Goal: Information Seeking & Learning: Learn about a topic

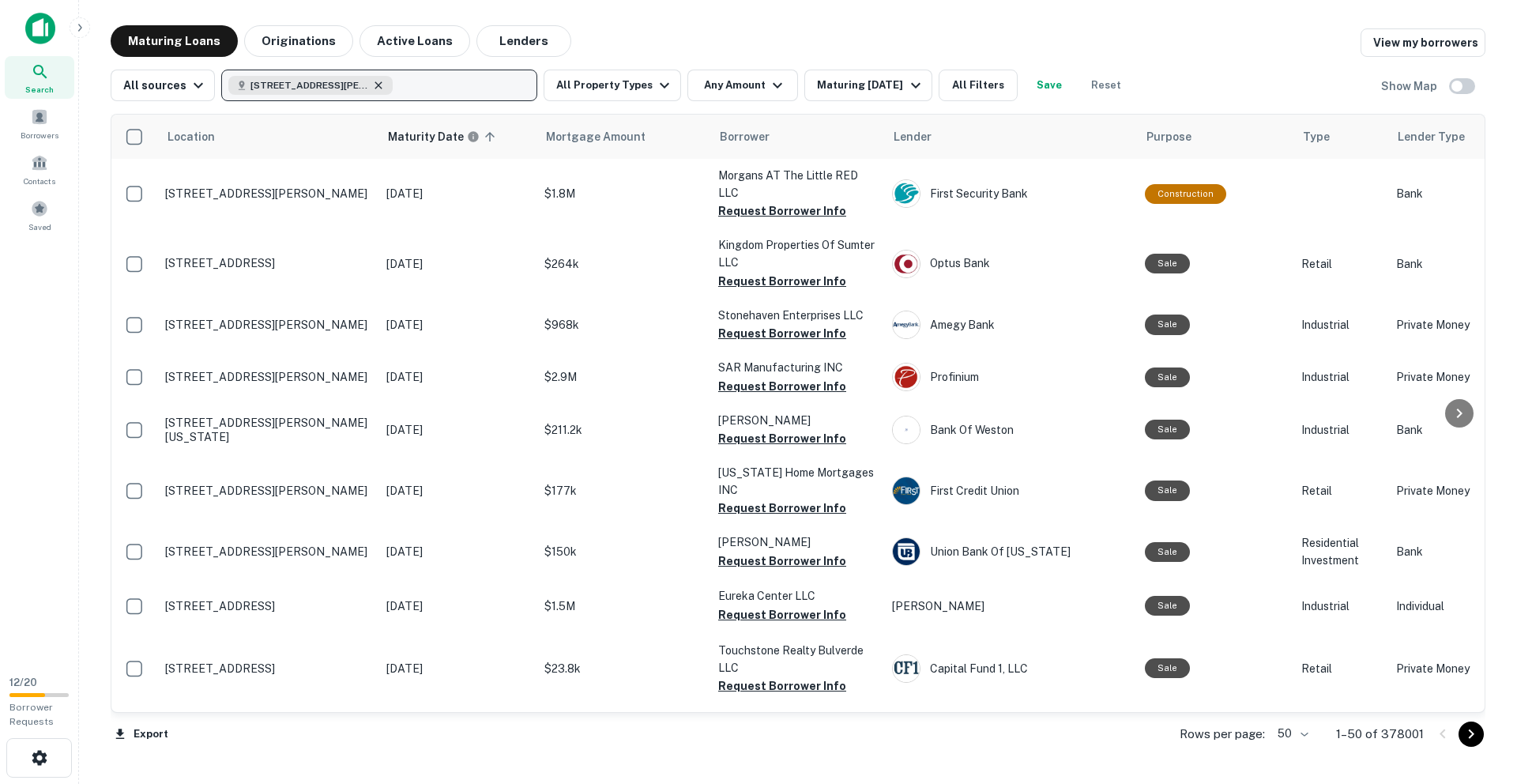
click at [374, 83] on icon "button" at bounding box center [378, 85] width 13 height 13
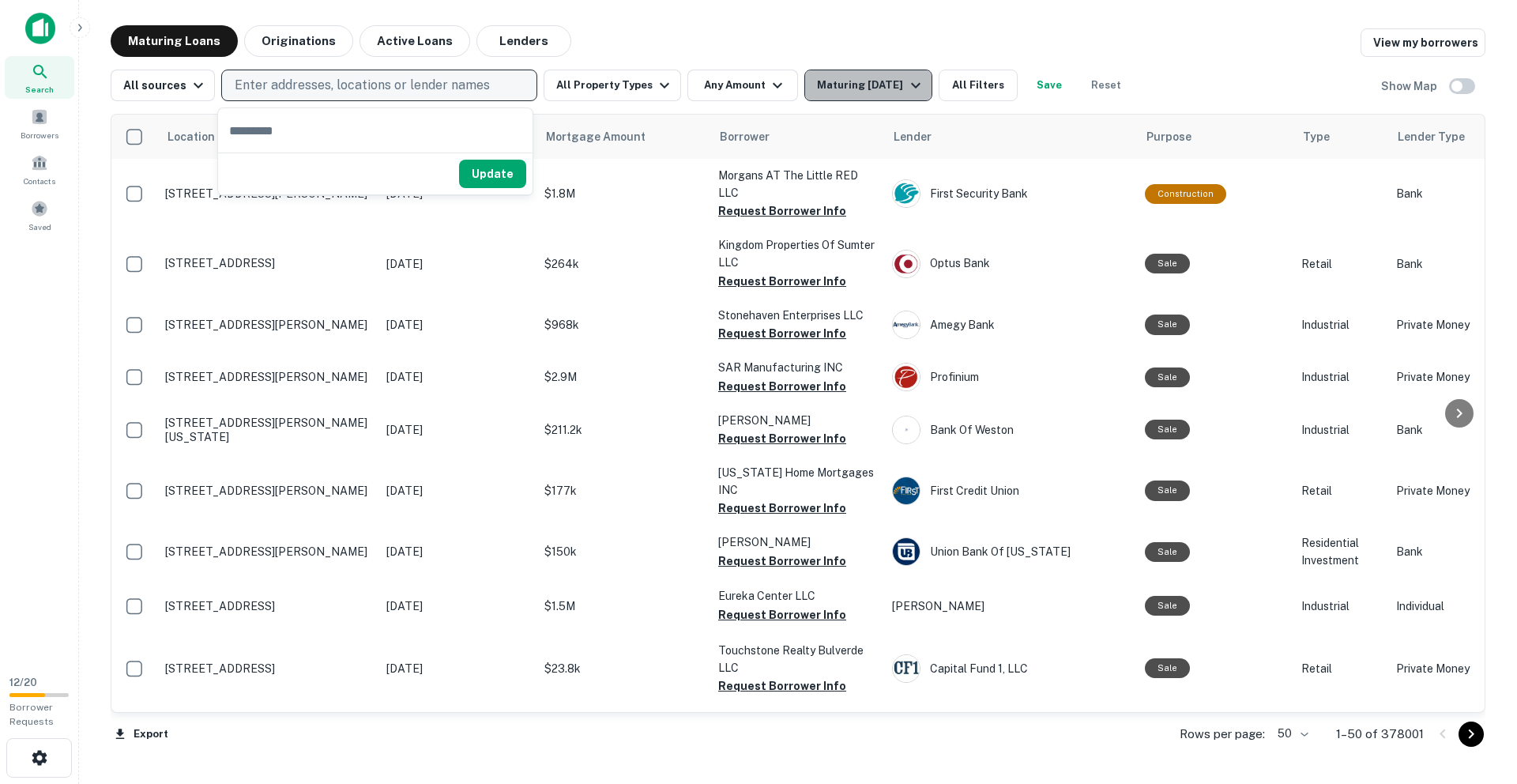
click at [875, 95] on button "Maturing In 1 Year" at bounding box center [867, 85] width 127 height 32
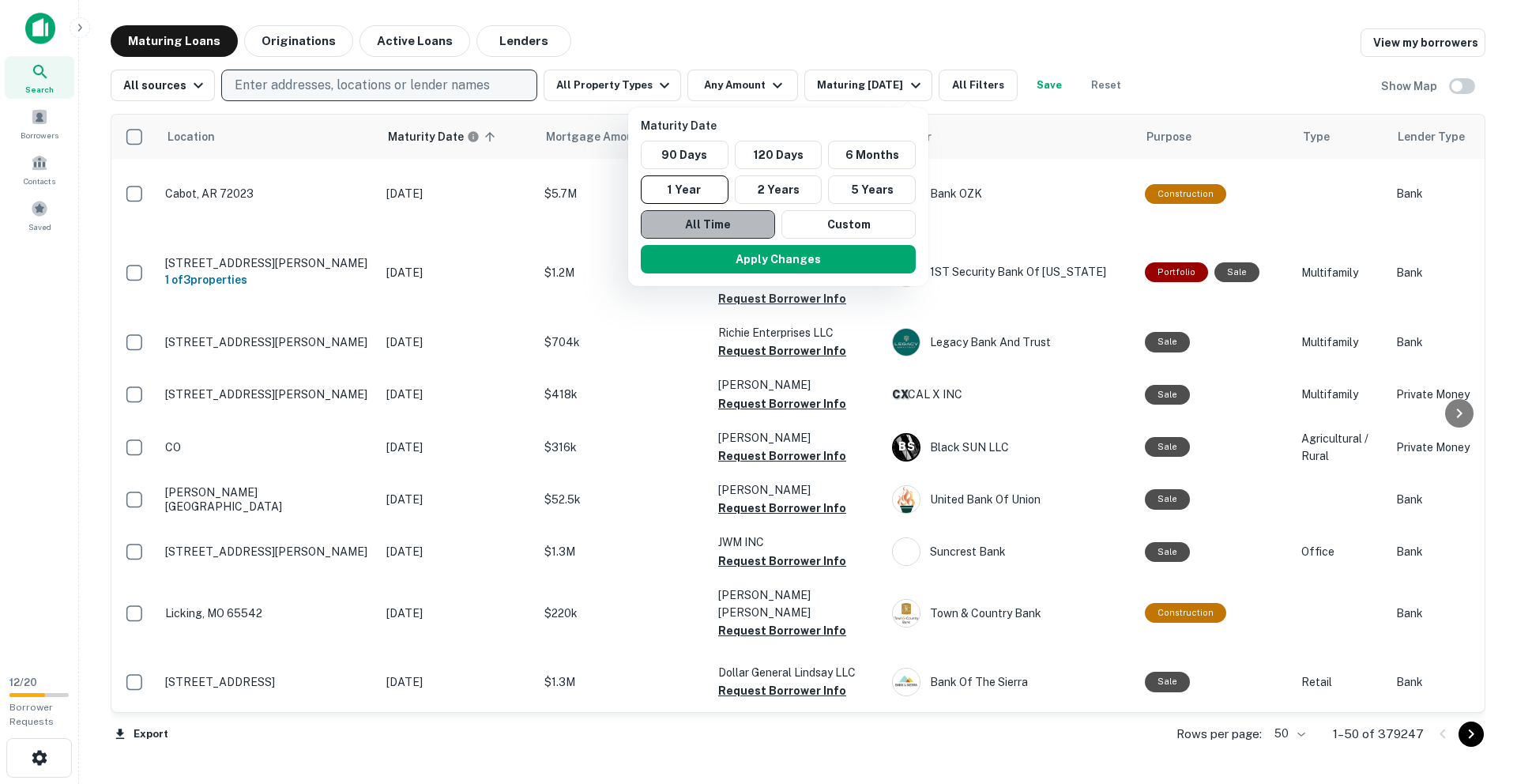
click at [727, 216] on button "All Time" at bounding box center [708, 224] width 135 height 28
click at [873, 23] on div at bounding box center [758, 392] width 1517 height 784
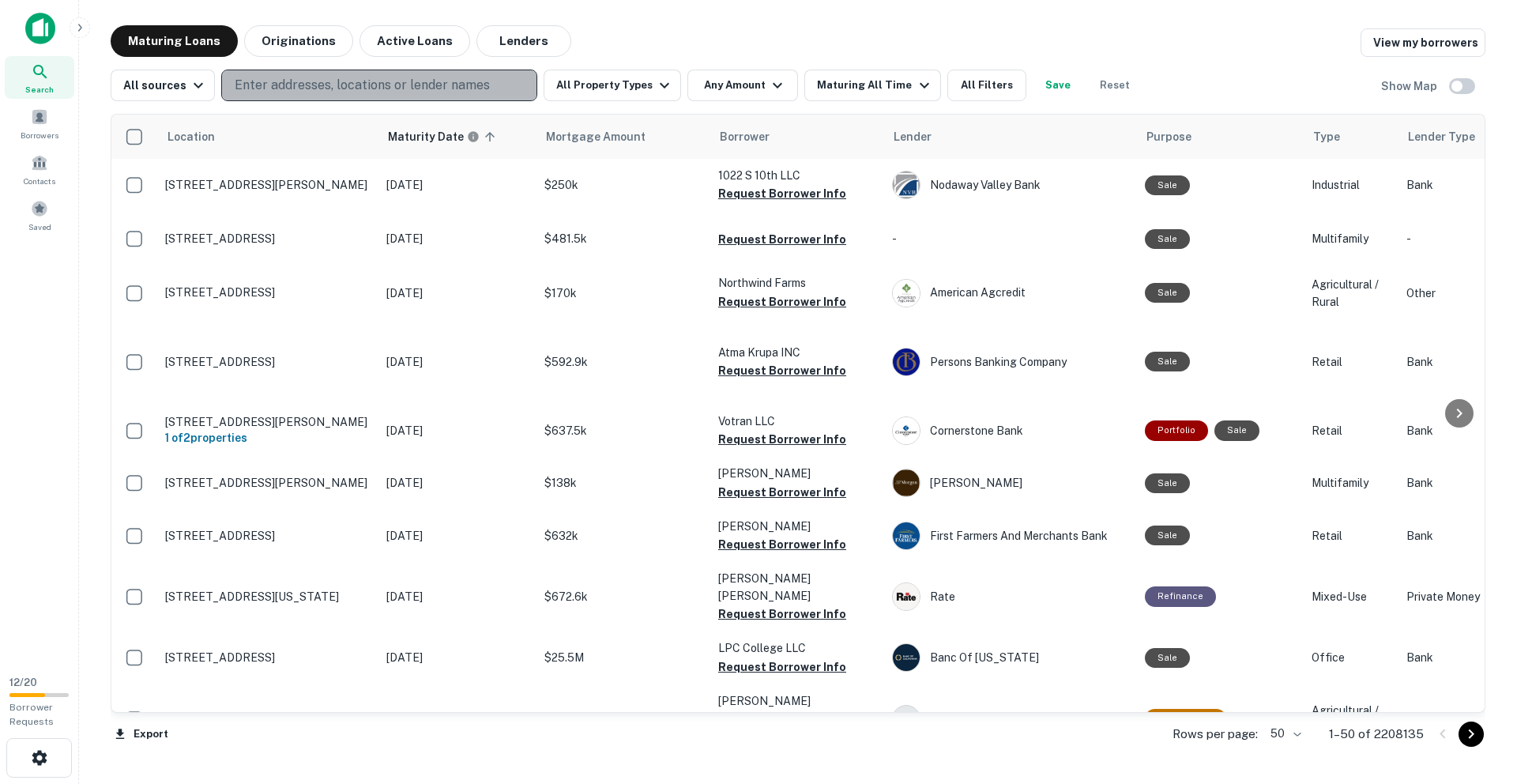
click at [317, 81] on p "Enter addresses, locations or lender names" at bounding box center [362, 85] width 255 height 19
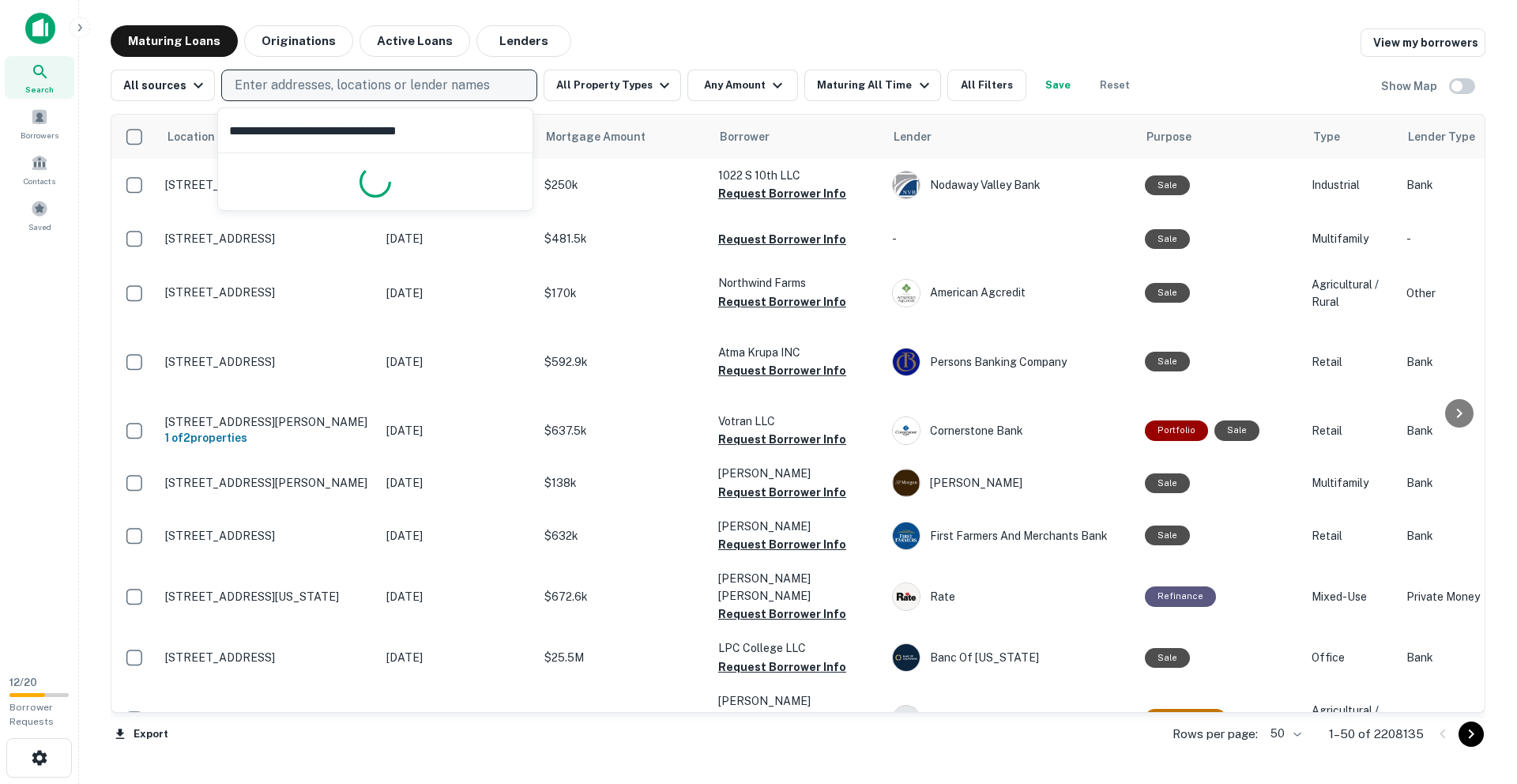
type input "**********"
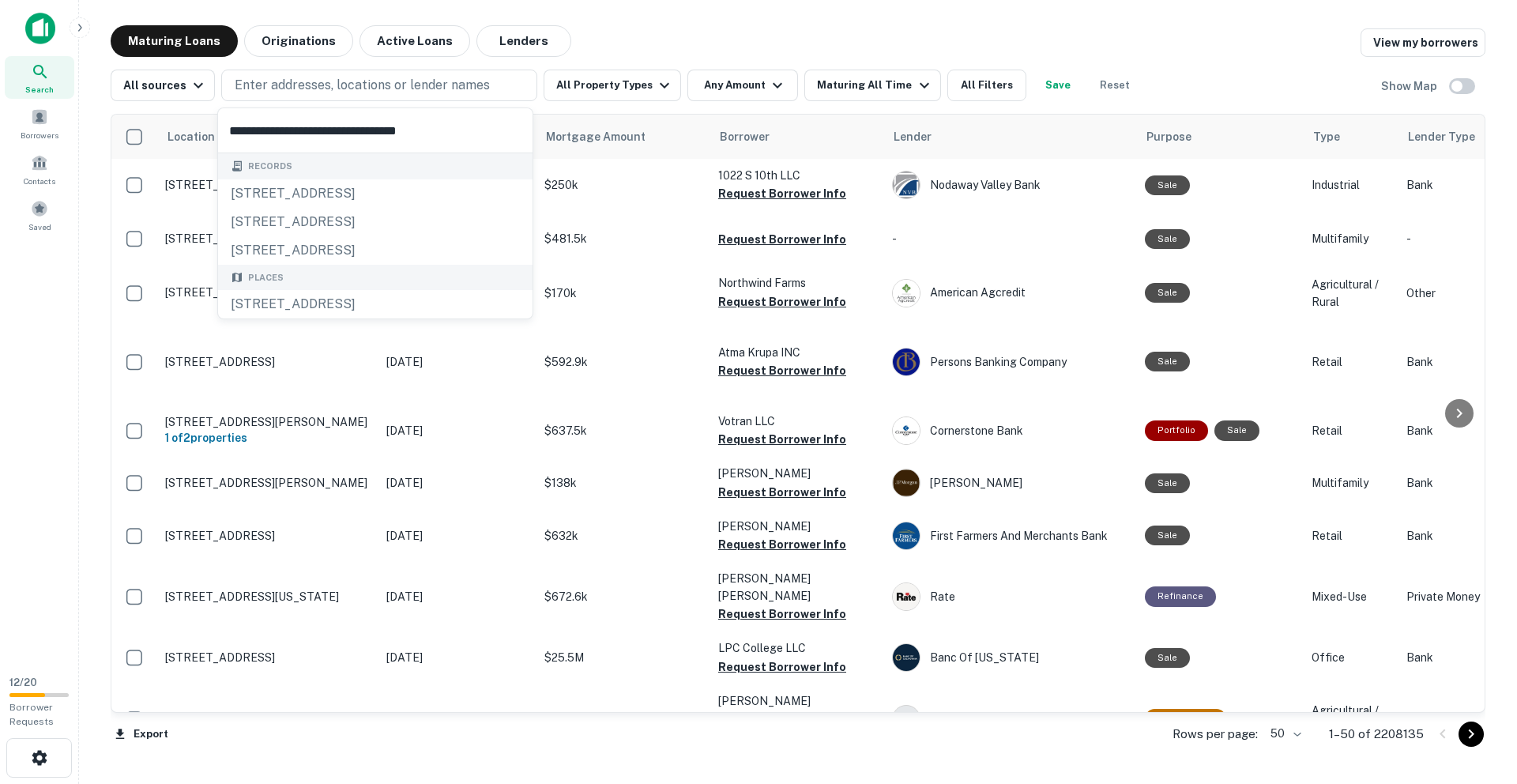
click at [358, 132] on input "**********" at bounding box center [375, 130] width 315 height 45
click at [474, 135] on input "**********" at bounding box center [375, 130] width 315 height 45
click at [633, 47] on div "Maturing Loans Originations Active Loans Lenders View my borrowers" at bounding box center [798, 40] width 1375 height 32
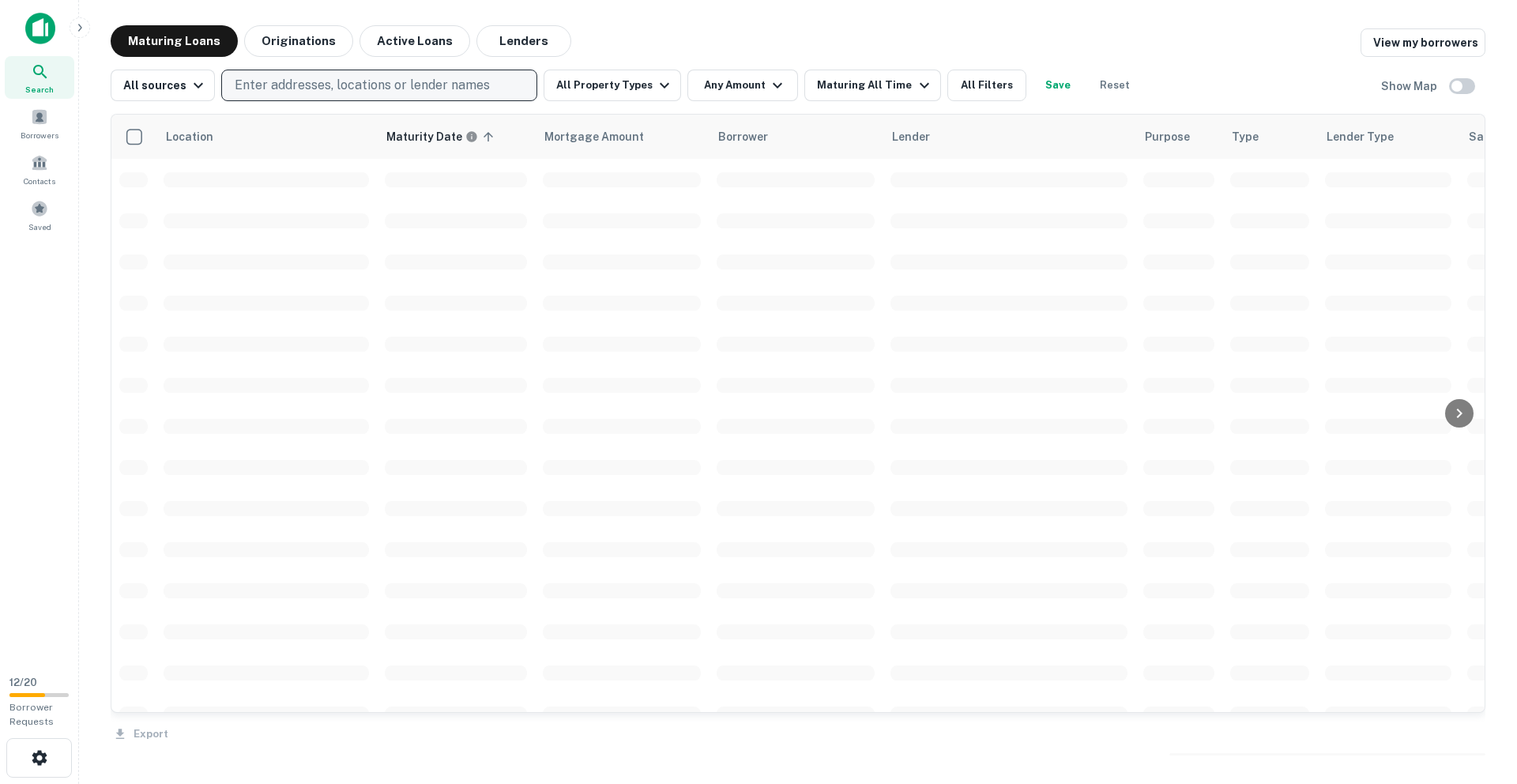
click at [346, 81] on p "Enter addresses, locations or lender names" at bounding box center [362, 85] width 255 height 19
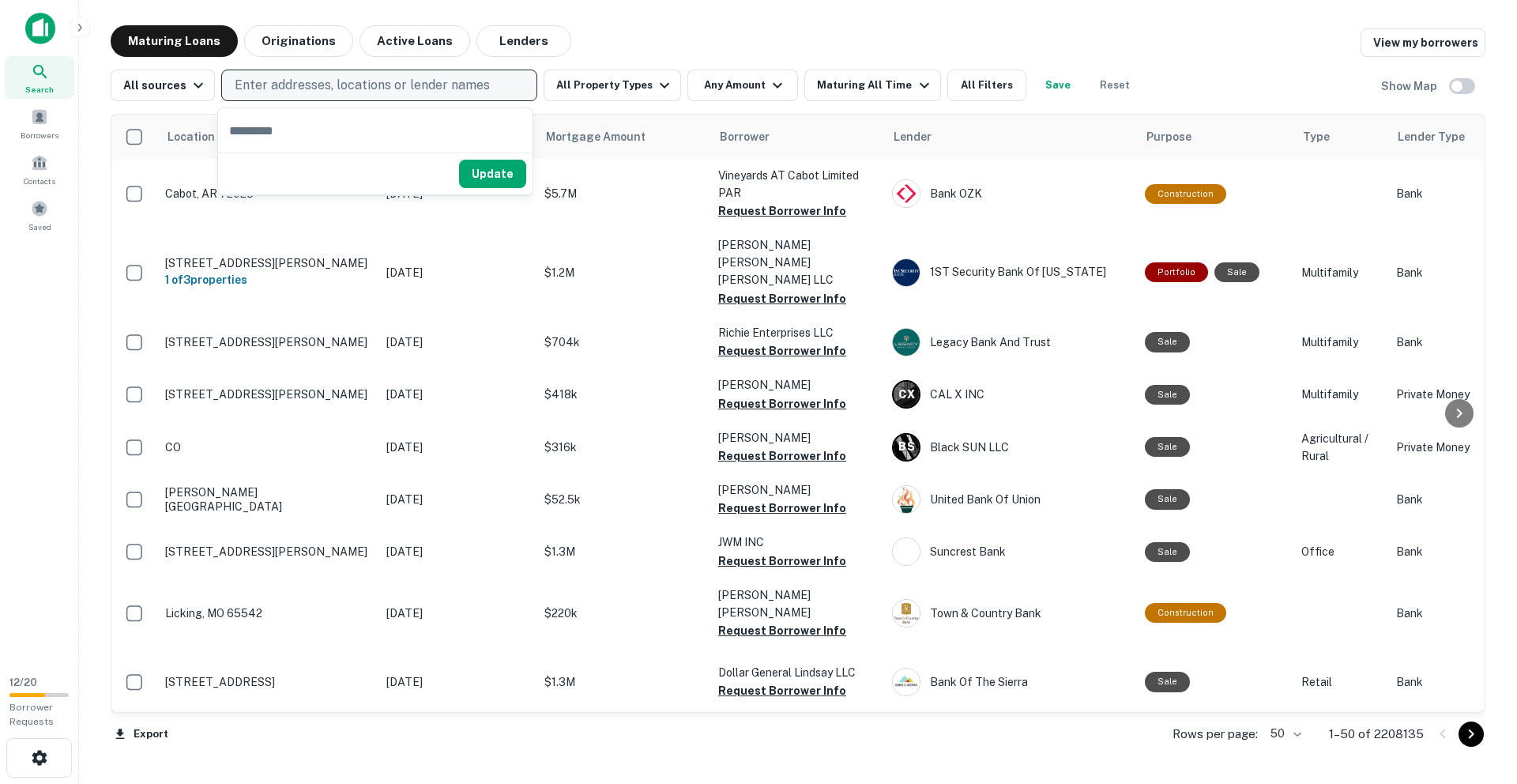
type input "**********"
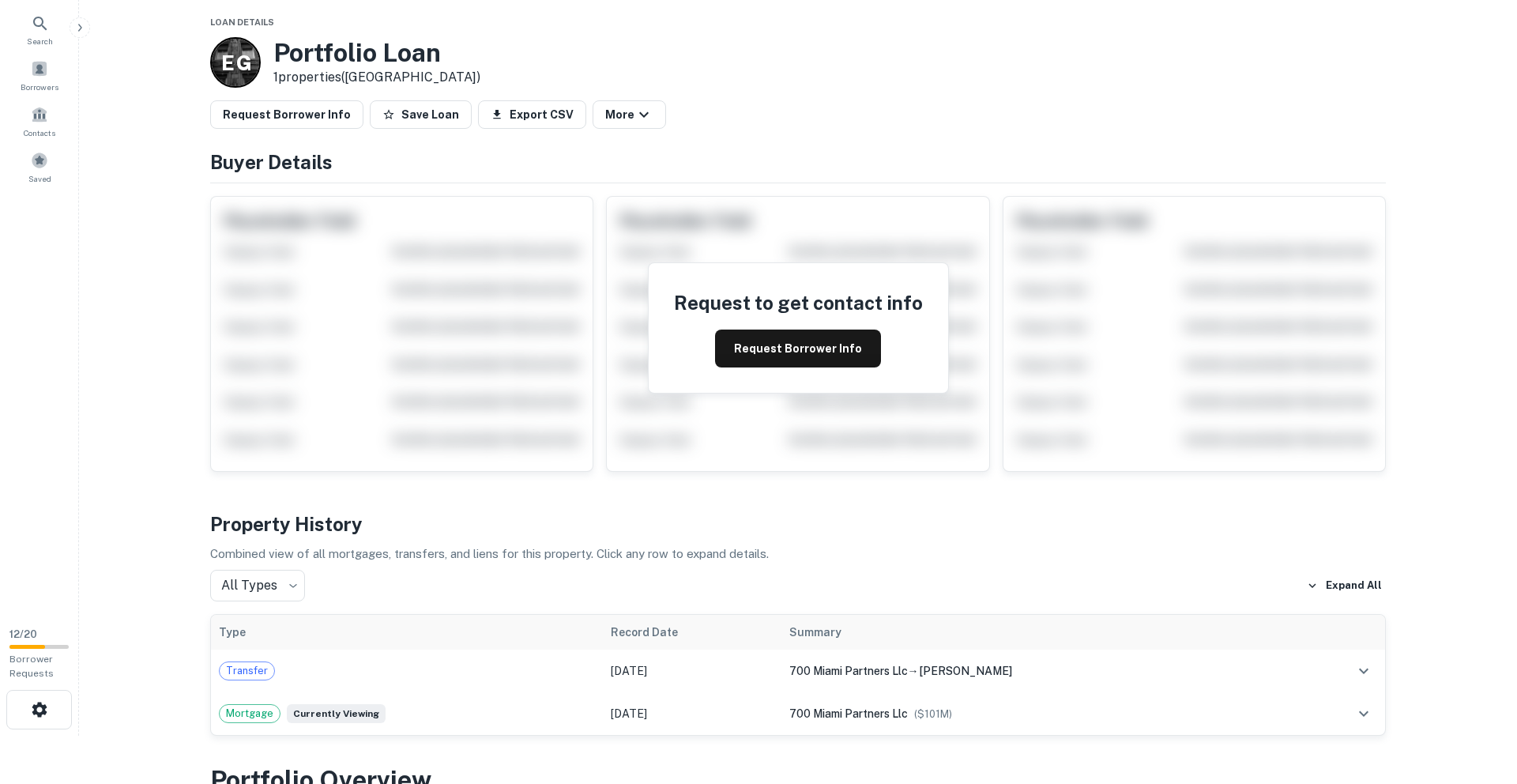
scroll to position [51, 0]
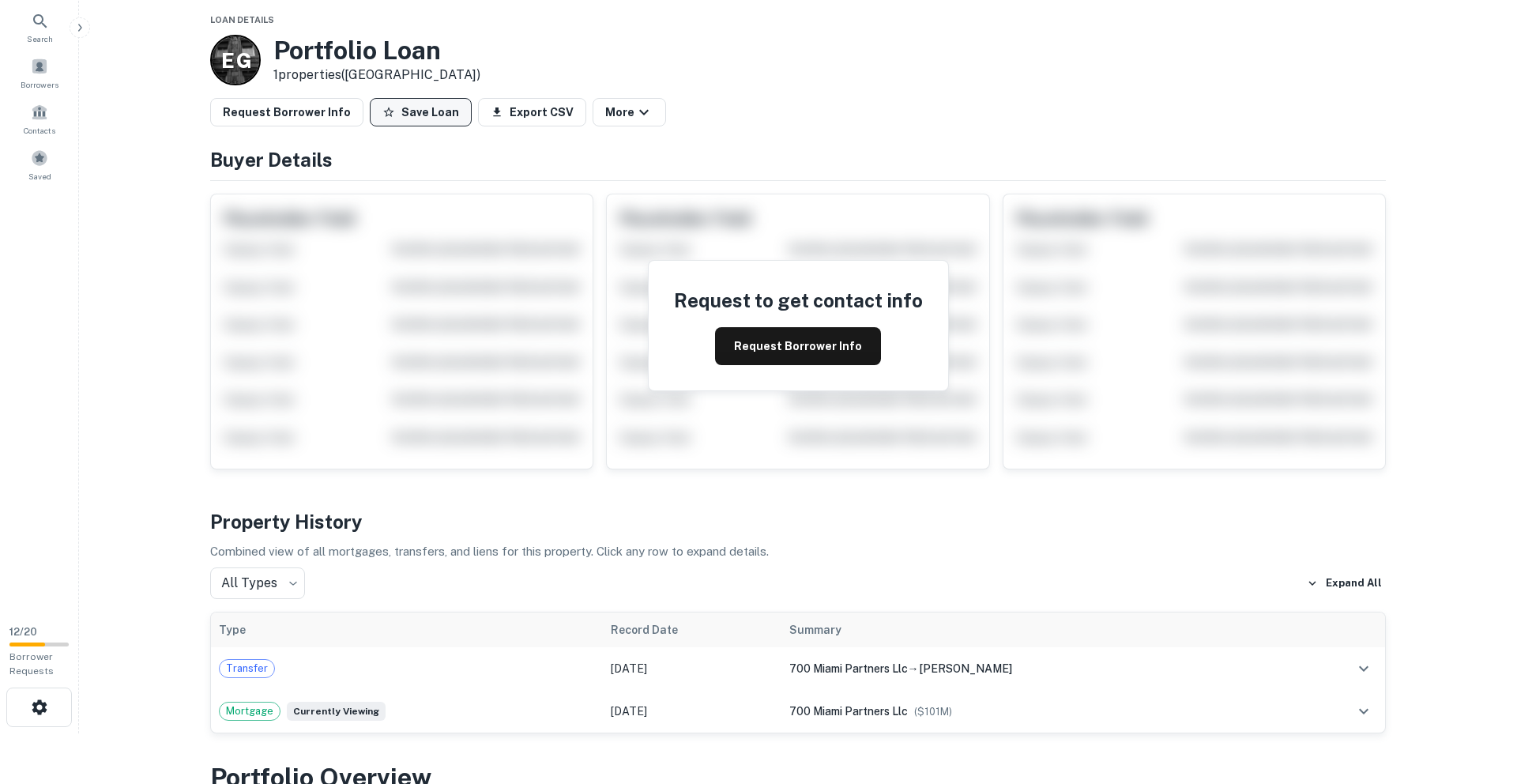
click at [411, 109] on button "Save Loan" at bounding box center [420, 112] width 102 height 28
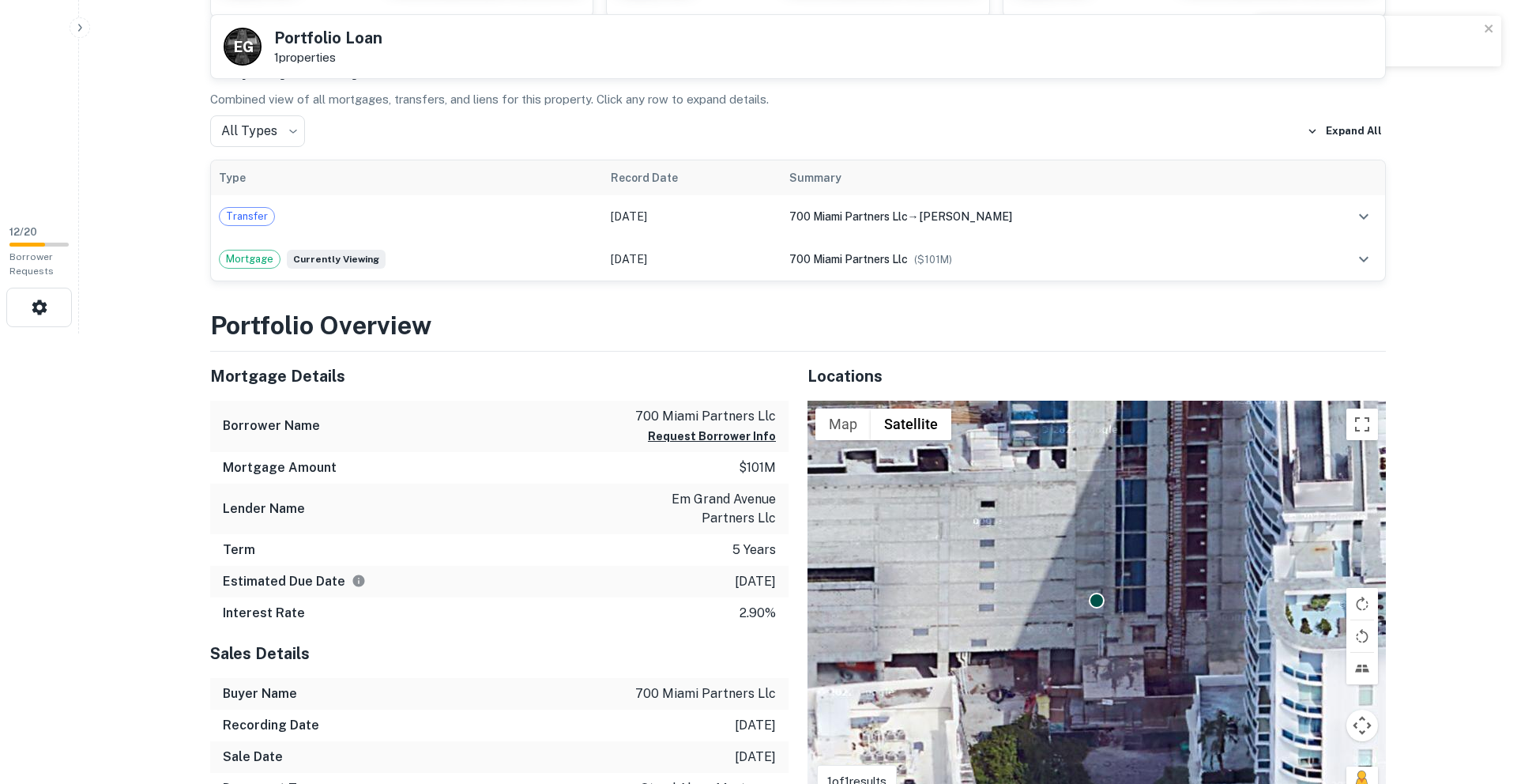
scroll to position [0, 0]
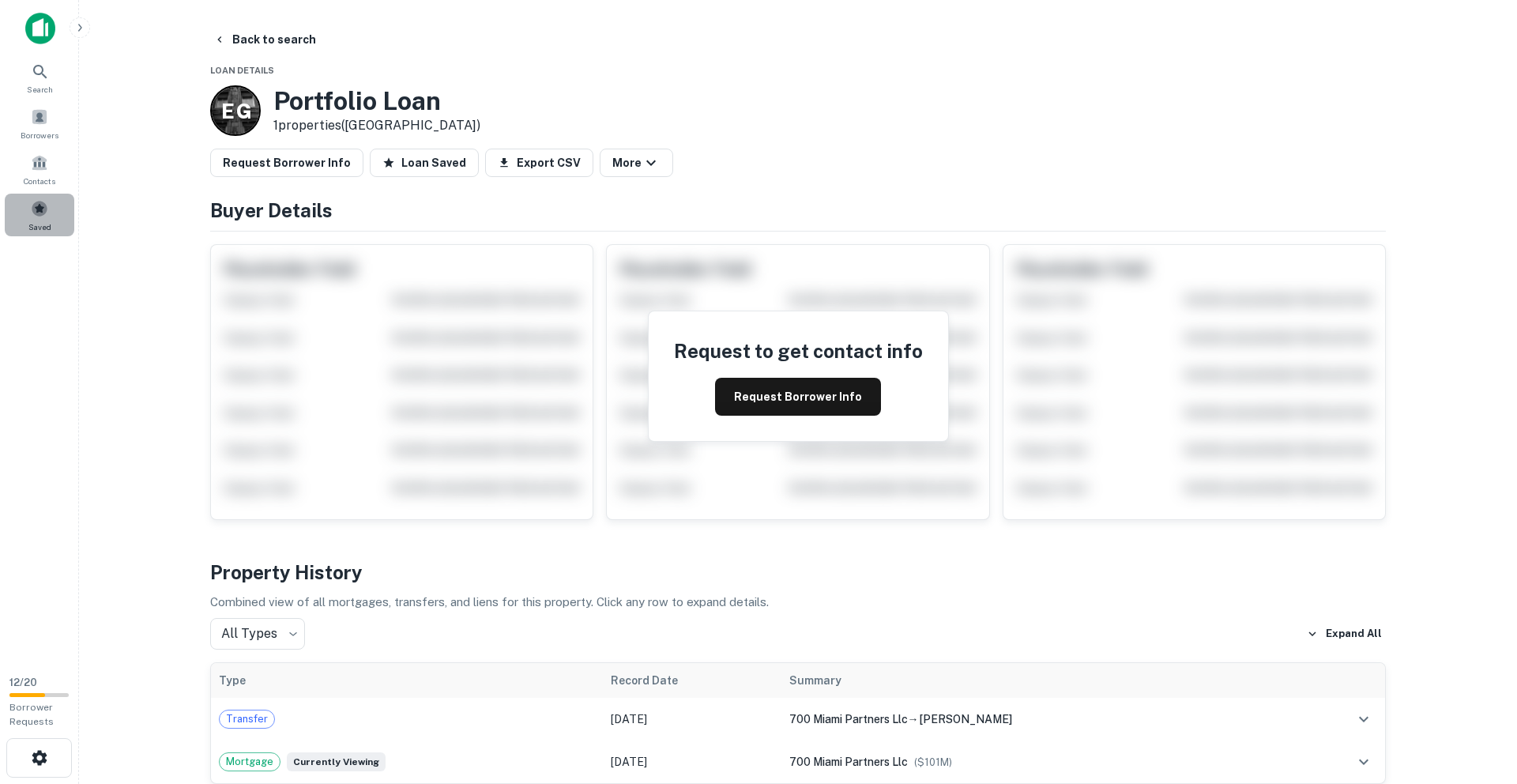
click at [45, 210] on span at bounding box center [39, 208] width 17 height 17
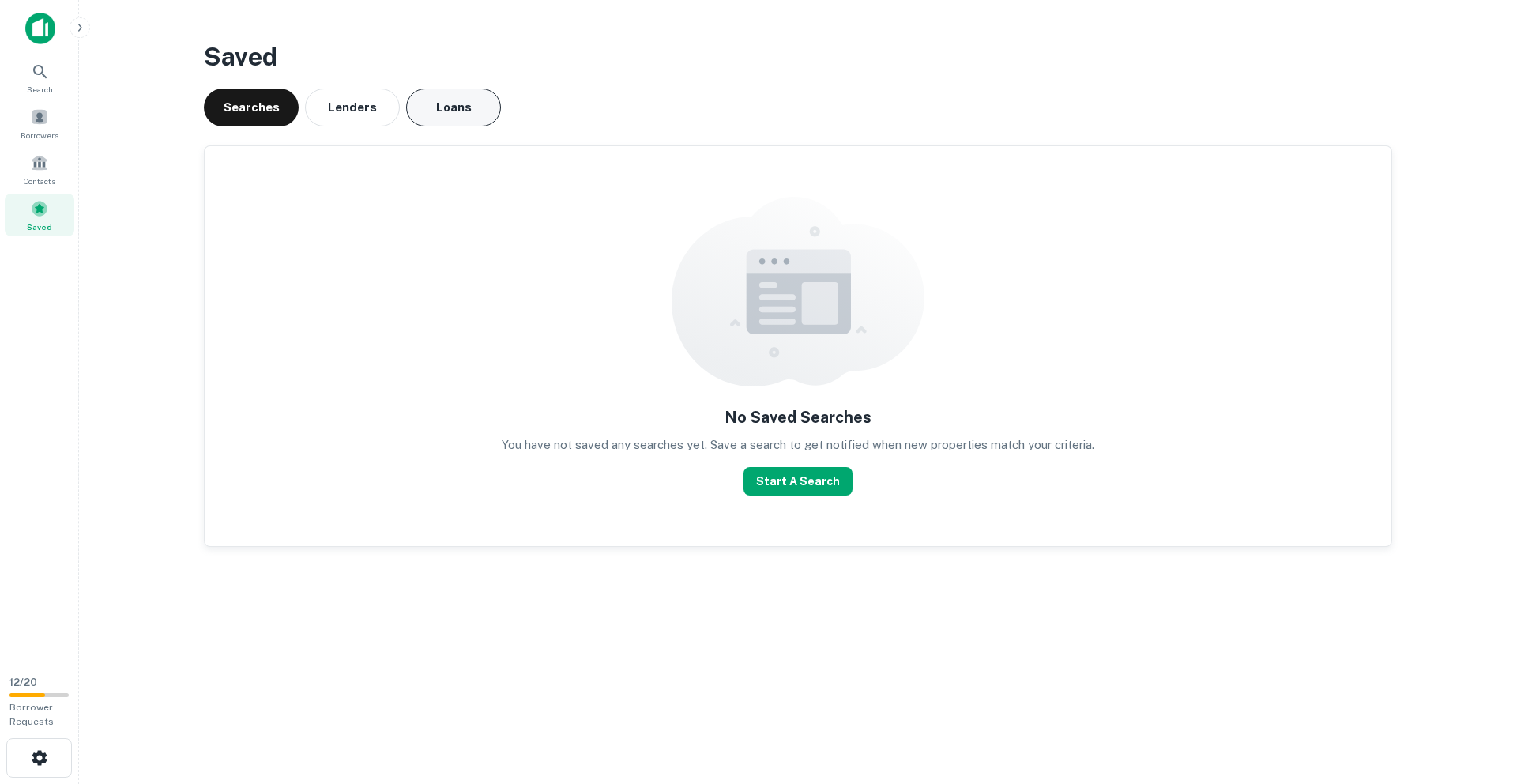
click at [459, 101] on button "Loans" at bounding box center [453, 107] width 95 height 38
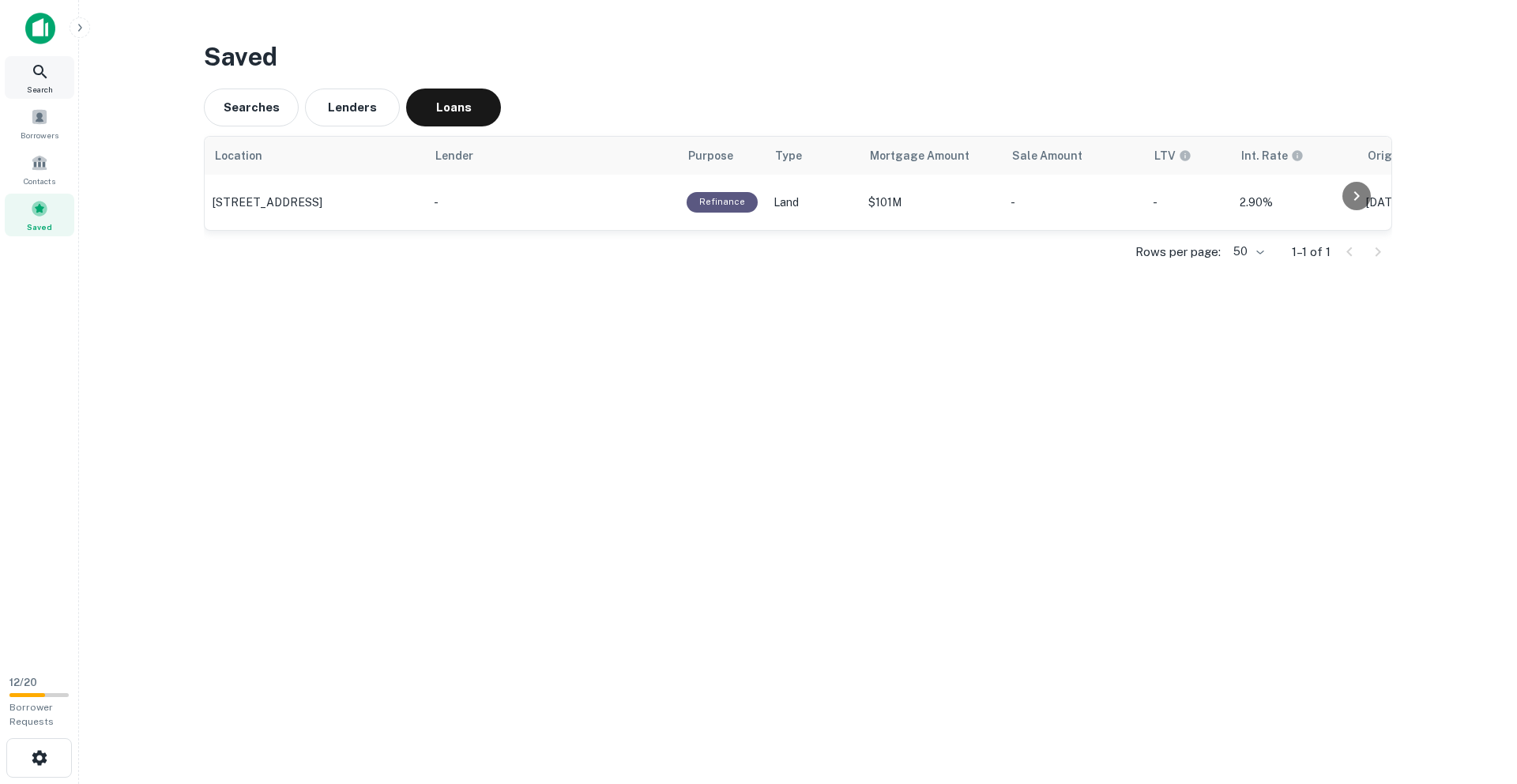
click at [33, 75] on icon at bounding box center [40, 72] width 19 height 19
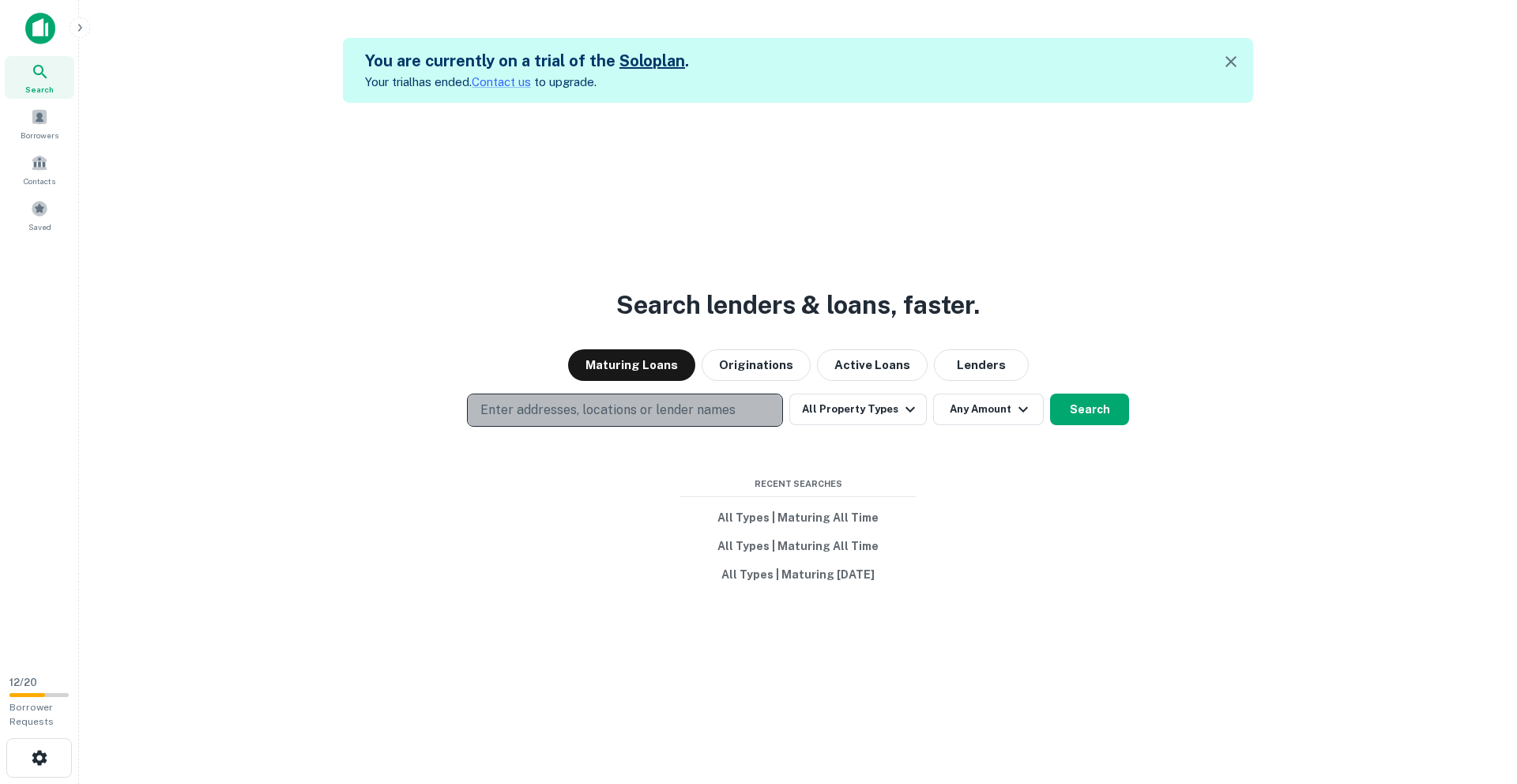
click at [626, 404] on p "Enter addresses, locations or lender names" at bounding box center [607, 410] width 255 height 19
type input "**********"
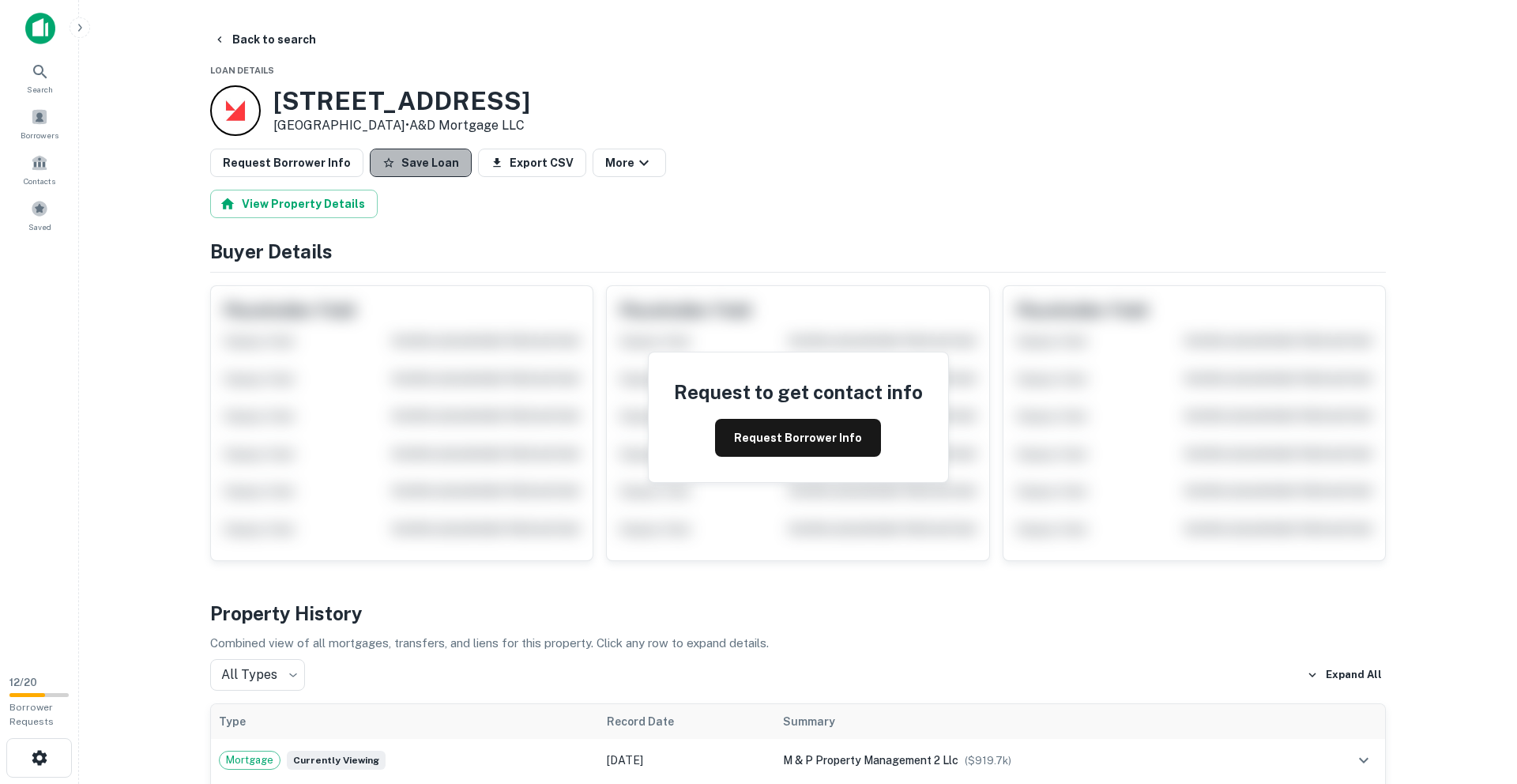
click at [420, 160] on button "Save Loan" at bounding box center [420, 162] width 102 height 28
click at [33, 75] on icon at bounding box center [40, 72] width 19 height 19
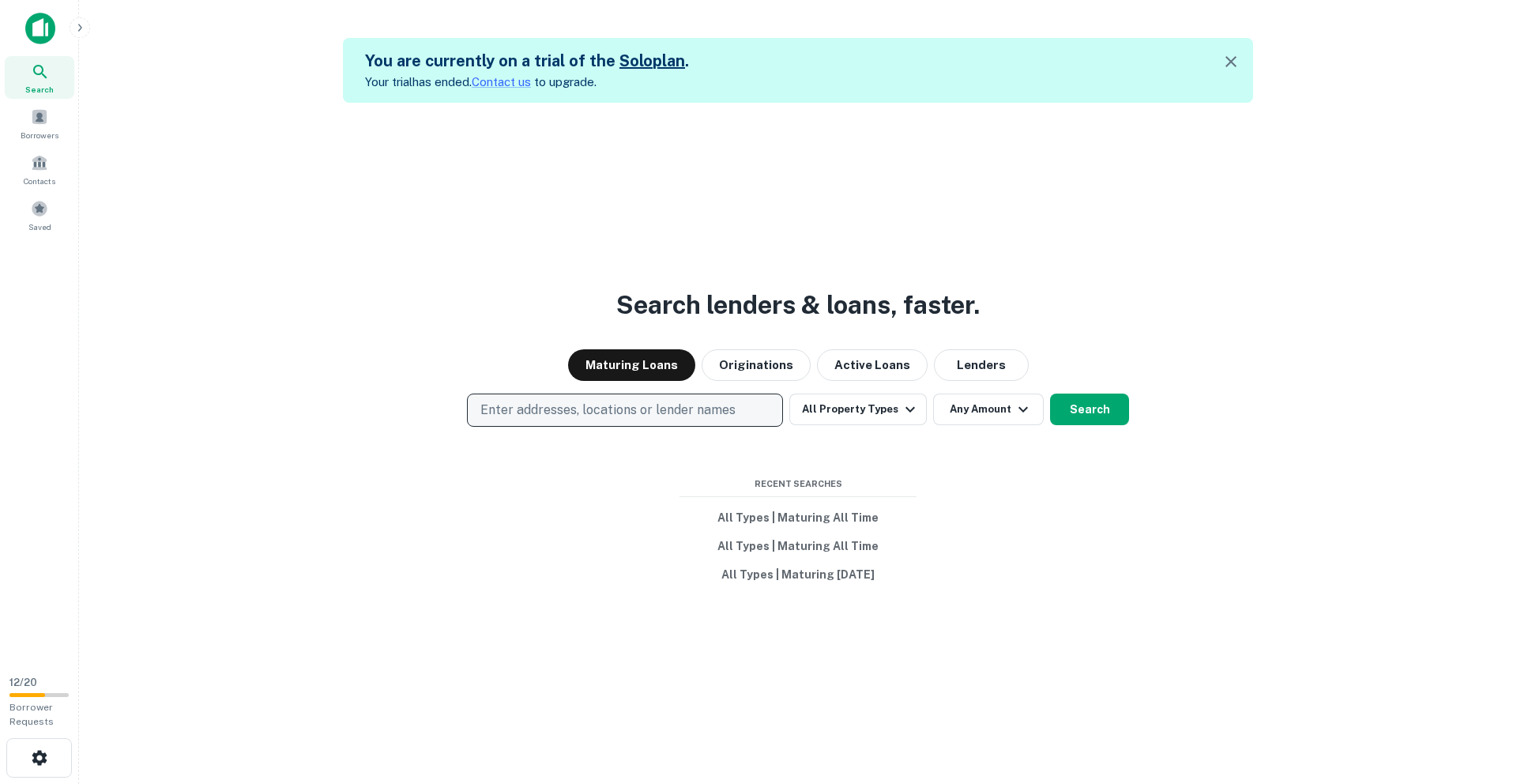
click at [547, 403] on p "Enter addresses, locations or lender names" at bounding box center [607, 410] width 255 height 19
type input "**********"
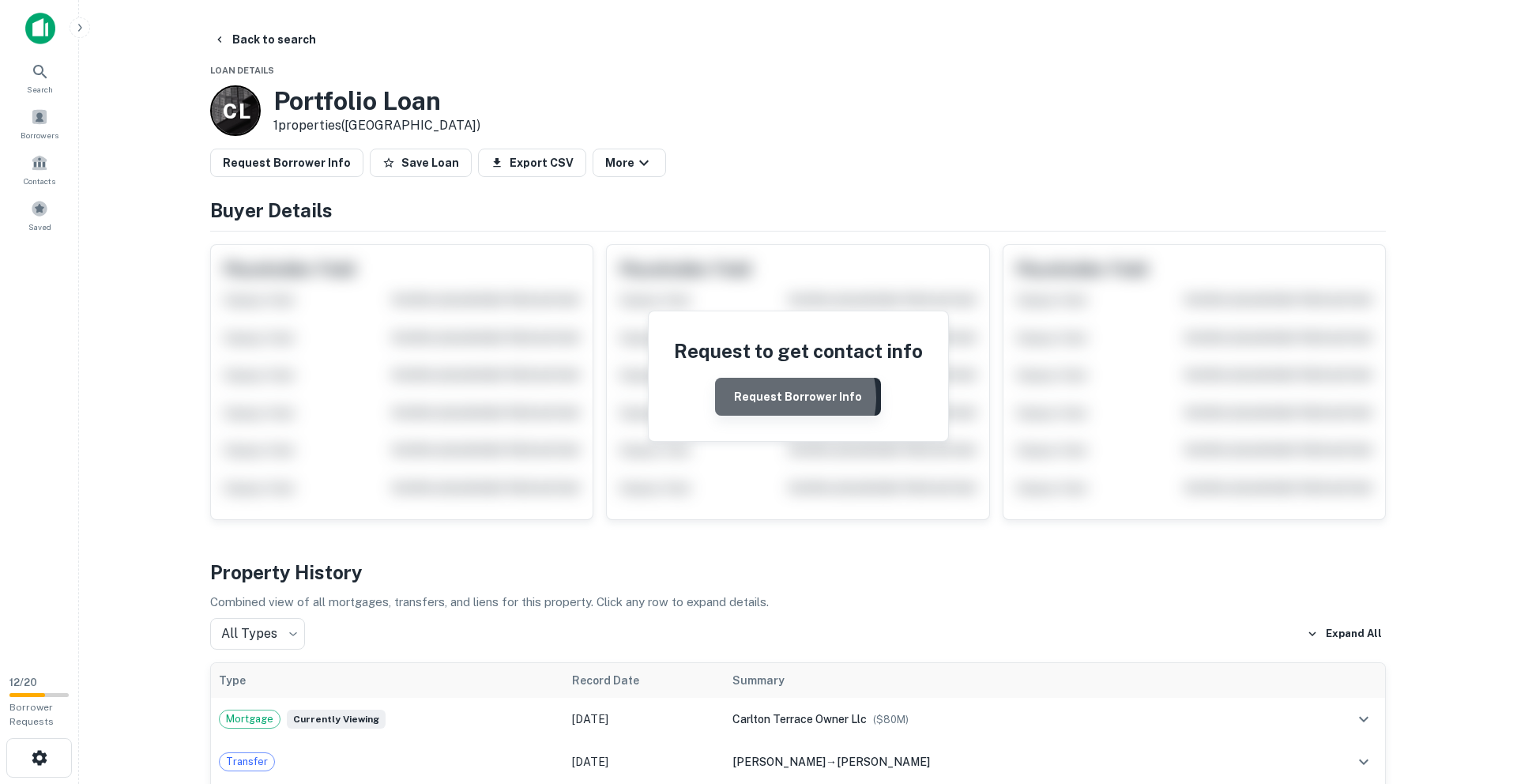
click at [787, 397] on button "Request Borrower Info" at bounding box center [797, 396] width 166 height 38
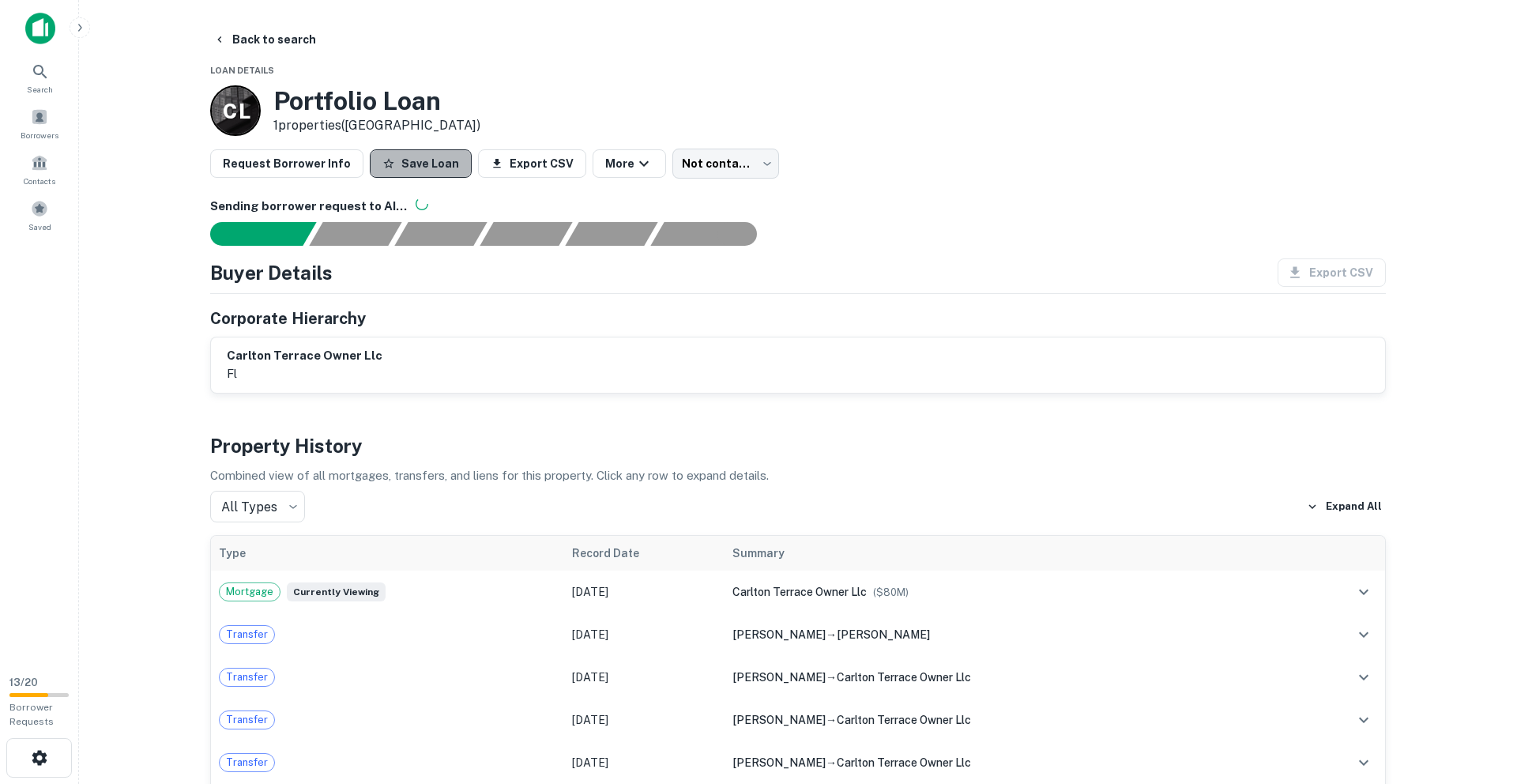
click at [417, 160] on button "Save Loan" at bounding box center [420, 163] width 102 height 28
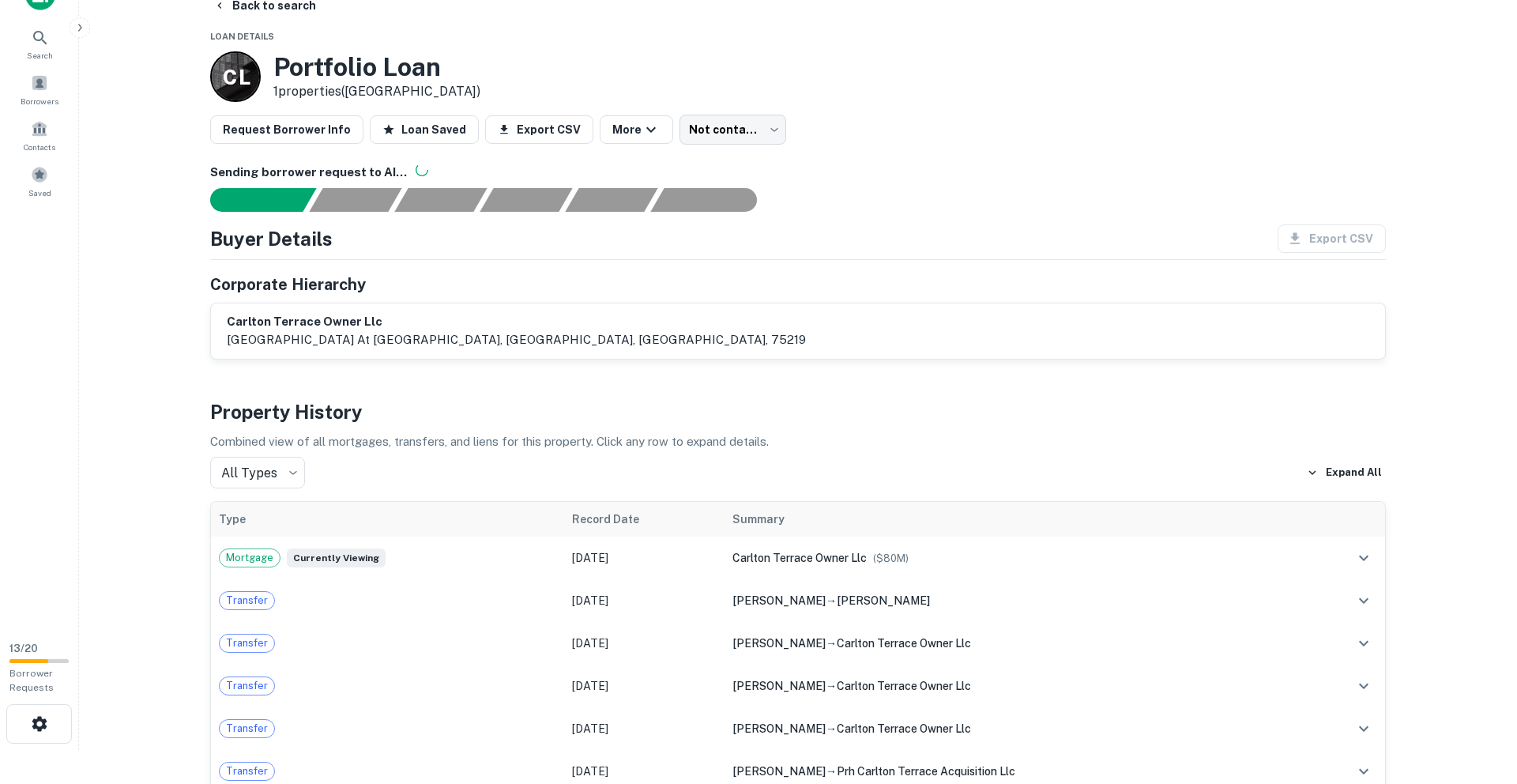
scroll to position [51, 0]
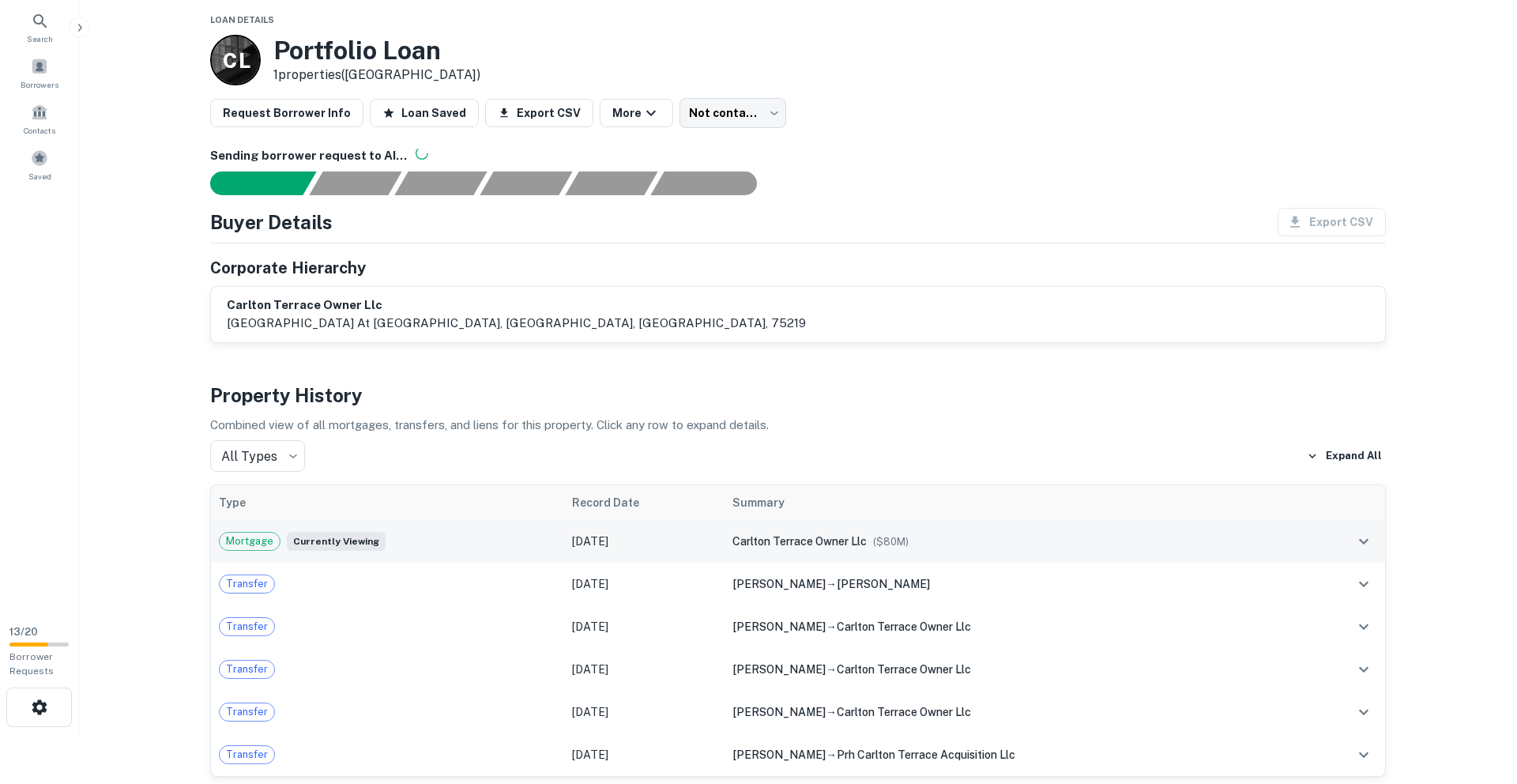
click at [793, 541] on span "carlton terrace owner llc" at bounding box center [800, 540] width 135 height 13
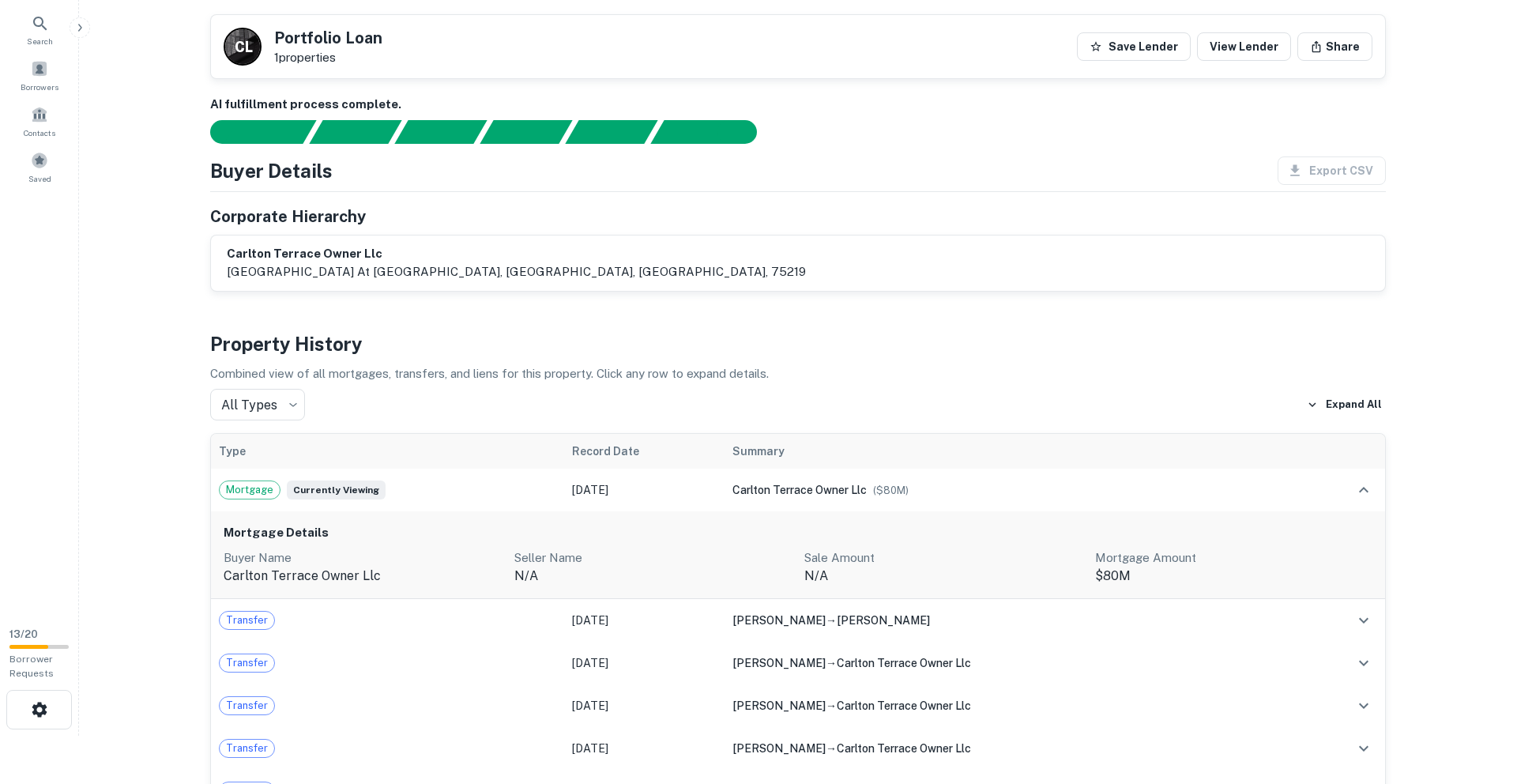
scroll to position [0, 0]
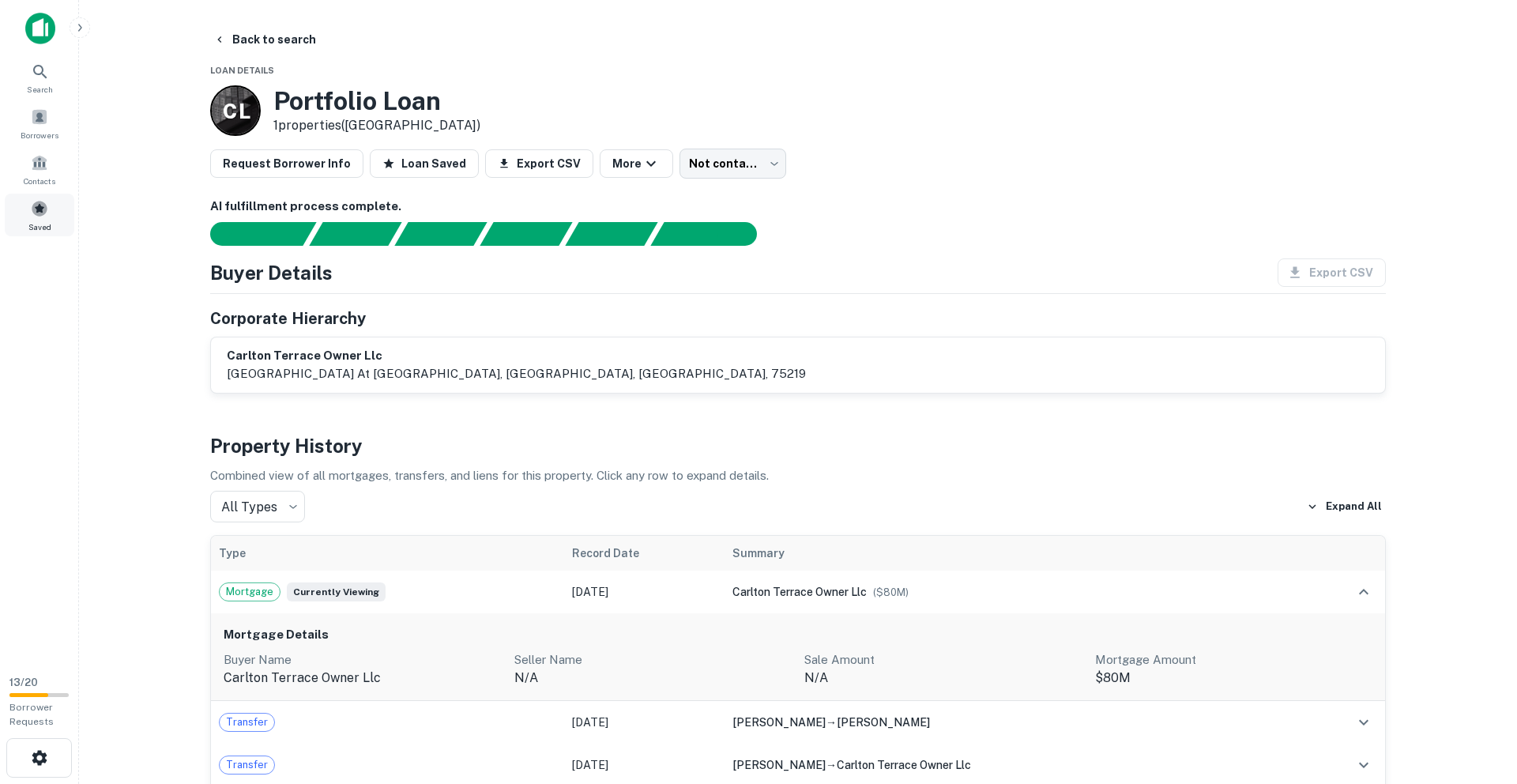
click at [43, 213] on span at bounding box center [39, 208] width 17 height 17
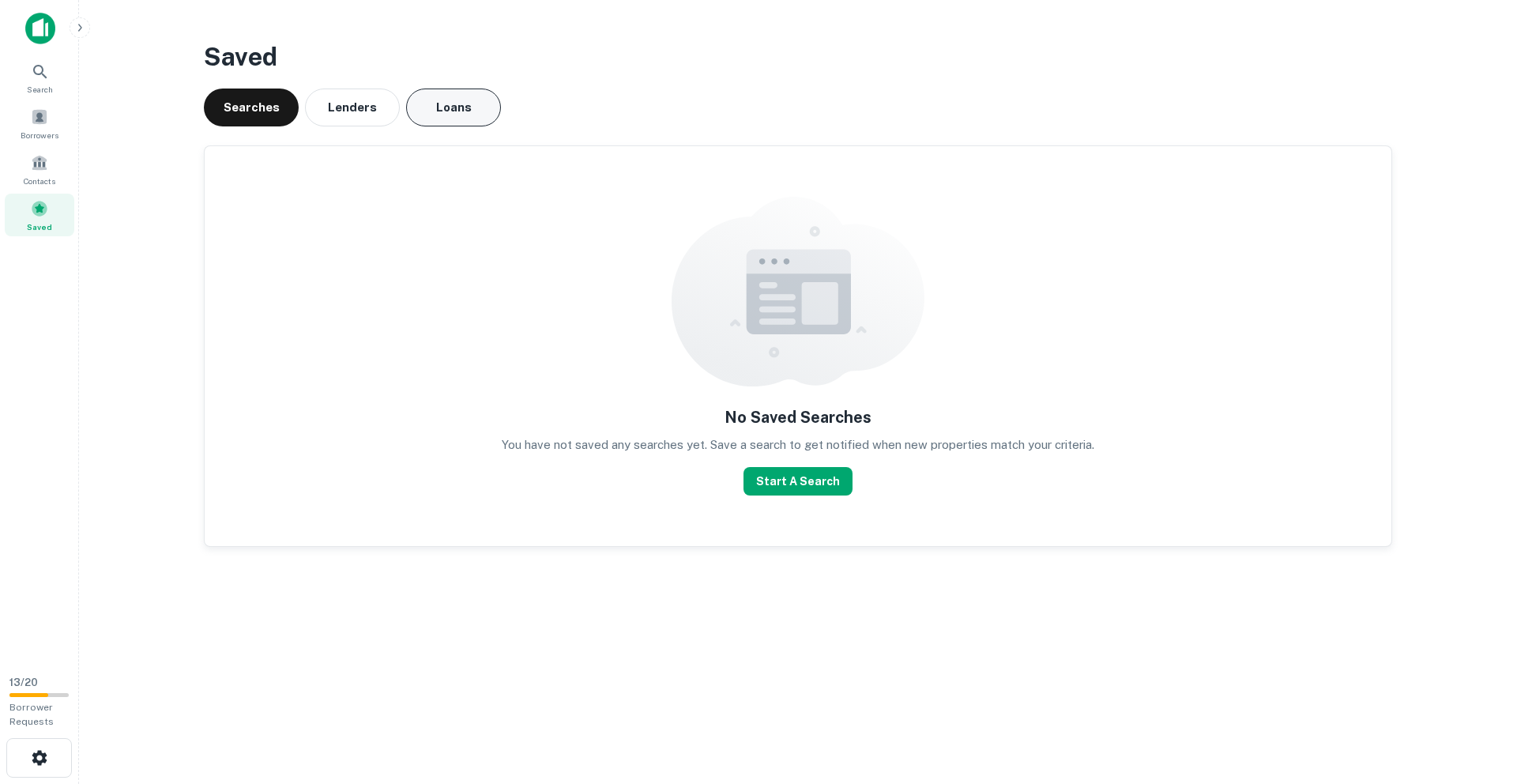
click at [416, 118] on button "Loans" at bounding box center [453, 107] width 95 height 38
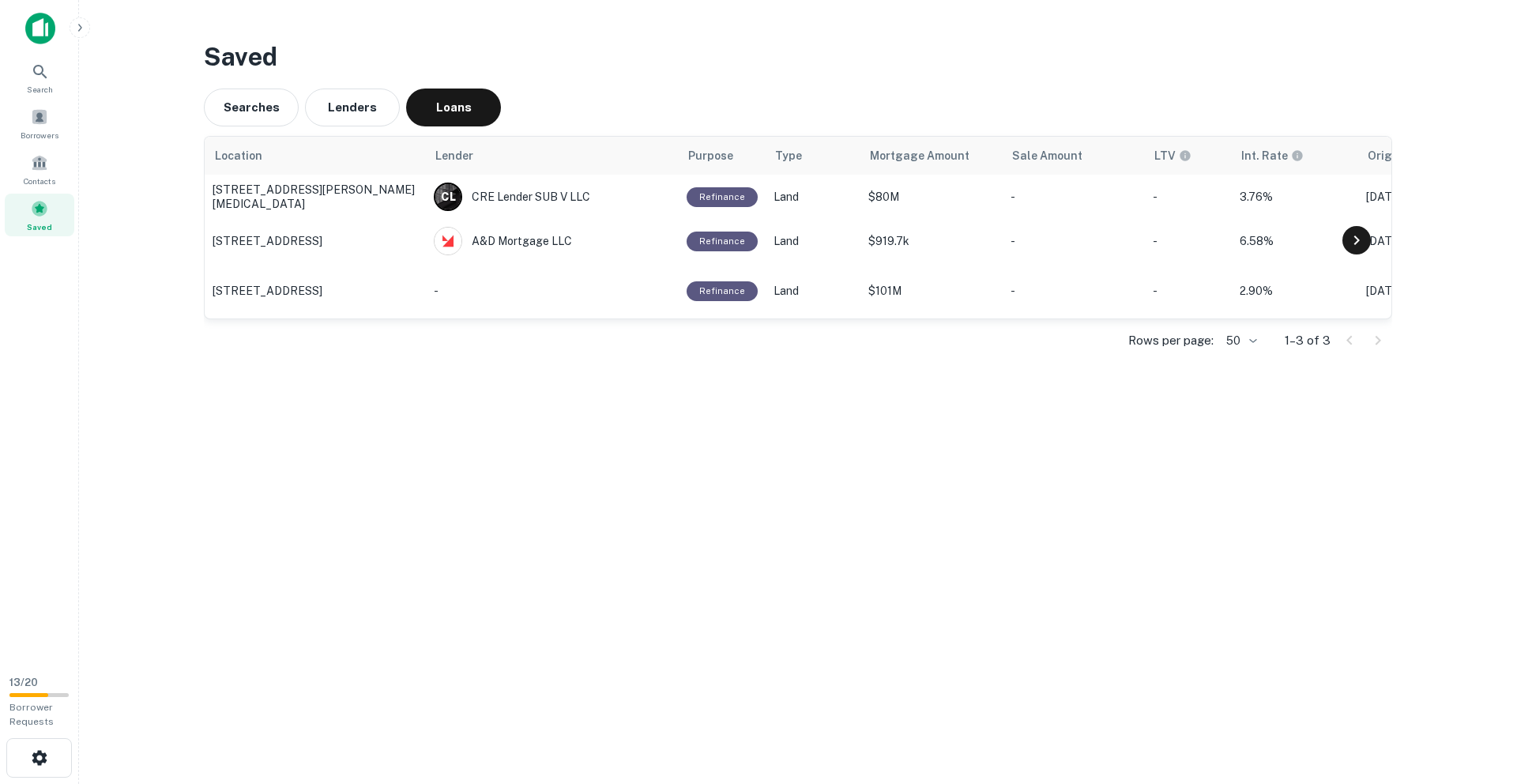
click at [1363, 238] on icon at bounding box center [1357, 240] width 19 height 19
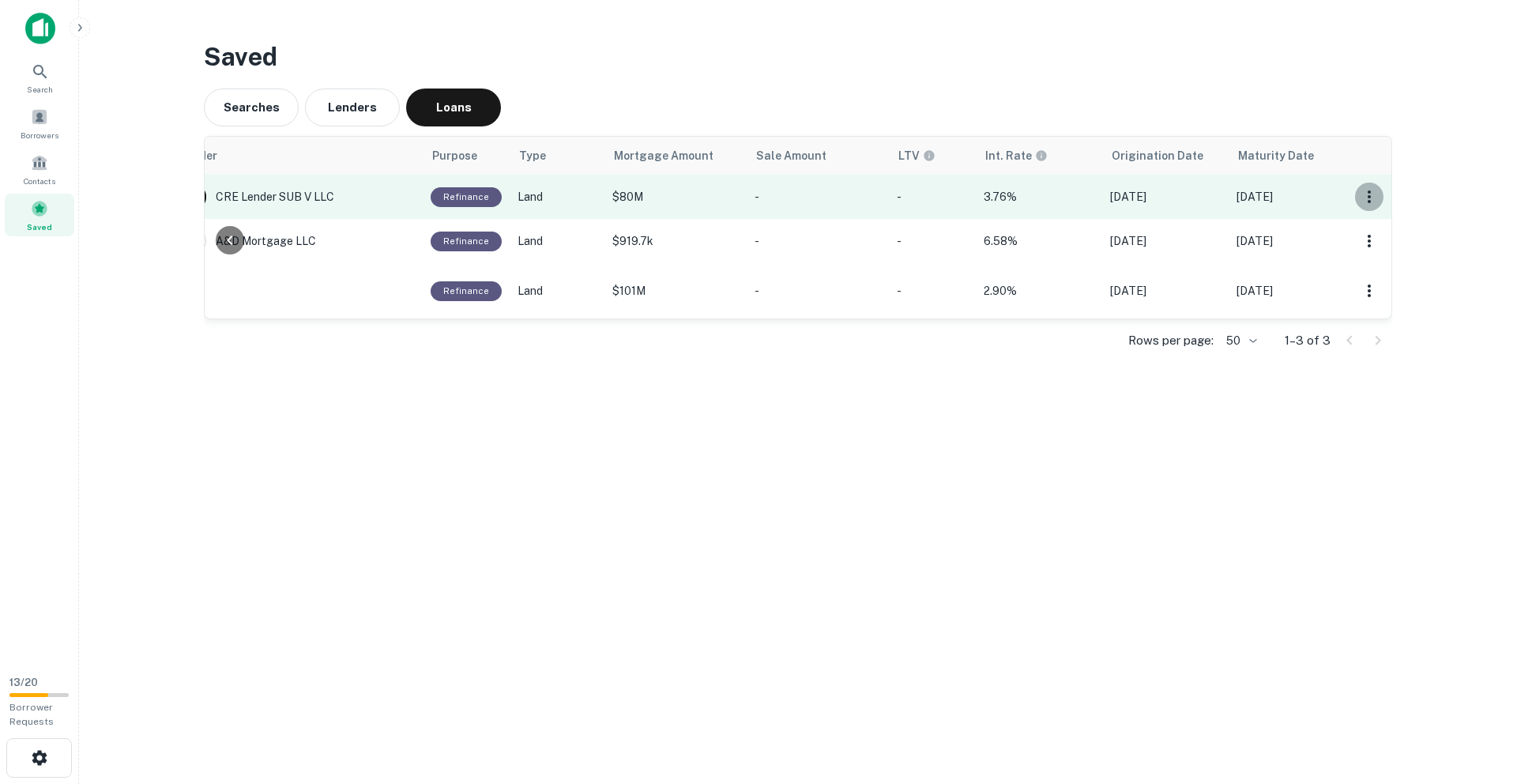
click at [1375, 200] on icon "button" at bounding box center [1369, 196] width 19 height 19
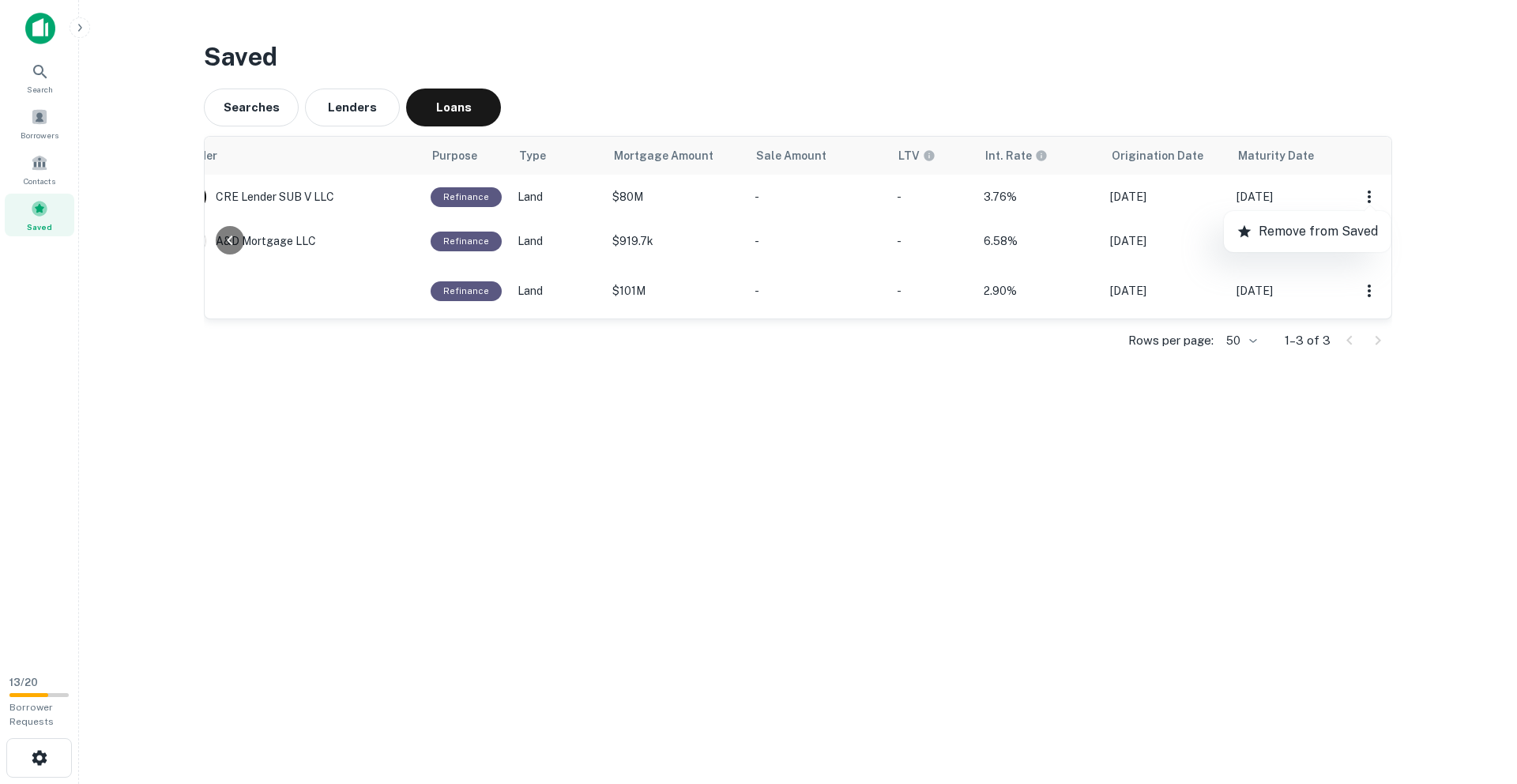
click at [1409, 202] on div at bounding box center [758, 392] width 1517 height 784
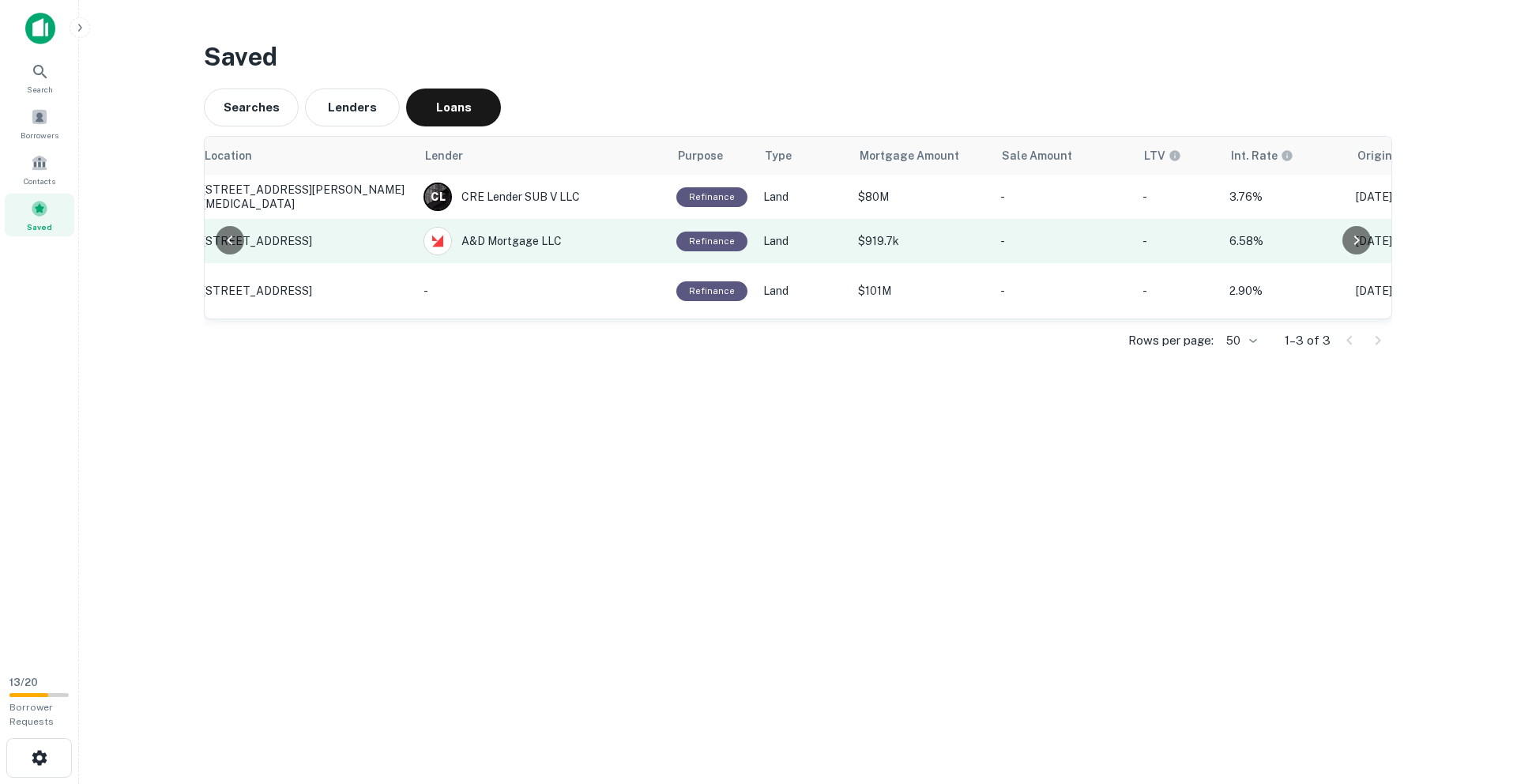
scroll to position [0, 0]
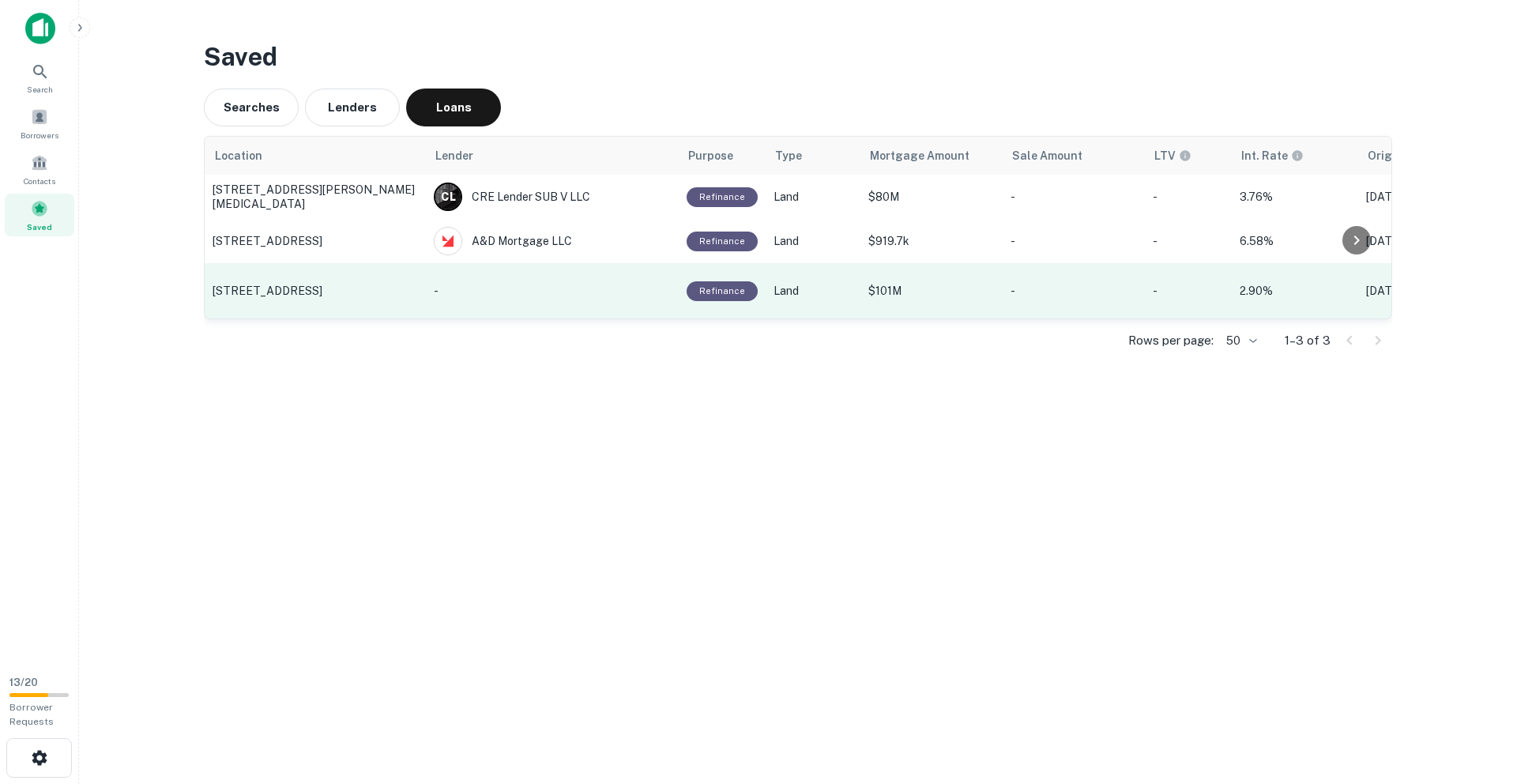
click at [331, 290] on p "[STREET_ADDRESS]" at bounding box center [315, 291] width 205 height 15
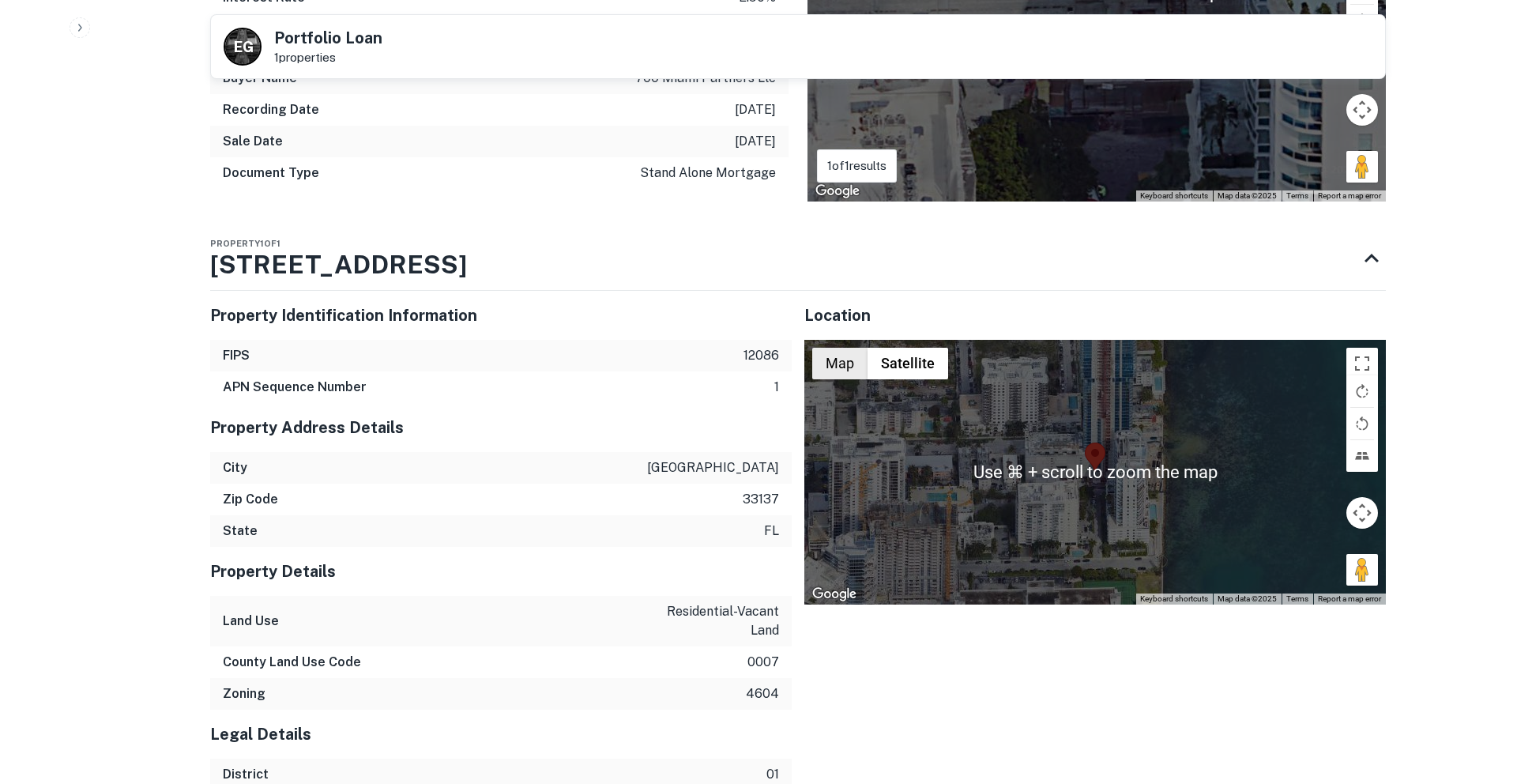
scroll to position [1070, 0]
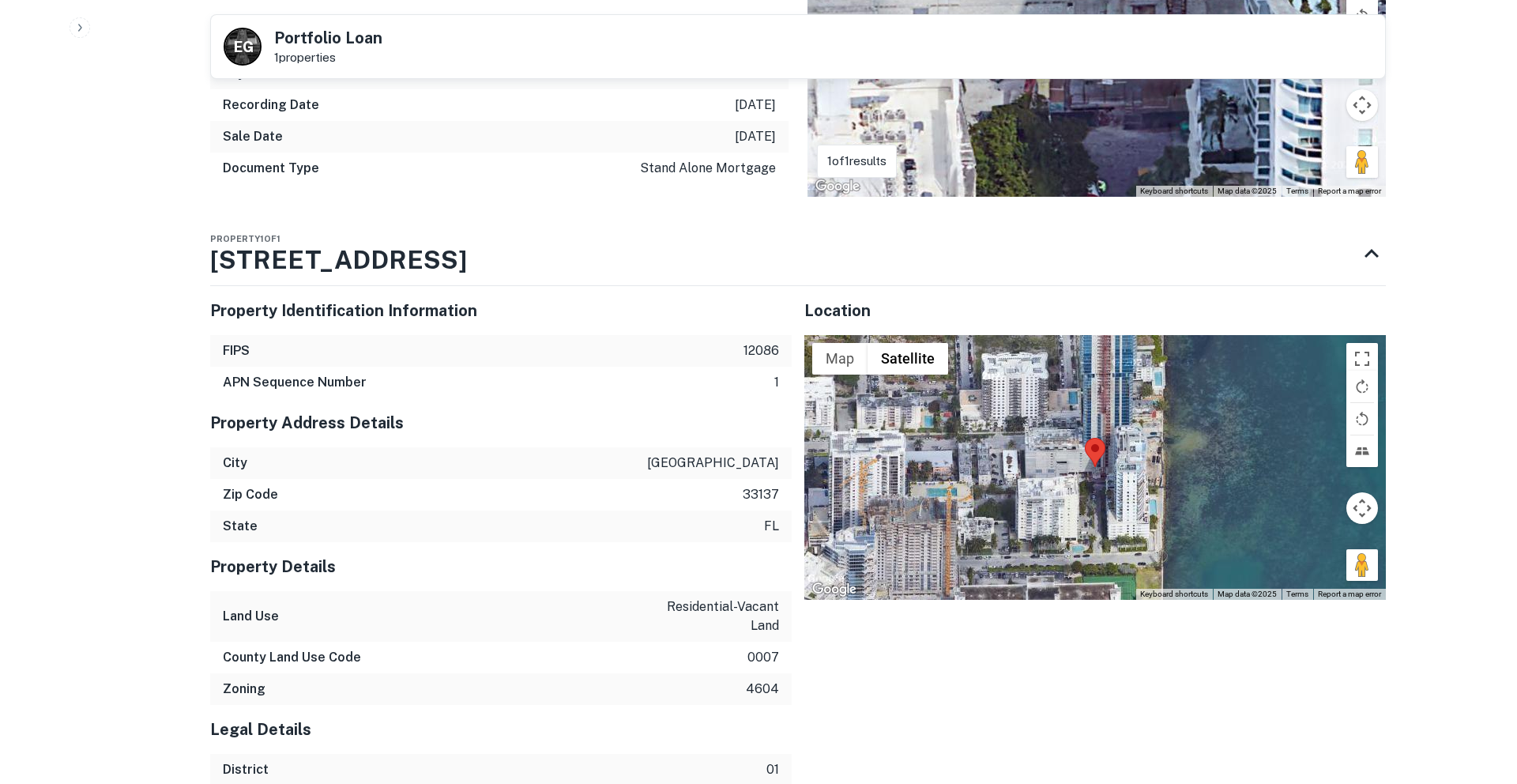
click at [1248, 481] on div at bounding box center [1095, 467] width 582 height 264
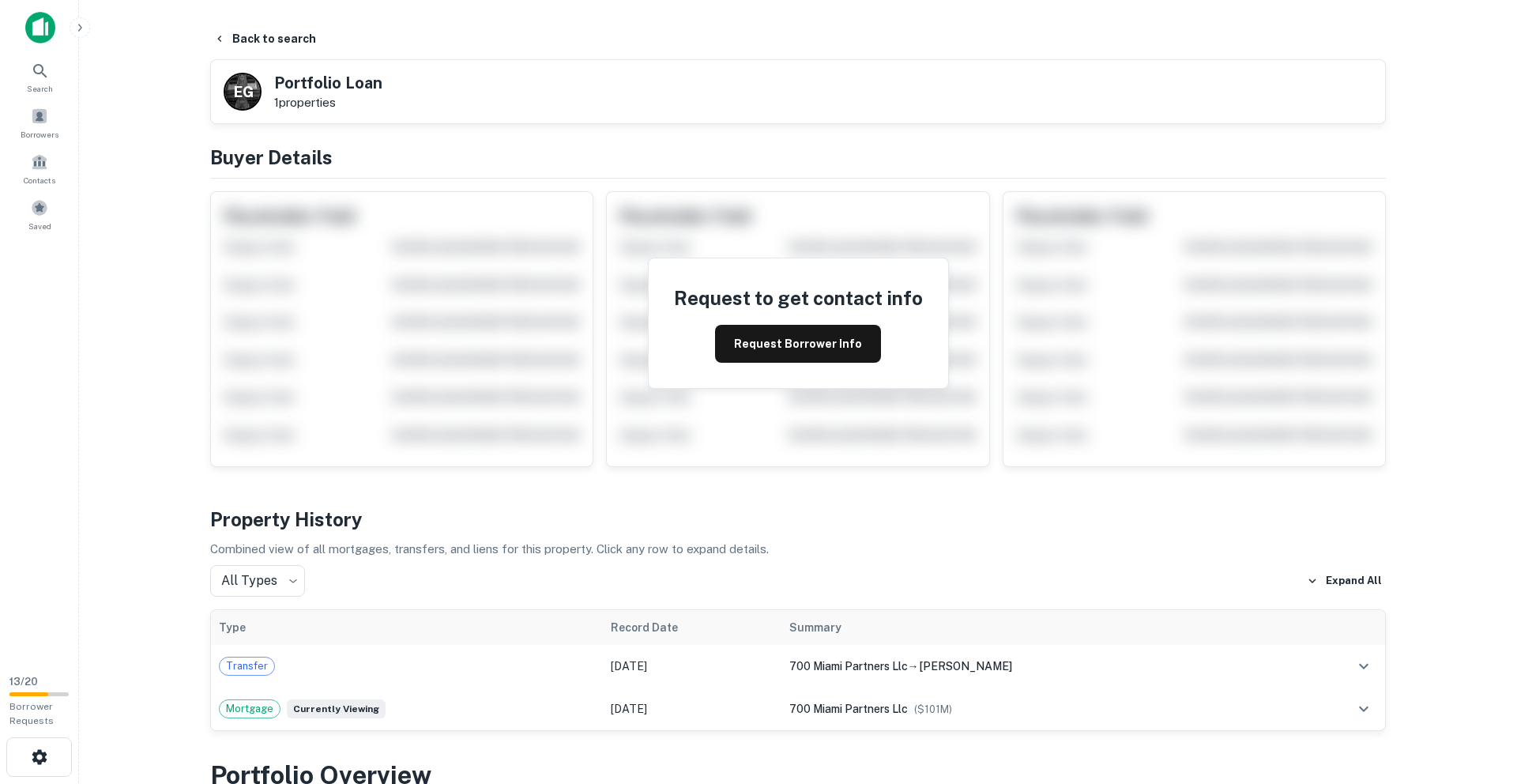
scroll to position [0, 0]
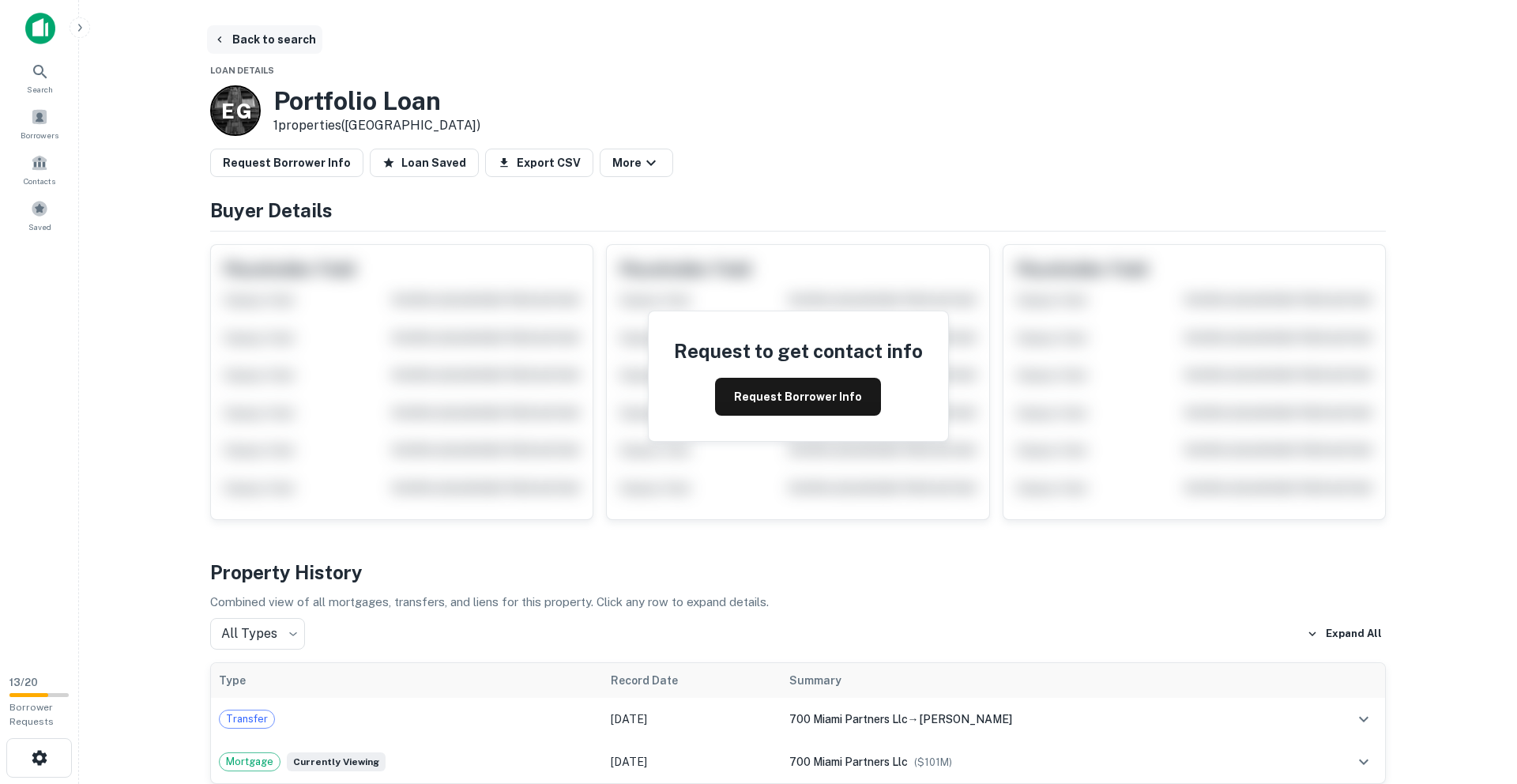
click at [245, 36] on button "Back to search" at bounding box center [264, 39] width 115 height 28
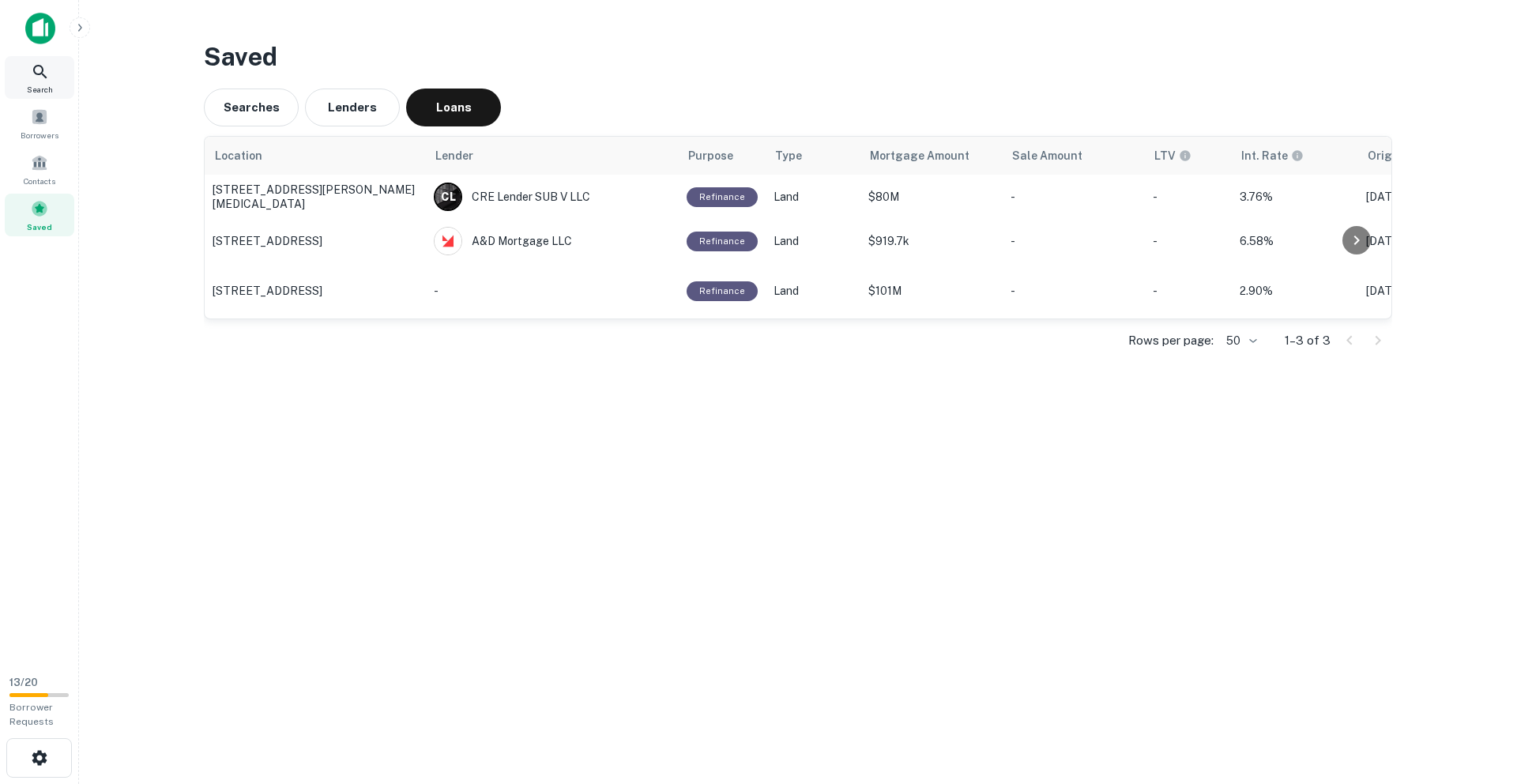
click at [51, 75] on div "Search" at bounding box center [39, 77] width 70 height 43
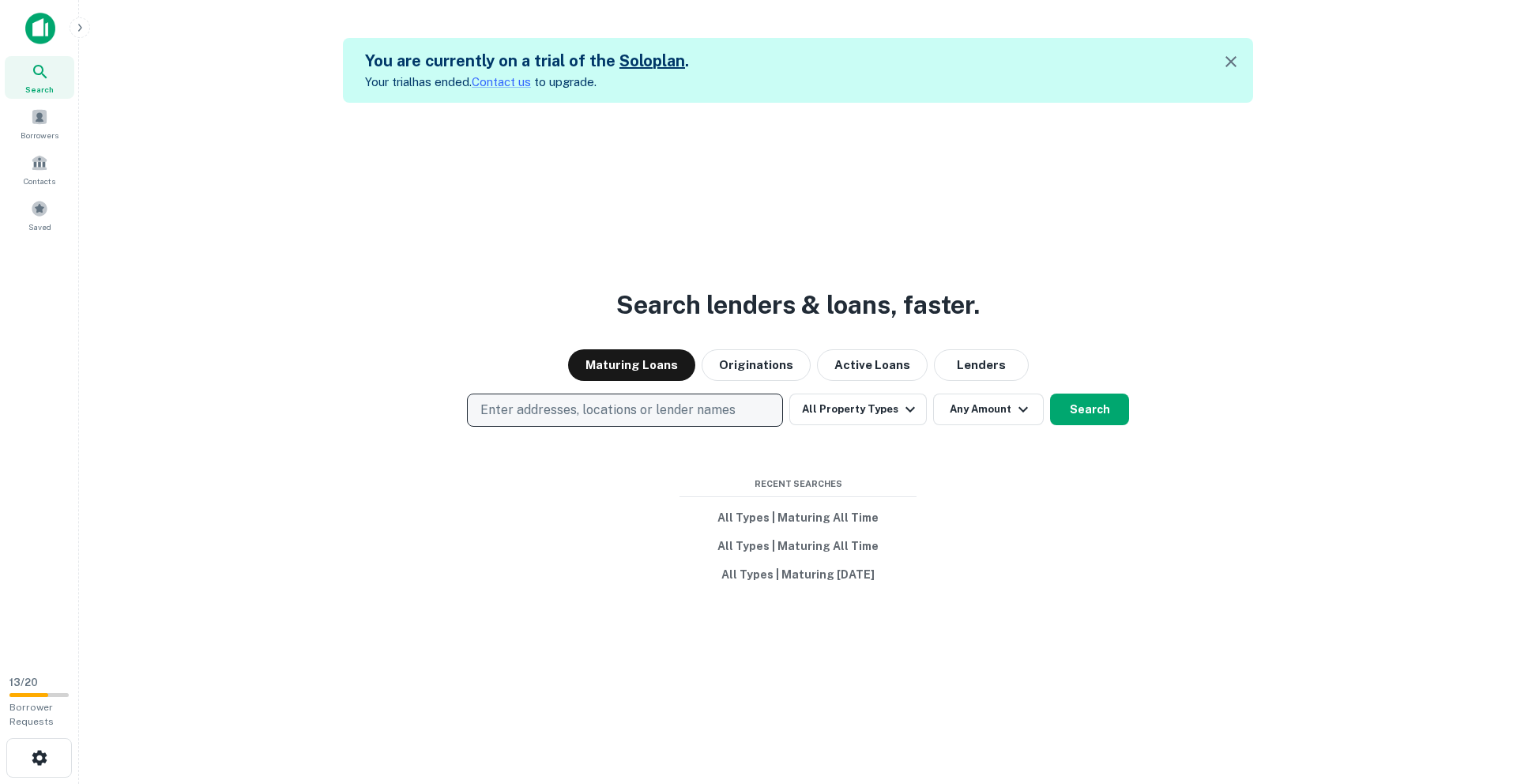
click at [559, 414] on p "Enter addresses, locations or lender names" at bounding box center [607, 410] width 255 height 19
type input "**********"
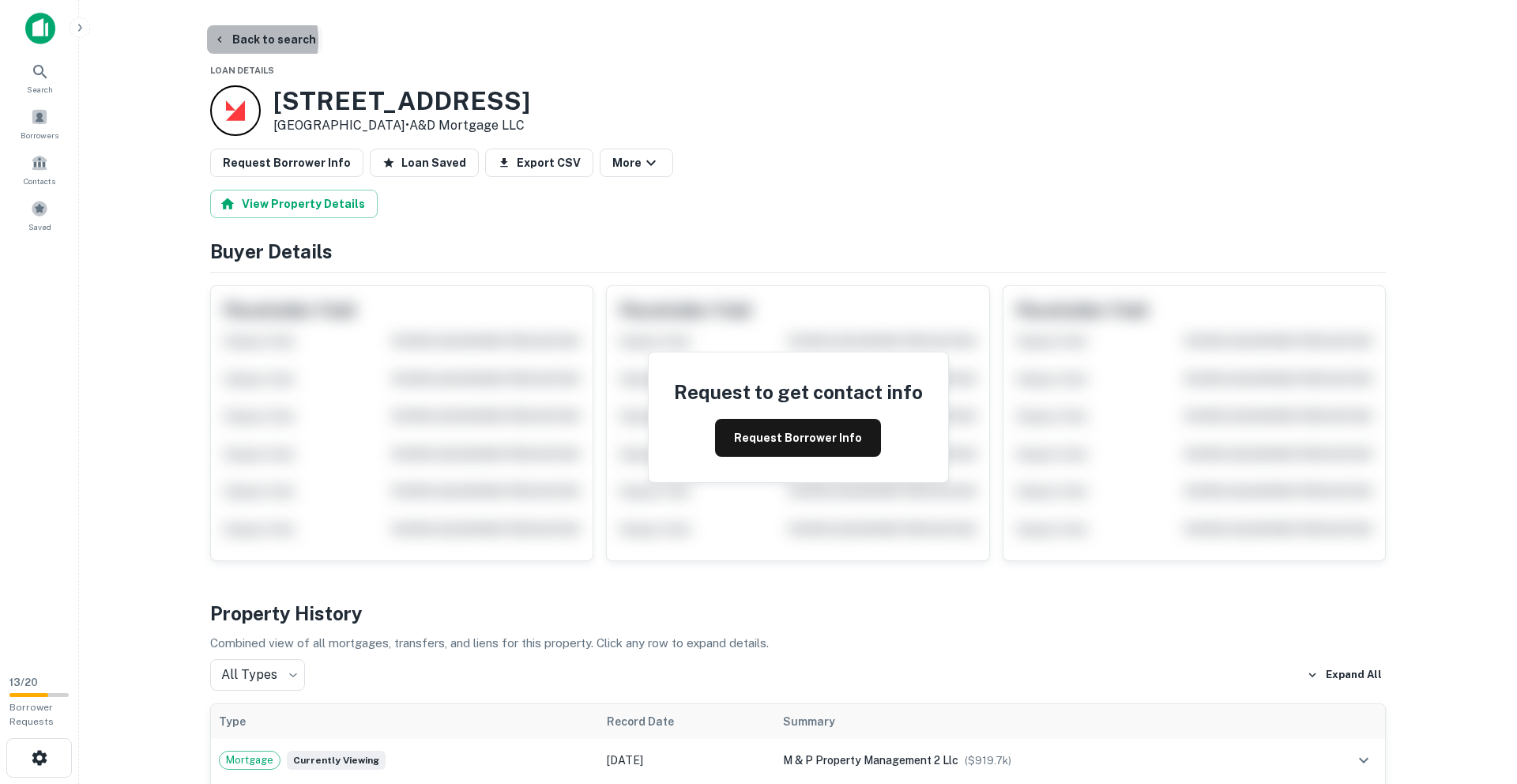
click at [228, 40] on button "Back to search" at bounding box center [264, 39] width 115 height 28
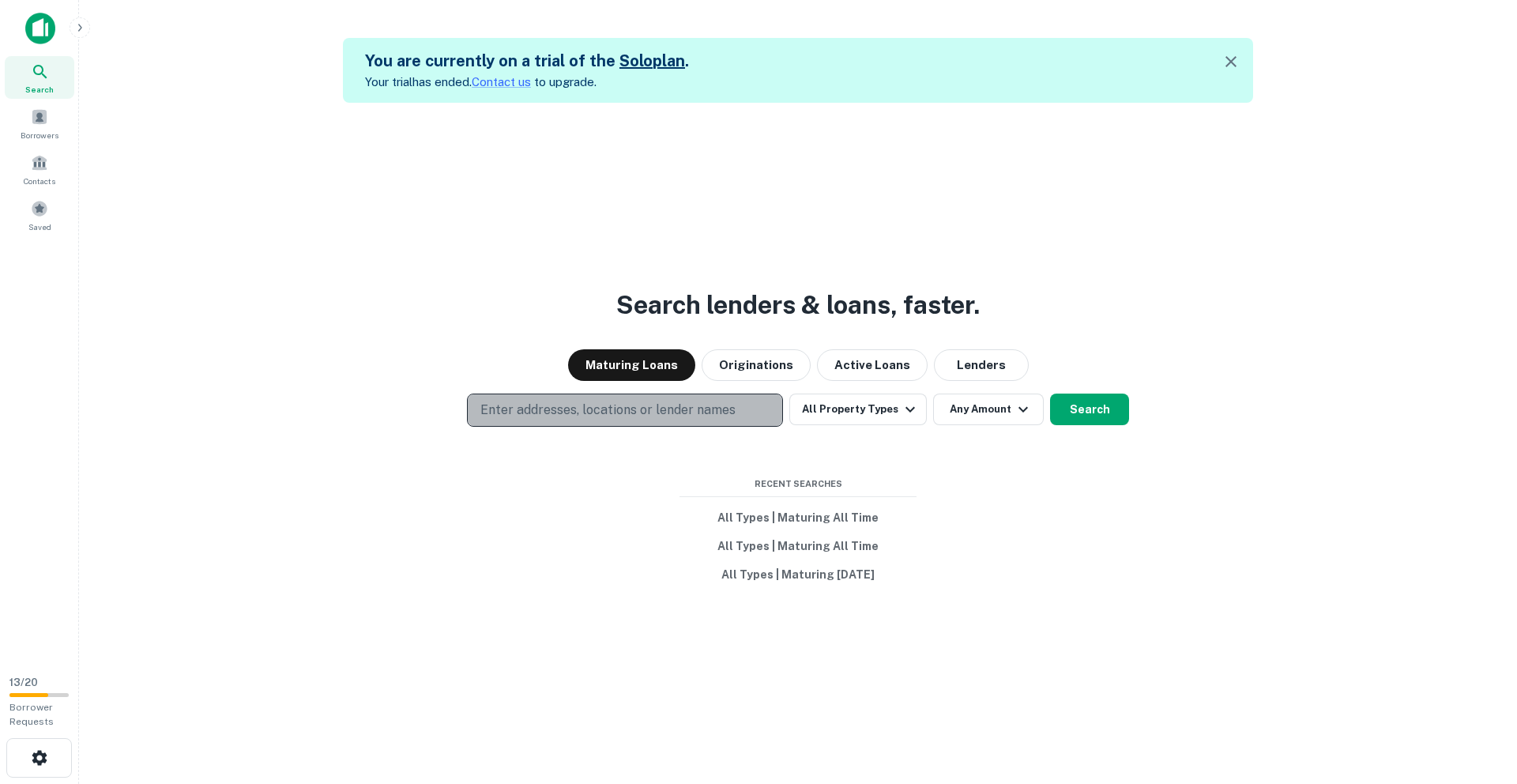
click at [544, 397] on button "Enter addresses, locations or lender names" at bounding box center [625, 410] width 316 height 33
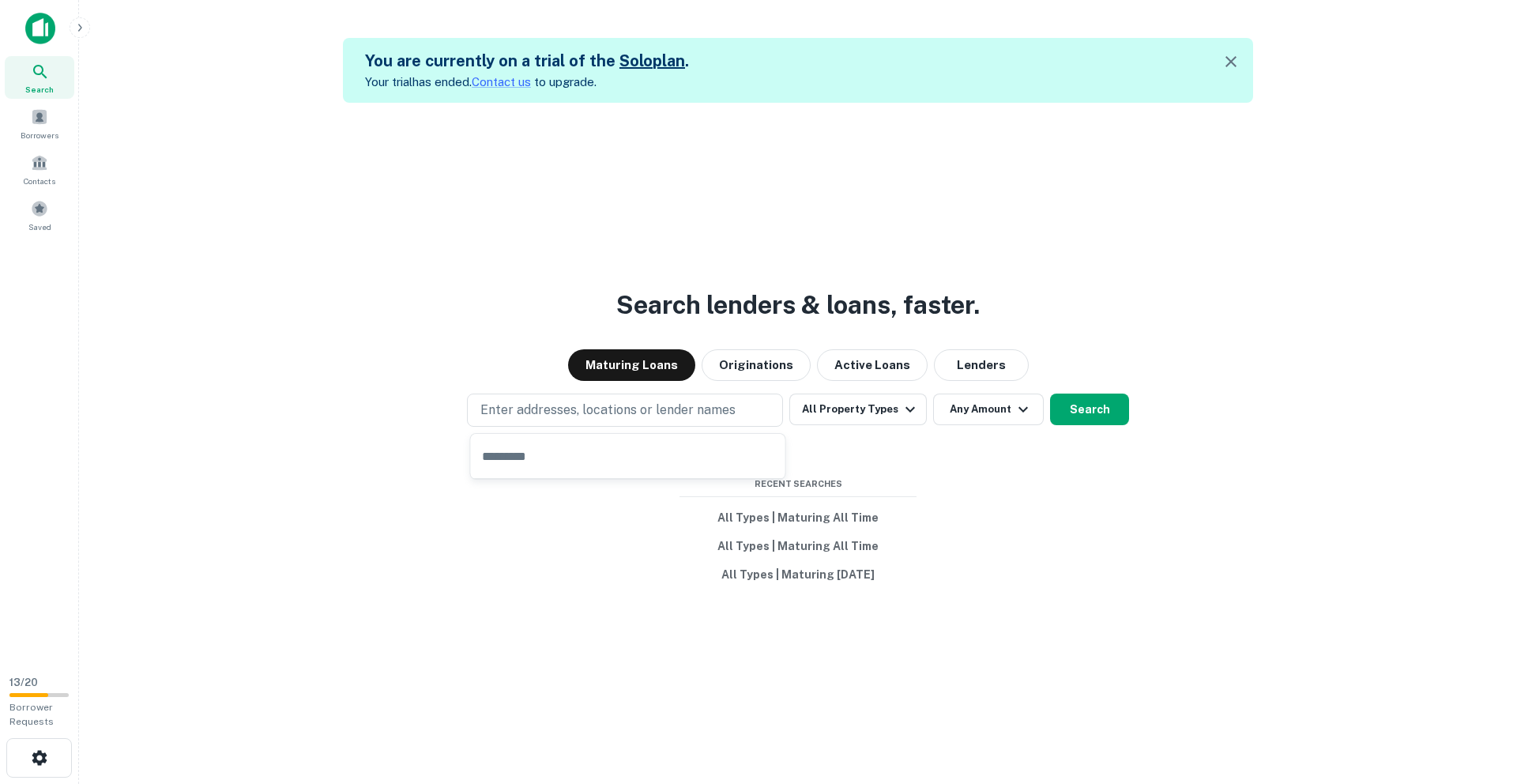
type input "**********"
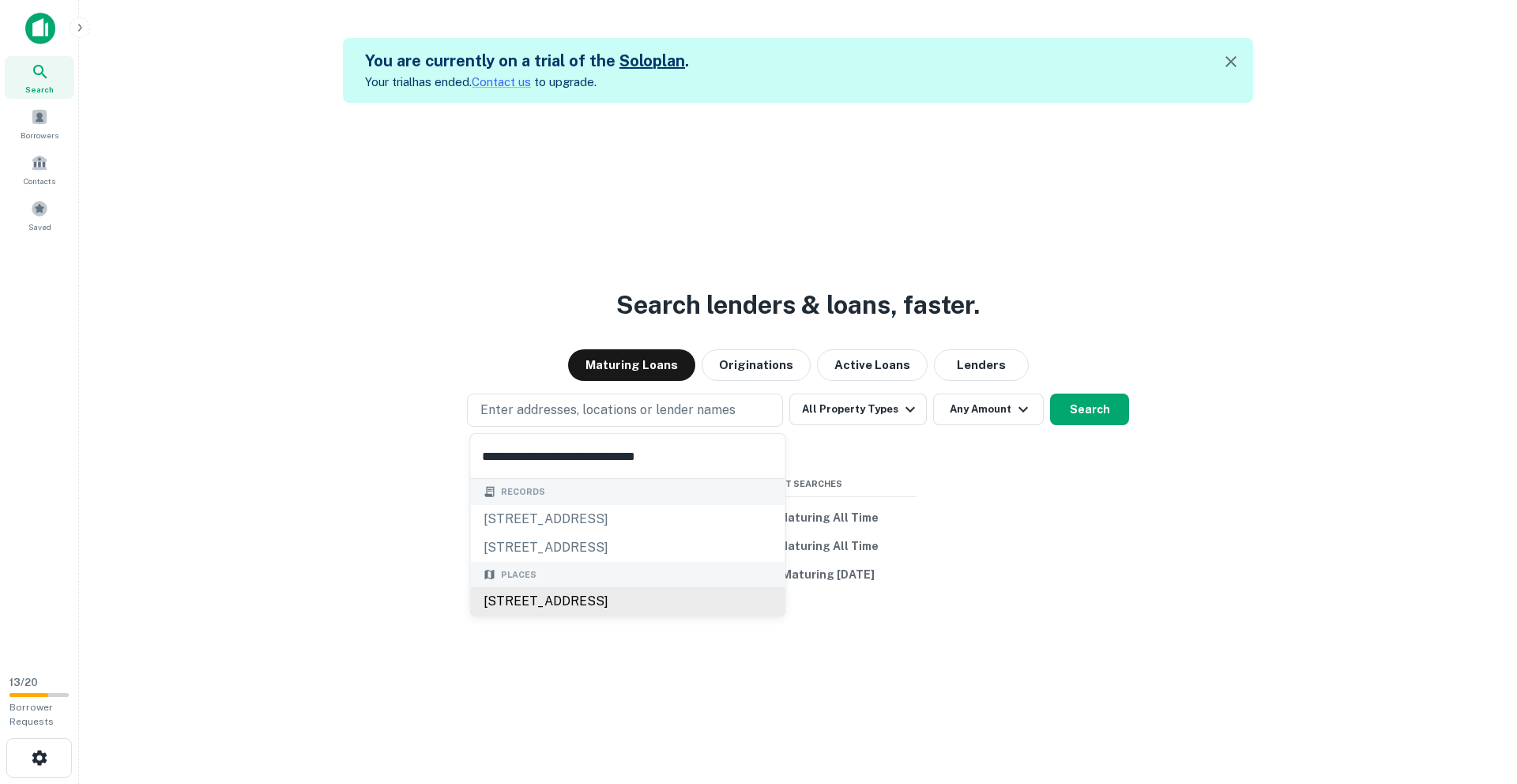
click at [584, 606] on div "2900 NE 7th Ave, Miami, FL 33137, USA" at bounding box center [628, 600] width 315 height 28
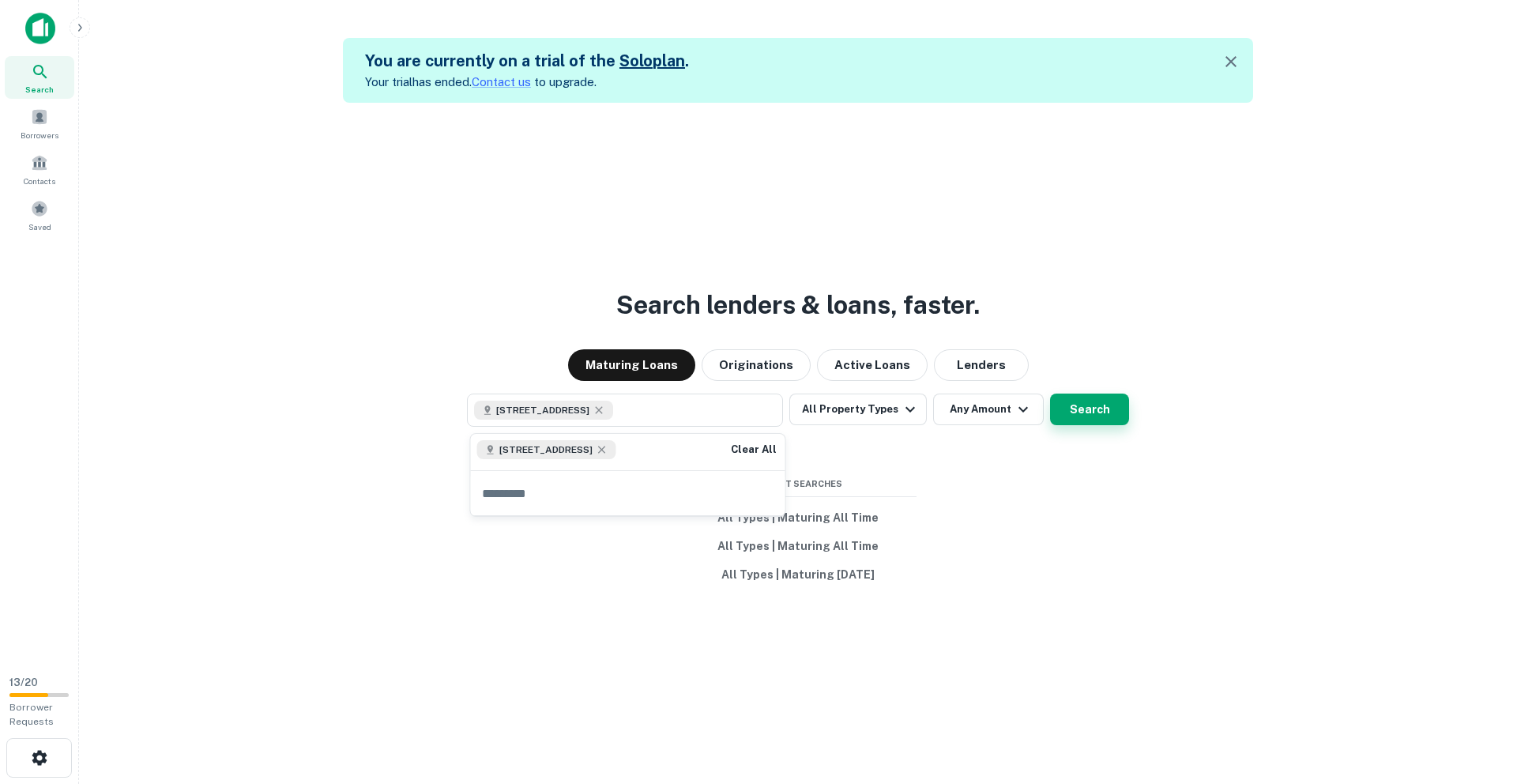
click at [1088, 406] on button "Search" at bounding box center [1090, 409] width 79 height 32
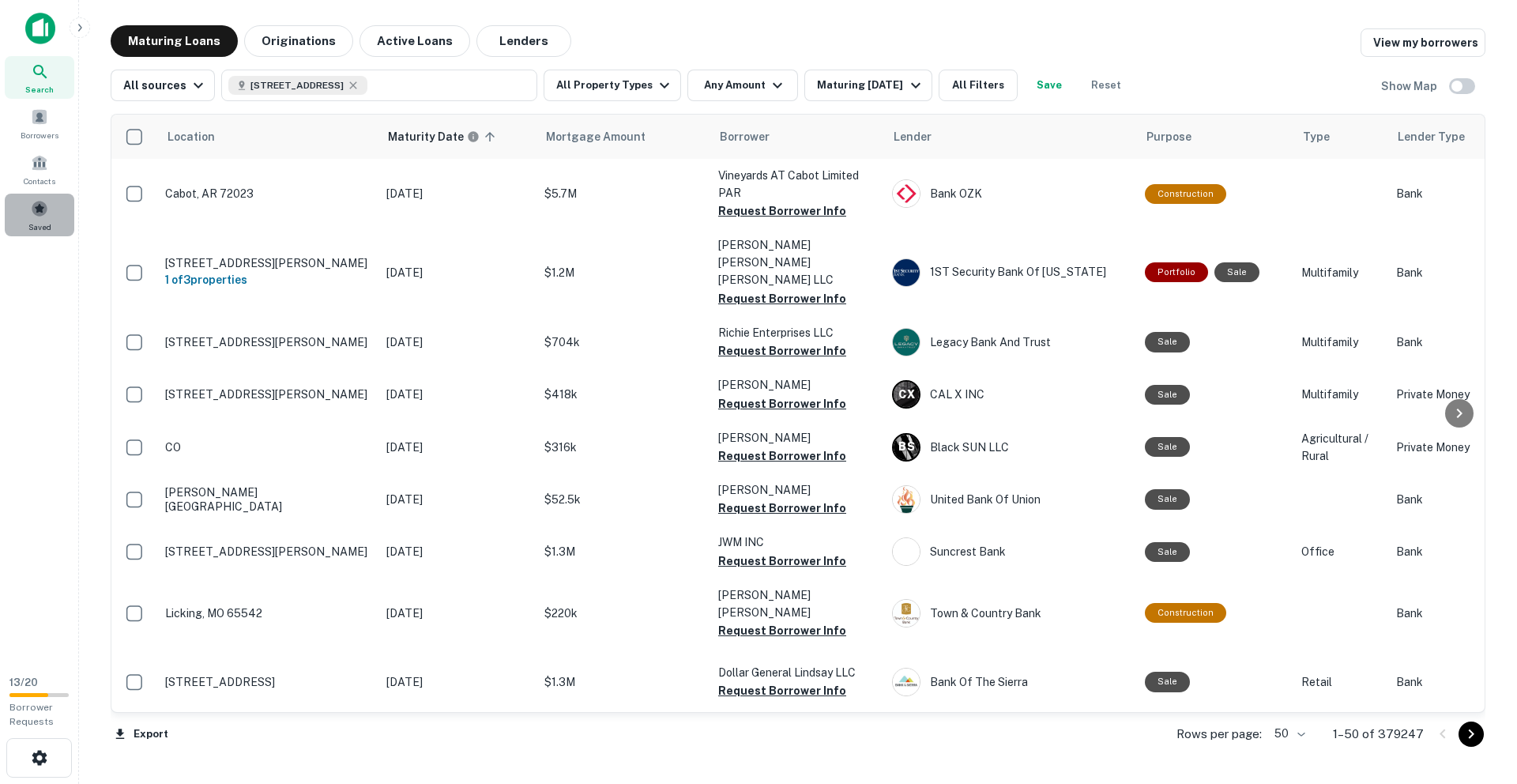
click at [34, 213] on span at bounding box center [39, 208] width 17 height 17
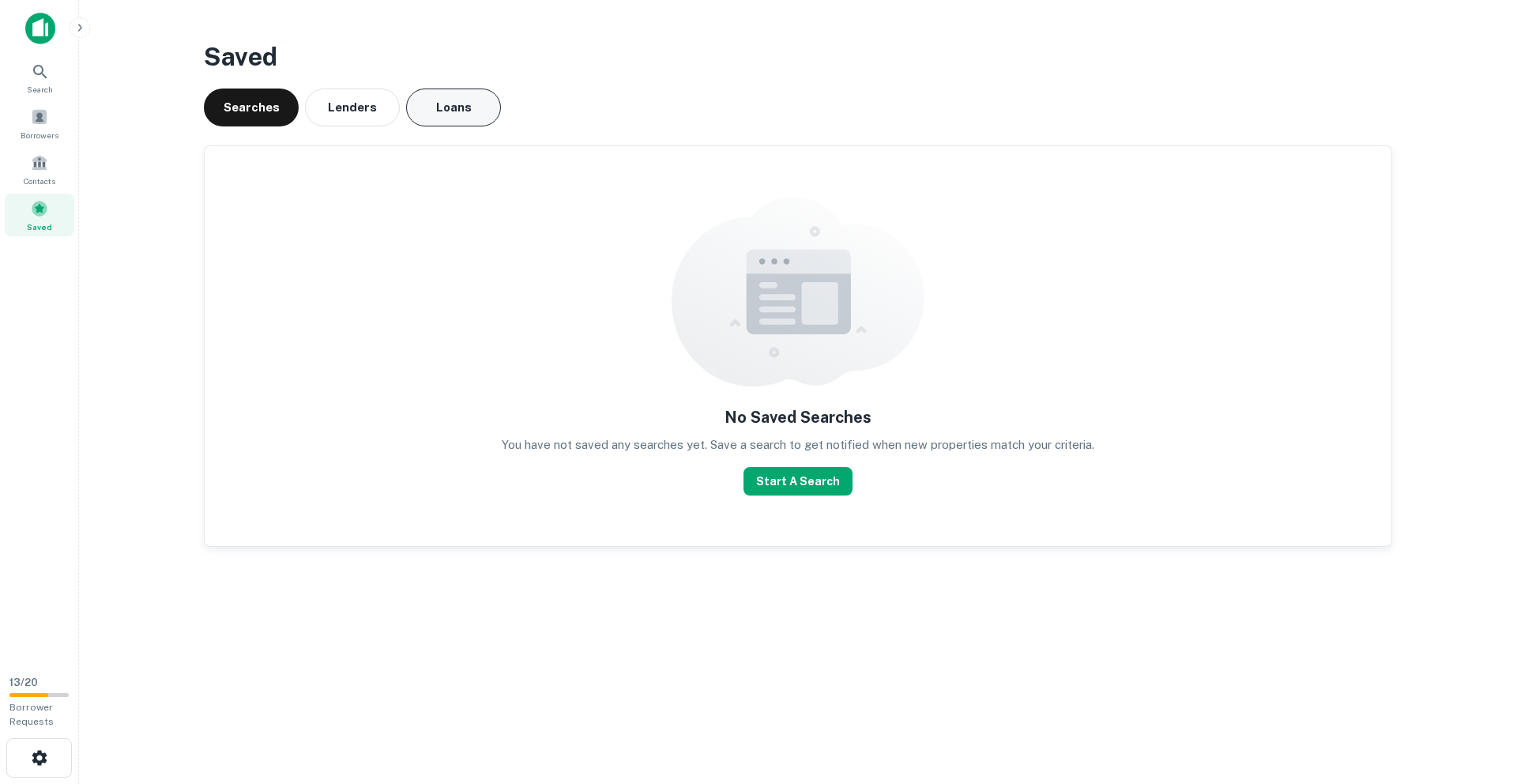
click at [472, 124] on button "Loans" at bounding box center [453, 107] width 95 height 38
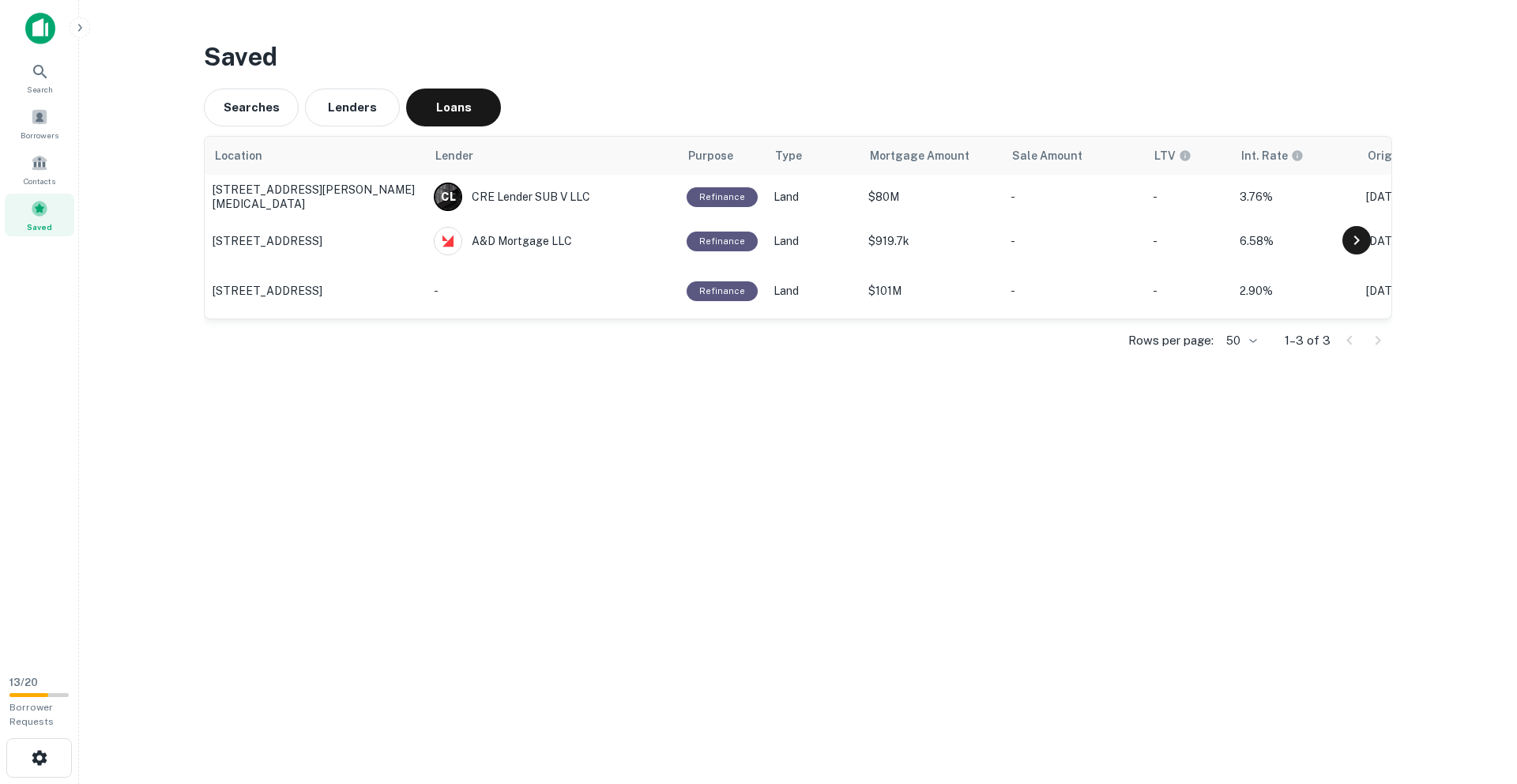
click at [1363, 243] on icon at bounding box center [1357, 240] width 19 height 19
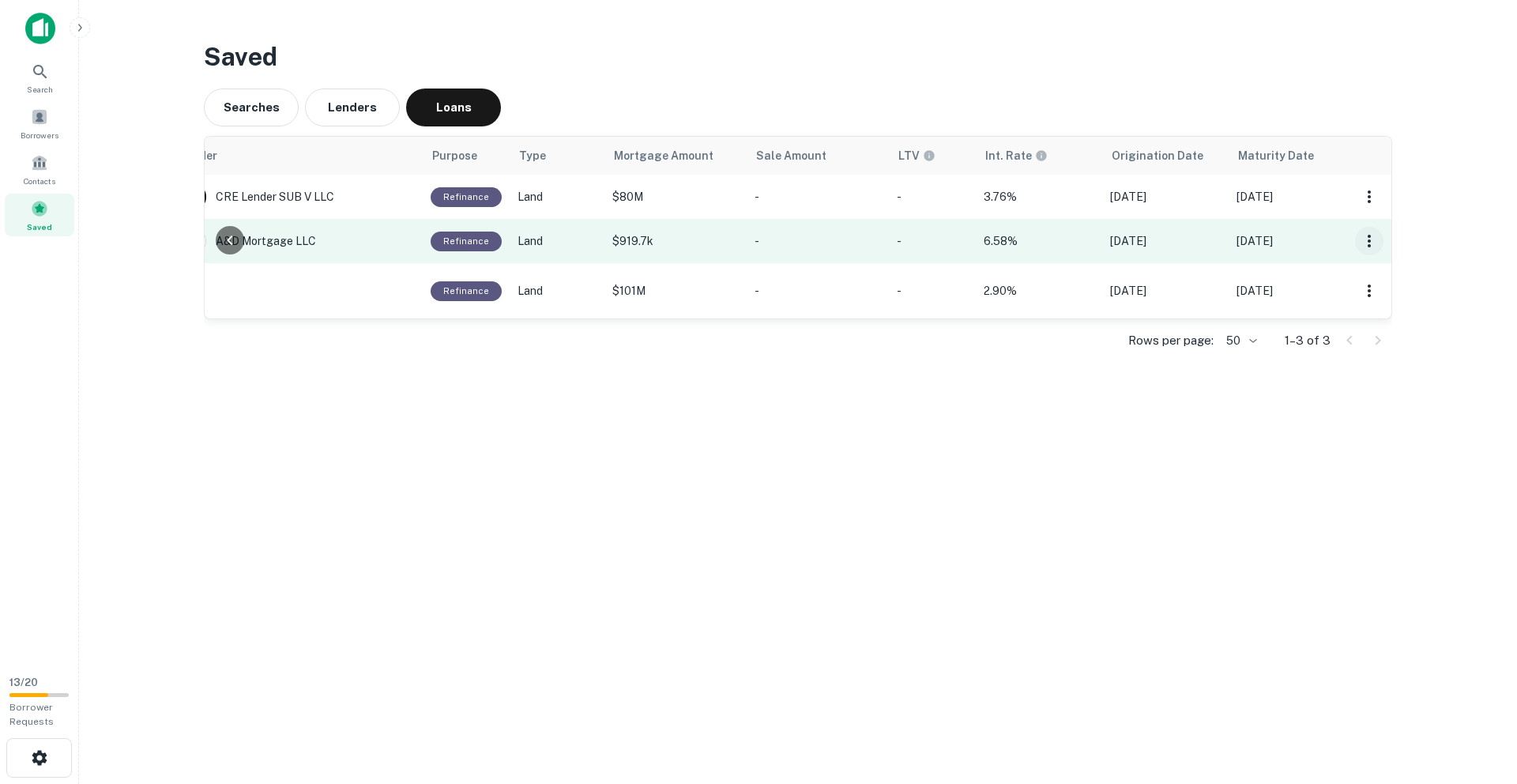
click at [1366, 243] on icon "button" at bounding box center [1369, 241] width 19 height 19
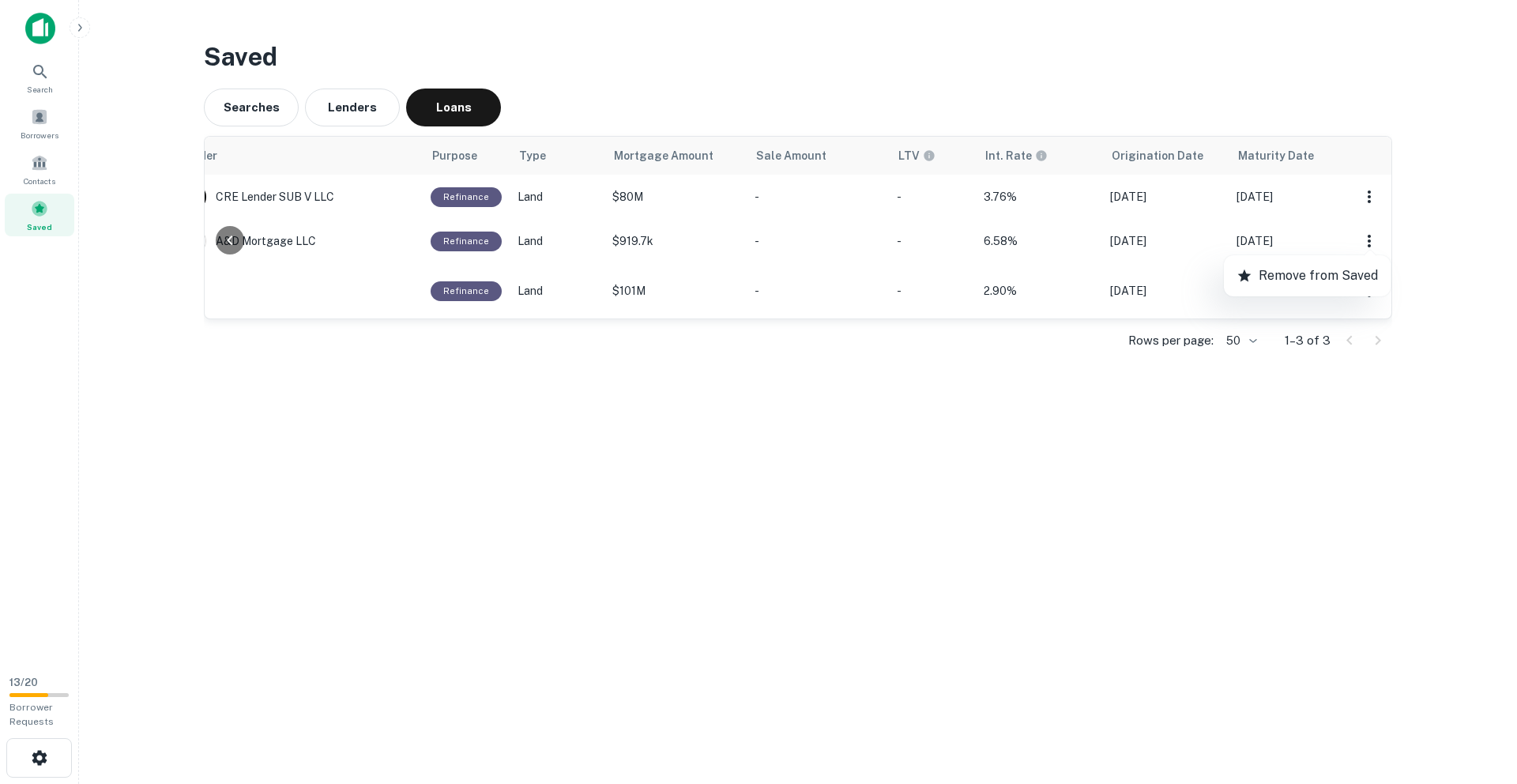
click at [1339, 274] on p "Remove from Saved" at bounding box center [1318, 275] width 119 height 19
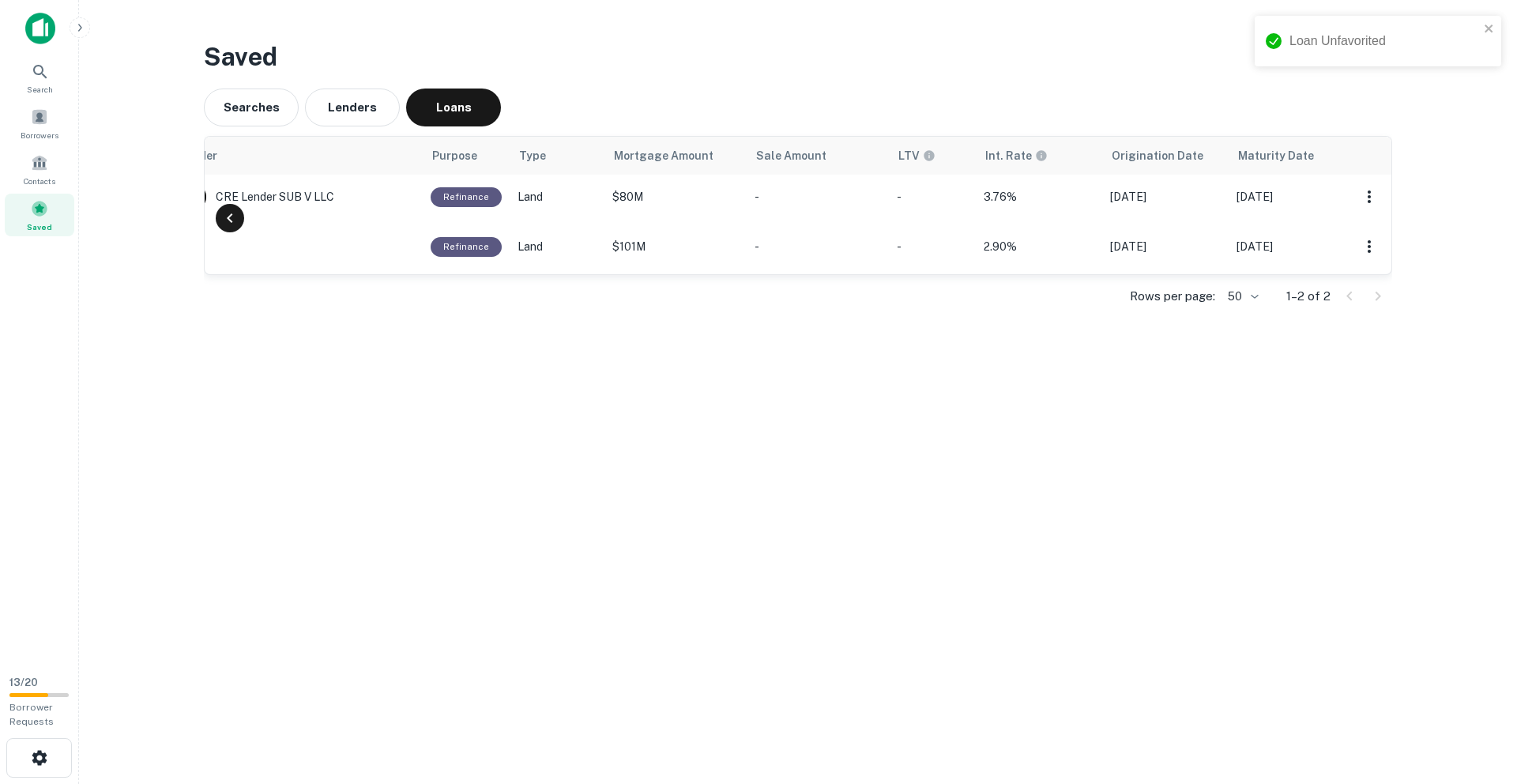
click at [231, 222] on icon at bounding box center [230, 218] width 19 height 19
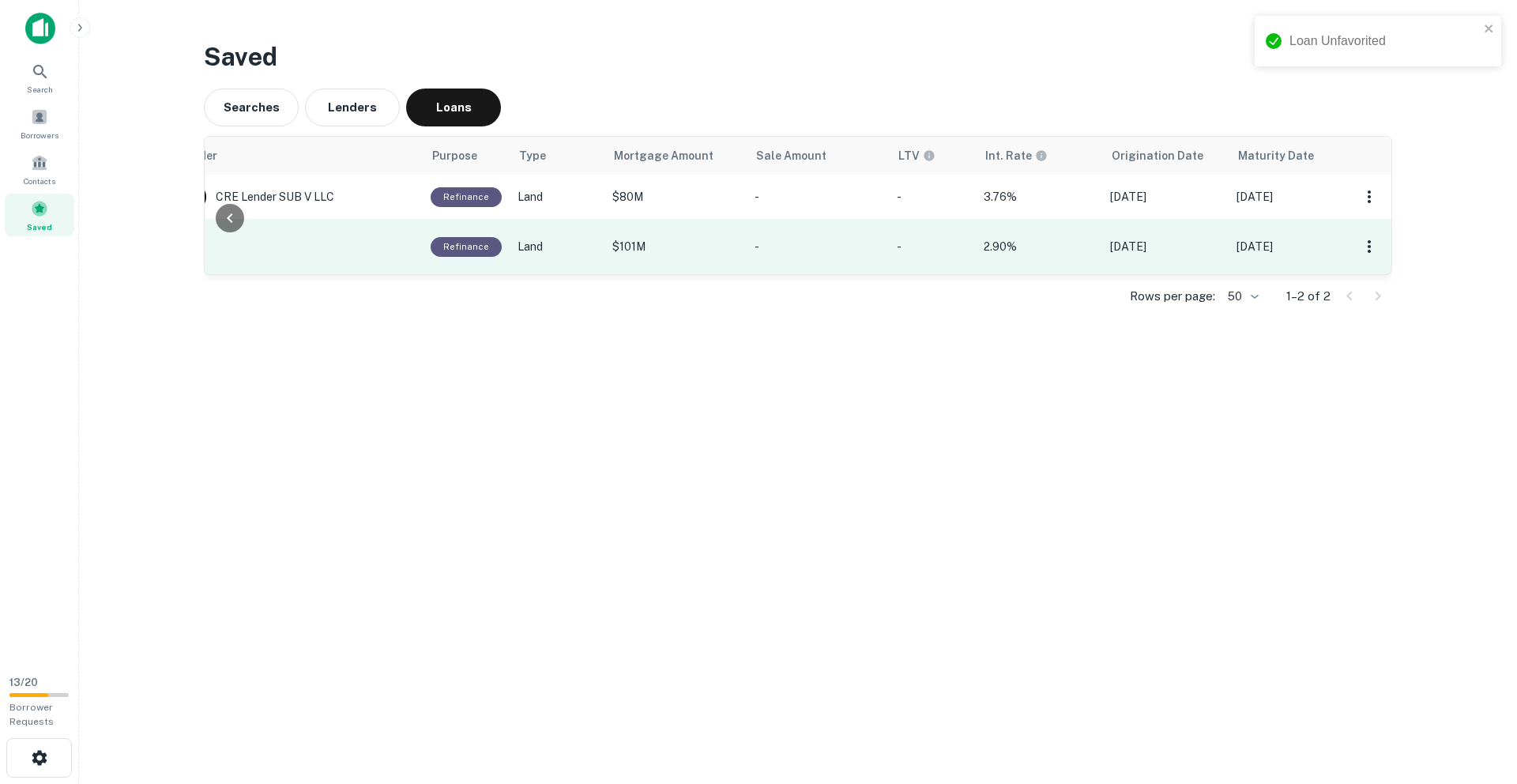
scroll to position [0, 0]
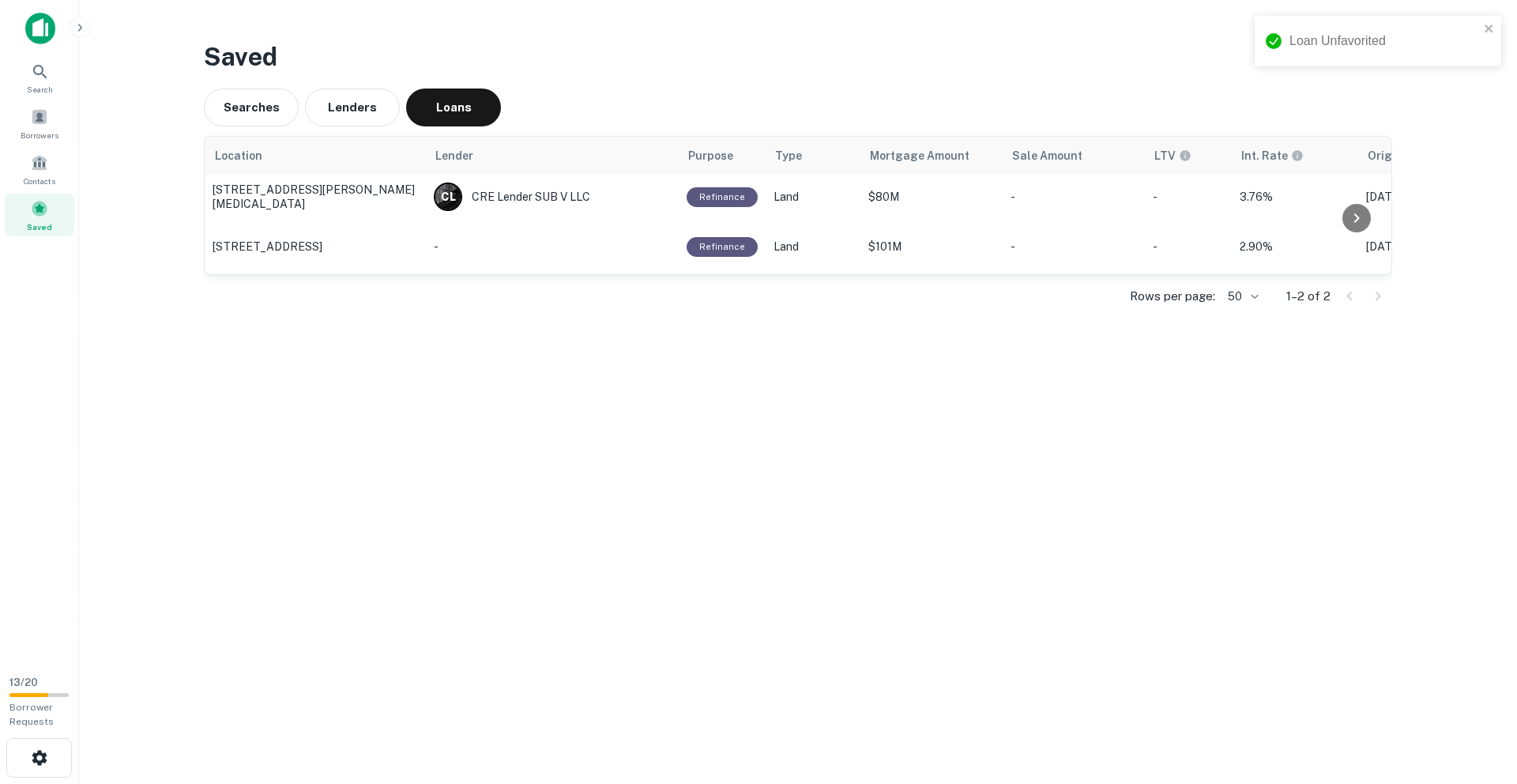
click at [523, 293] on div "Rows per page: 50 ** 1–2 of 2" at bounding box center [798, 296] width 1188 height 43
click at [36, 75] on icon at bounding box center [40, 72] width 19 height 19
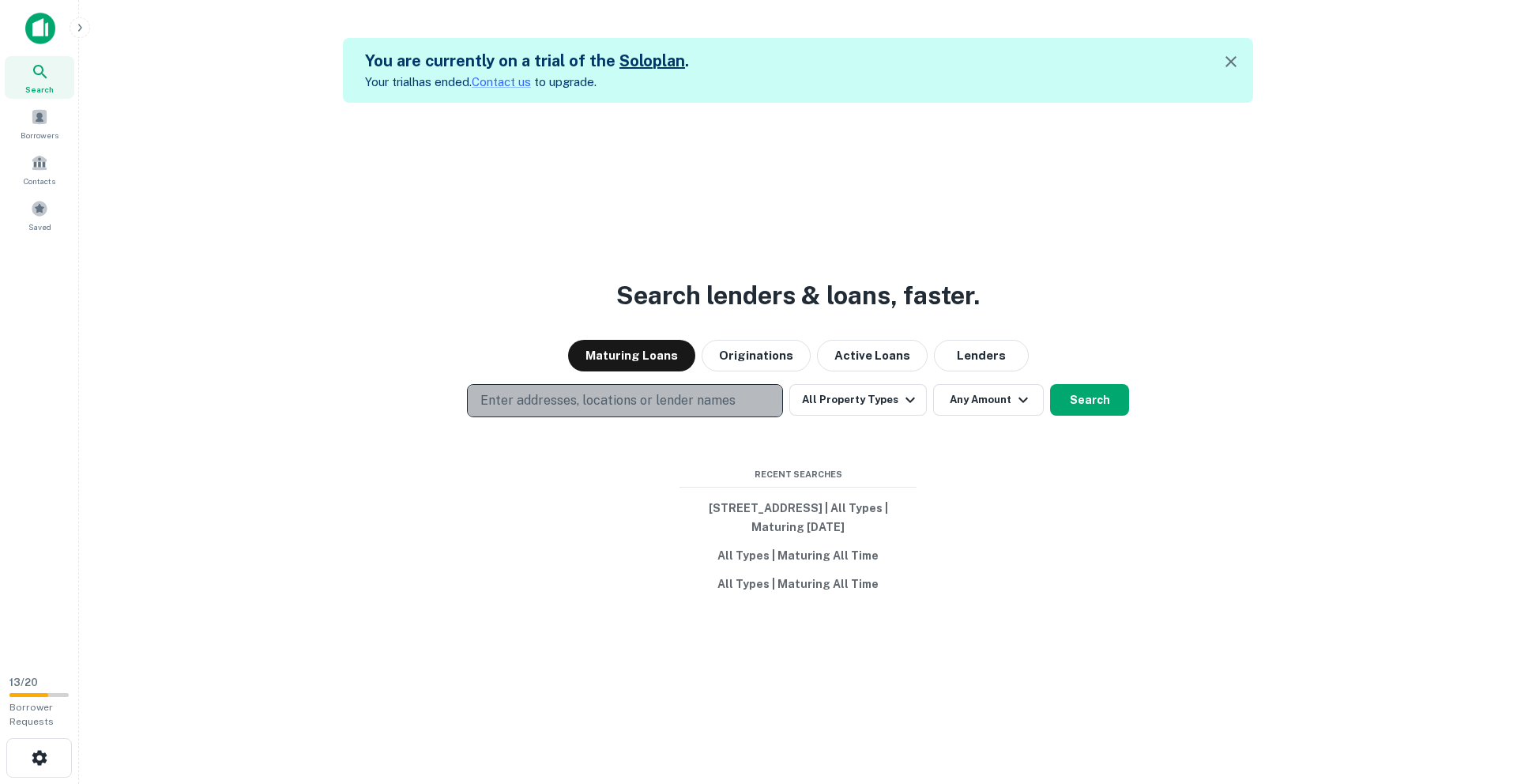
click at [535, 393] on p "Enter addresses, locations or lender names" at bounding box center [607, 401] width 255 height 19
type input "**********"
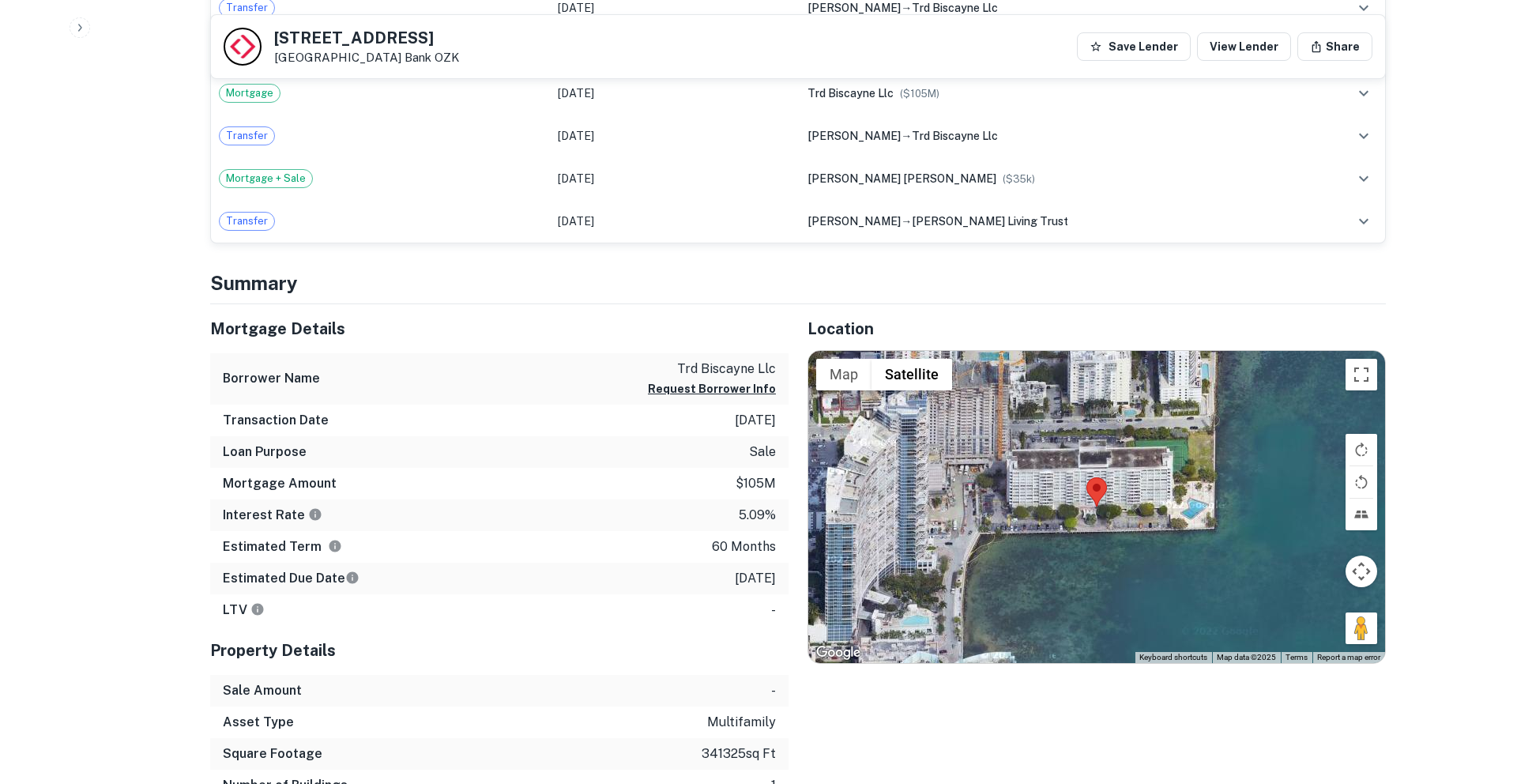
scroll to position [1137, 0]
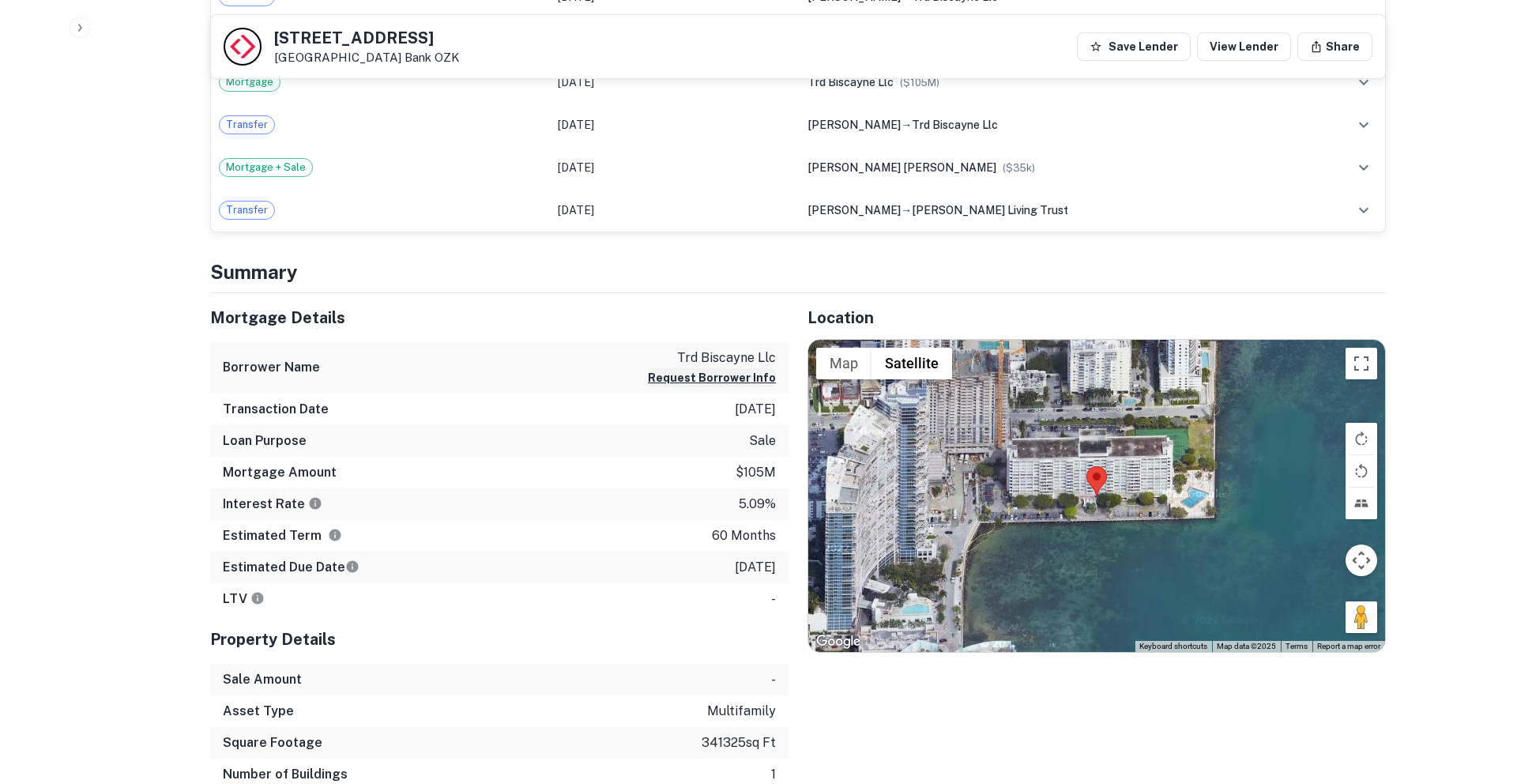
click at [704, 377] on button "Request Borrower Info" at bounding box center [711, 377] width 128 height 19
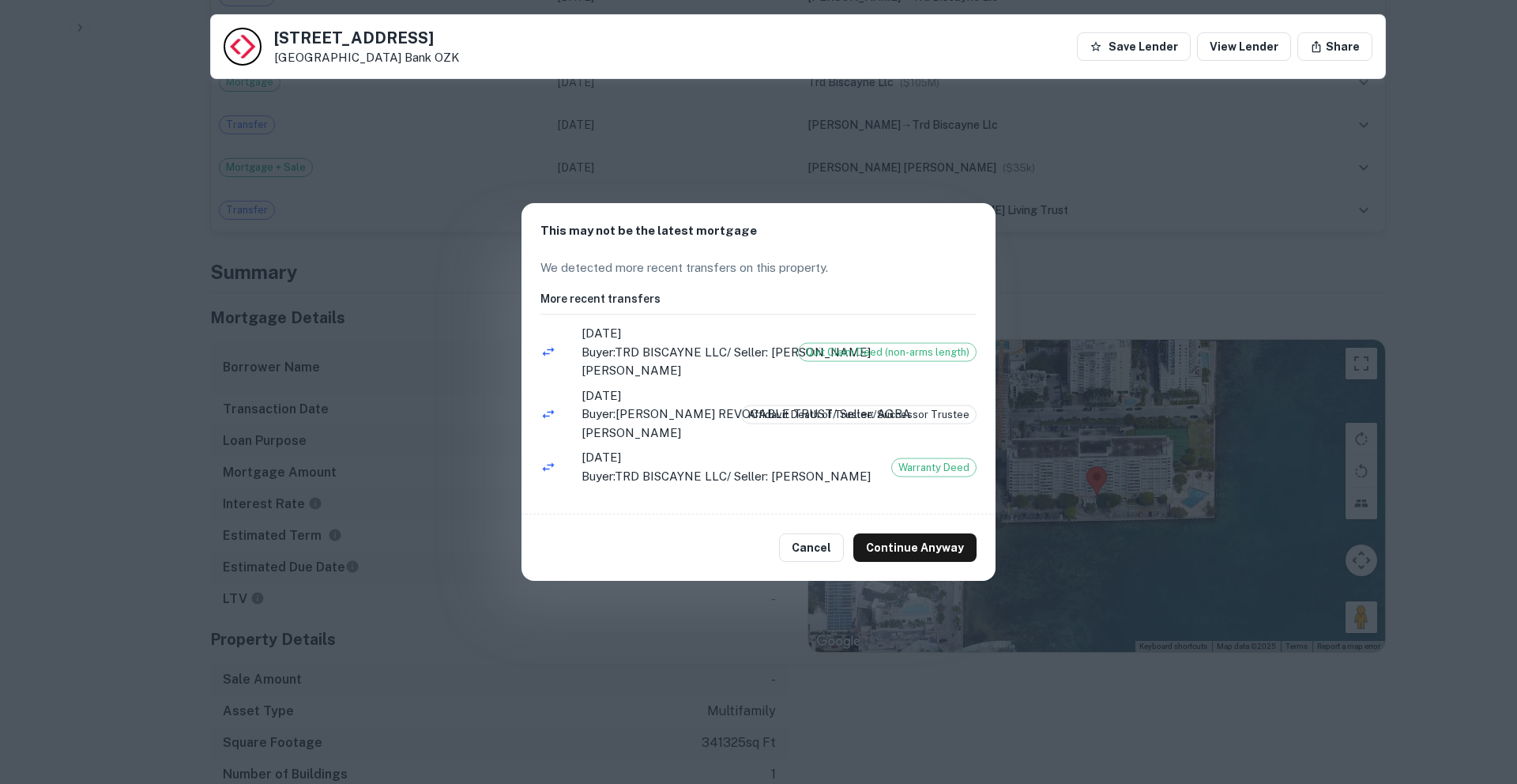
click at [1037, 273] on div "This may not be the latest mortgage We detected more recent transfers on this p…" at bounding box center [758, 392] width 1517 height 784
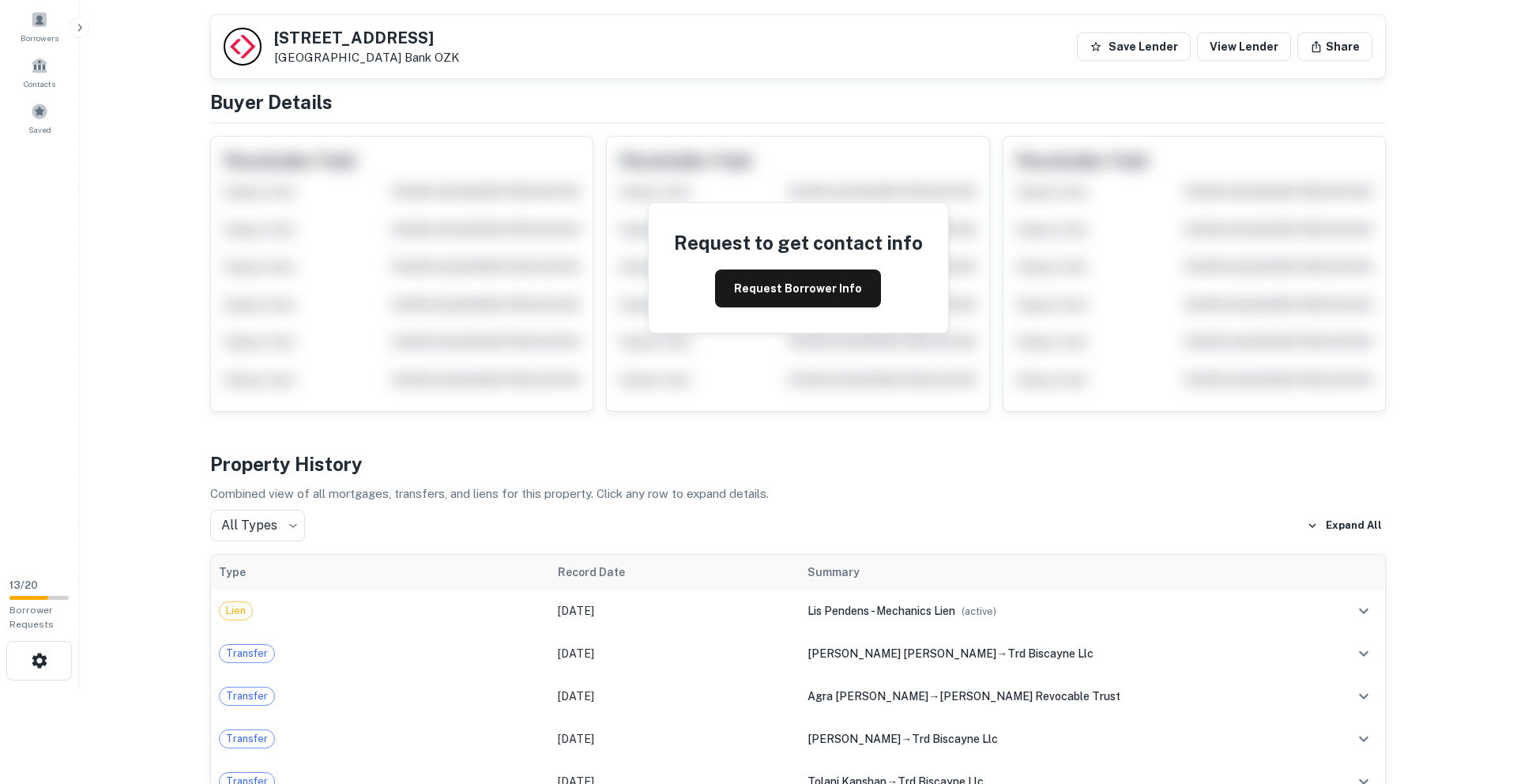
scroll to position [0, 0]
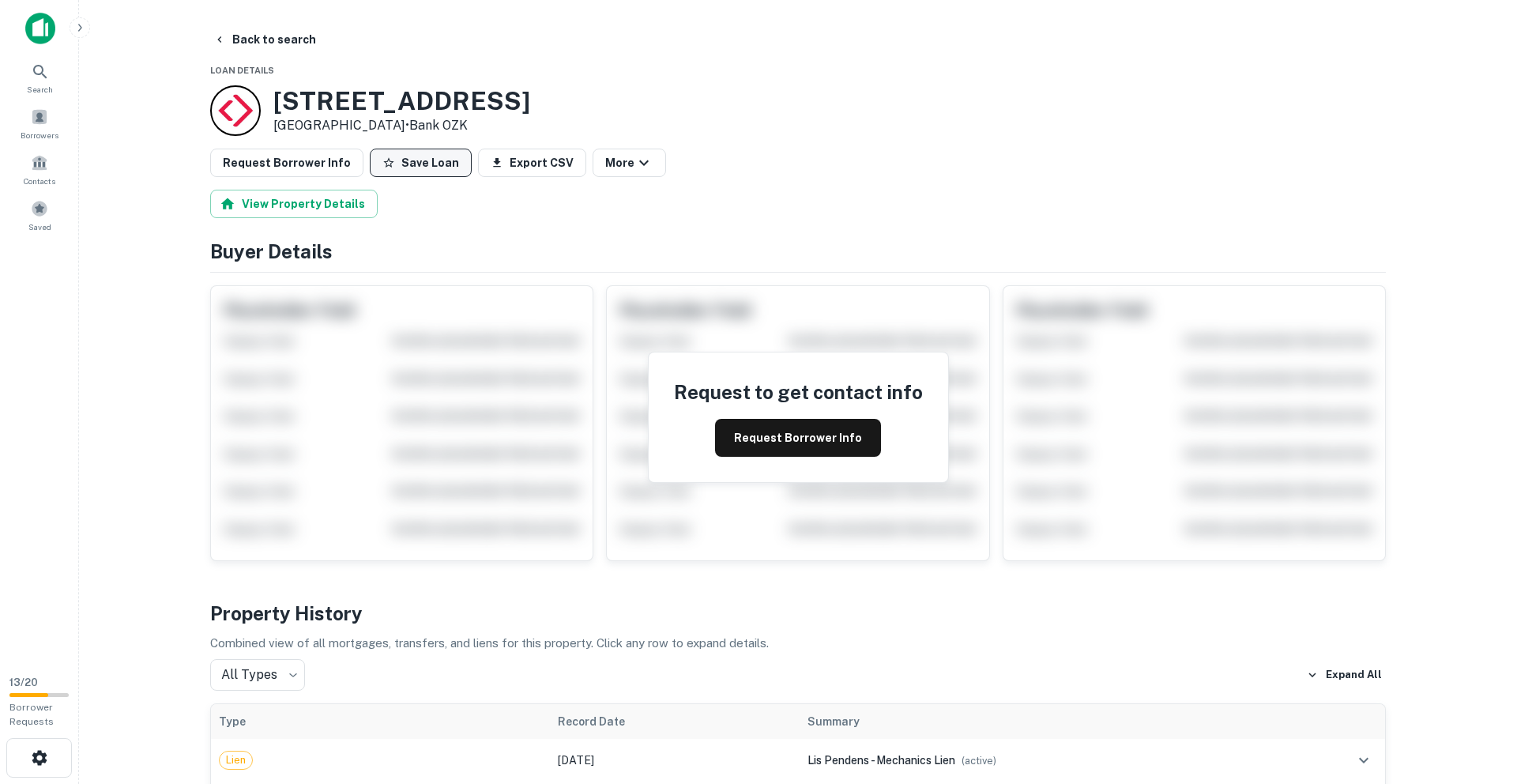
click at [396, 170] on button "Save Loan" at bounding box center [420, 162] width 102 height 28
click at [253, 45] on button "Back to search" at bounding box center [264, 39] width 115 height 28
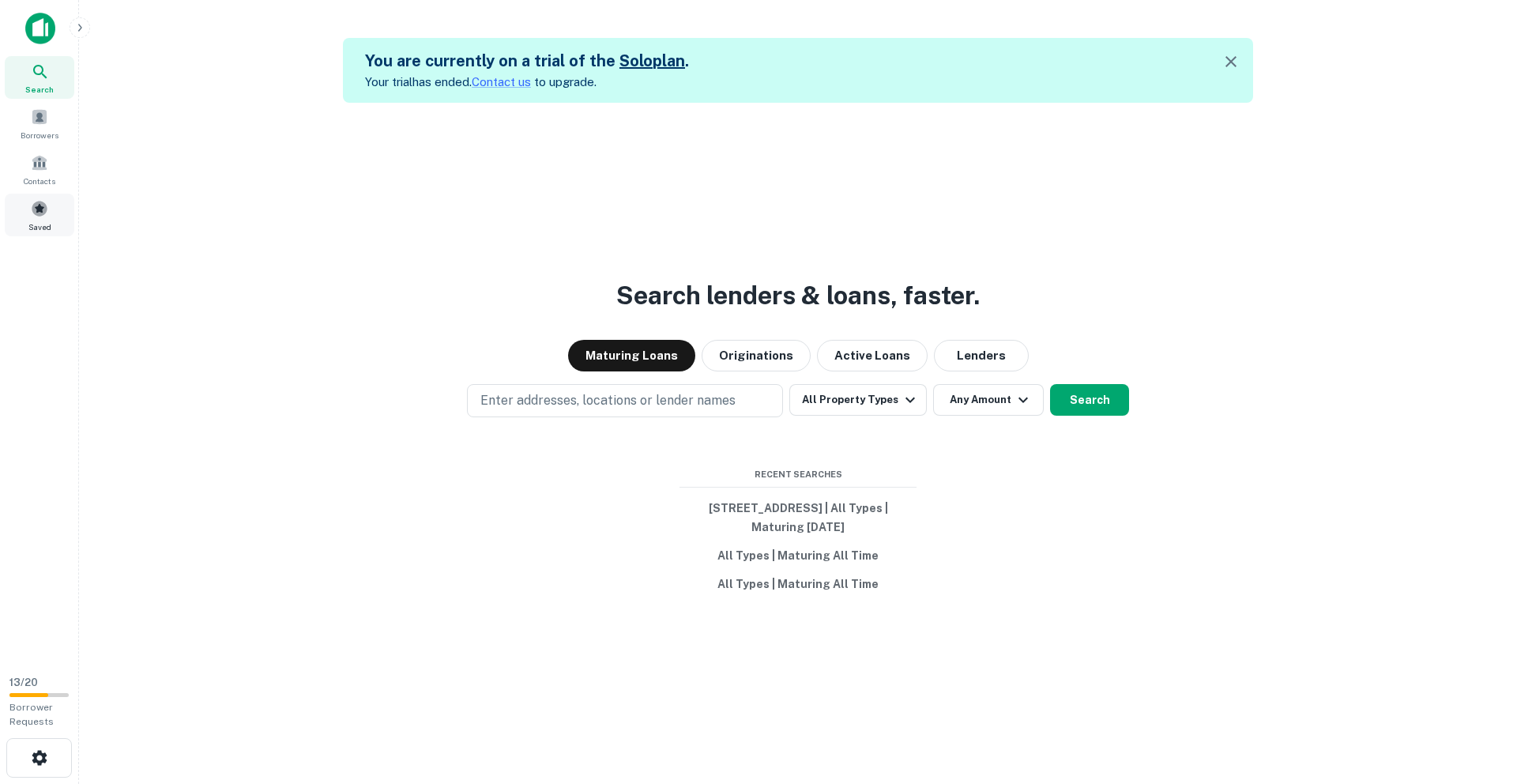
click at [30, 205] on div "Saved" at bounding box center [39, 215] width 70 height 43
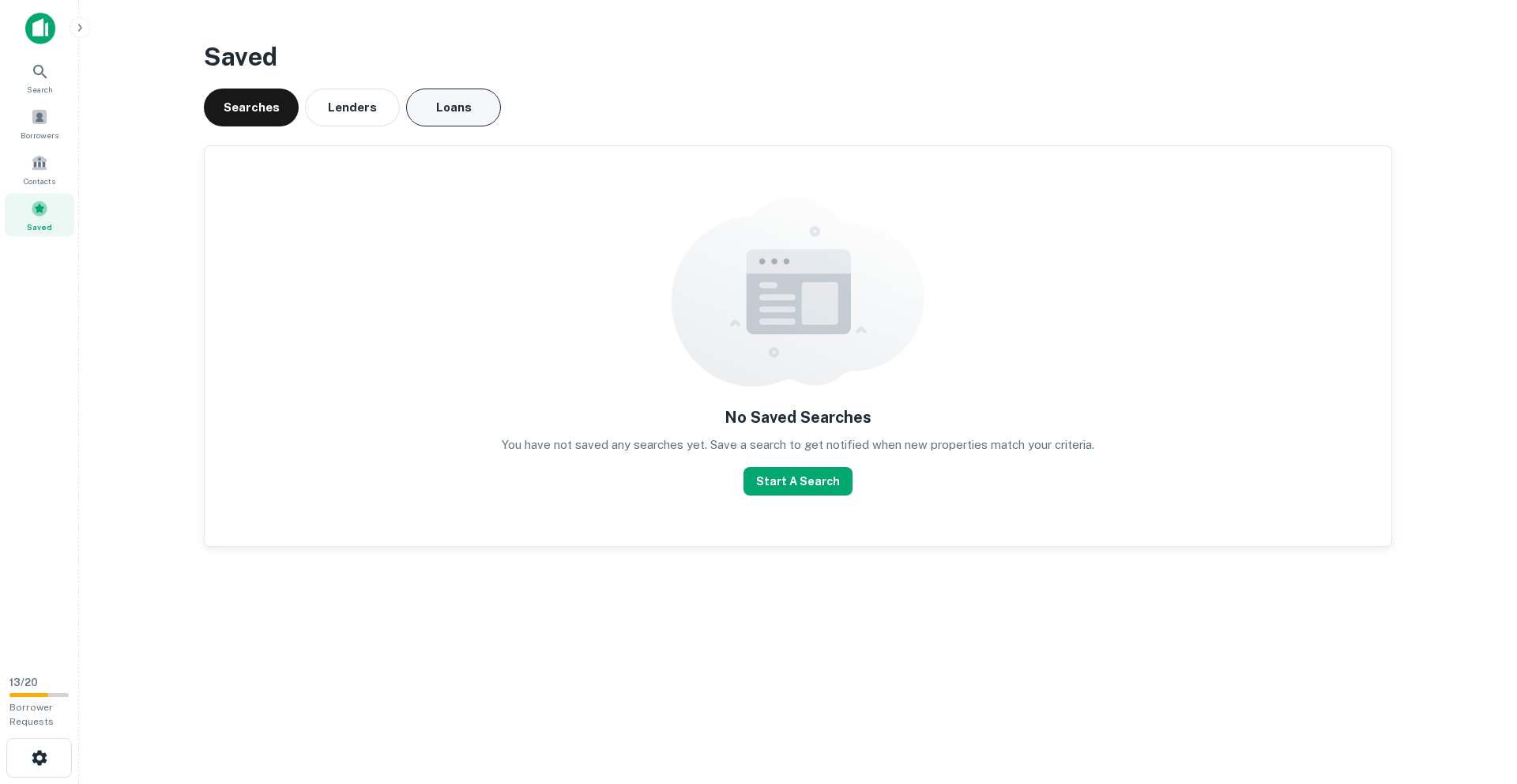
click at [446, 112] on button "Loans" at bounding box center [453, 107] width 95 height 38
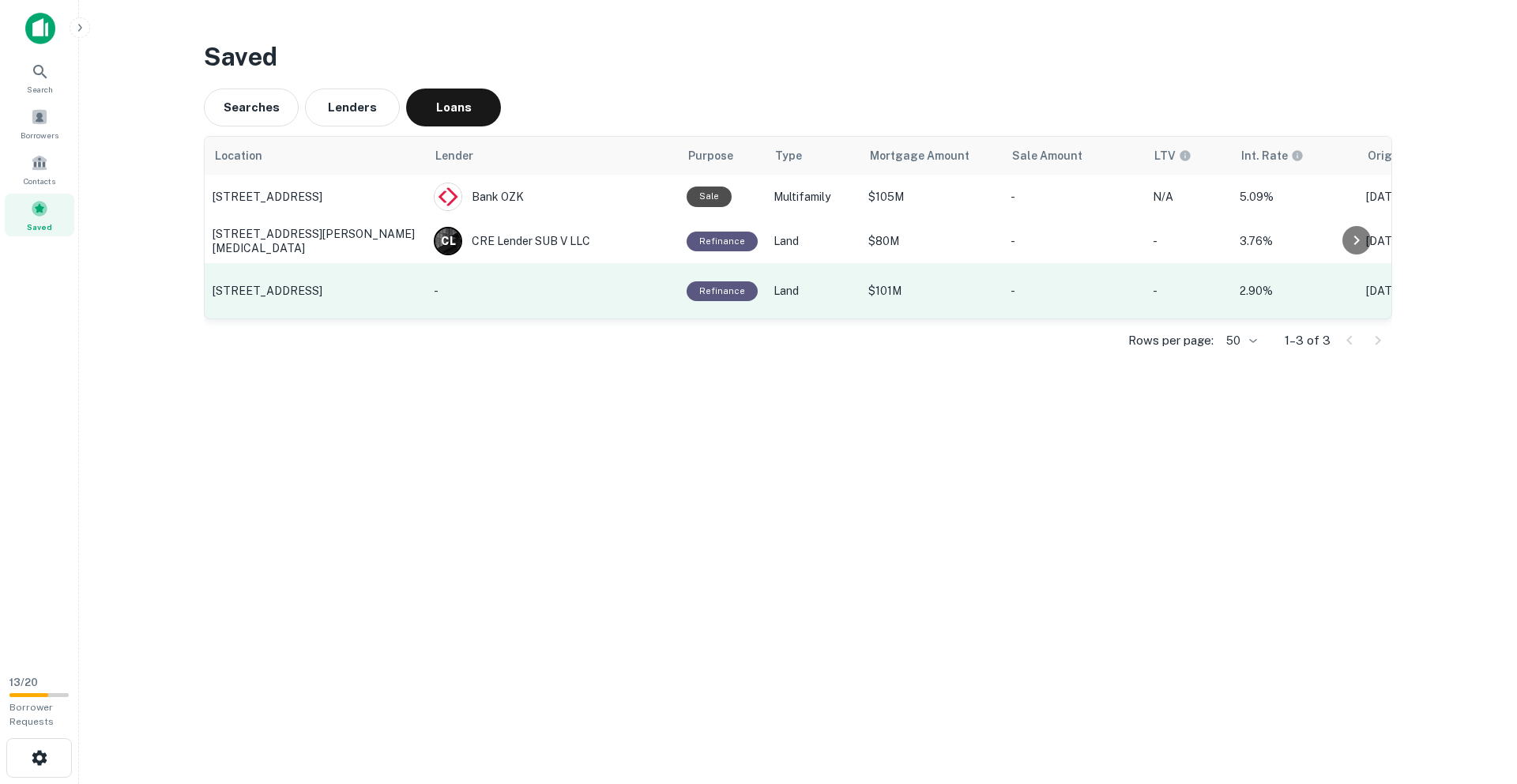
click at [278, 287] on p "[STREET_ADDRESS]" at bounding box center [315, 291] width 205 height 15
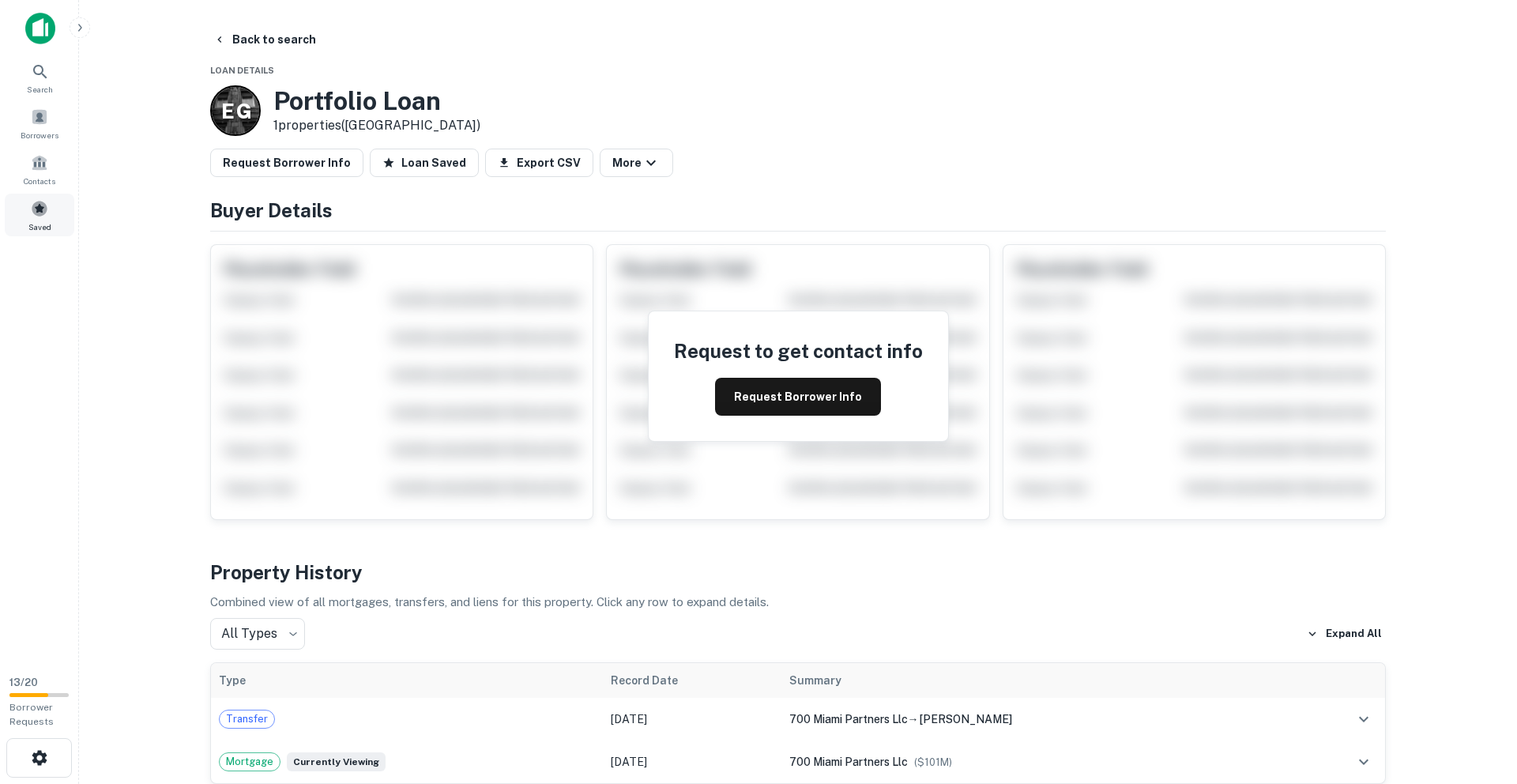
click at [36, 209] on span at bounding box center [39, 208] width 17 height 17
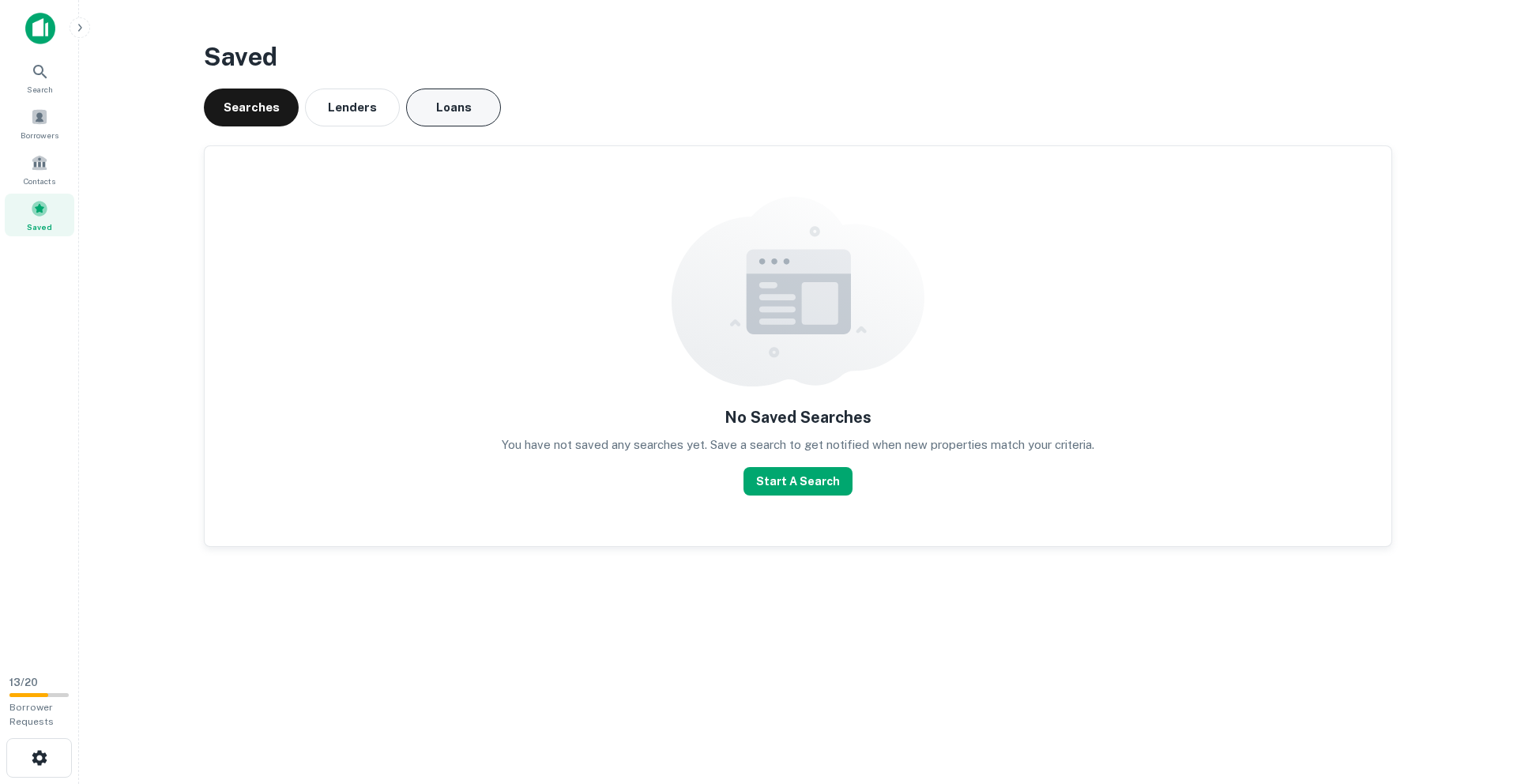
click at [425, 120] on button "Loans" at bounding box center [453, 107] width 95 height 38
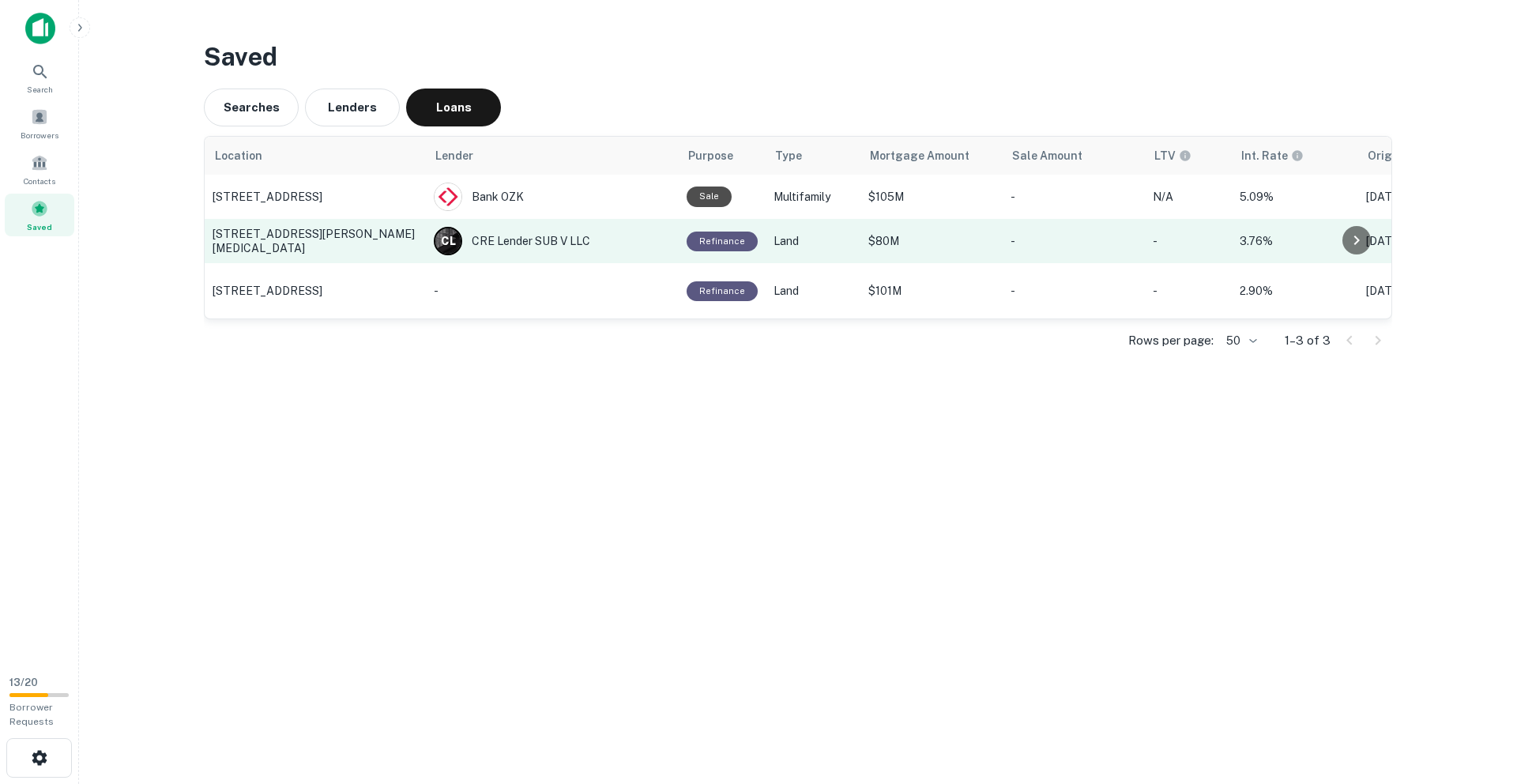
click at [323, 238] on p "[STREET_ADDRESS][PERSON_NAME][MEDICAL_DATA]" at bounding box center [315, 240] width 205 height 28
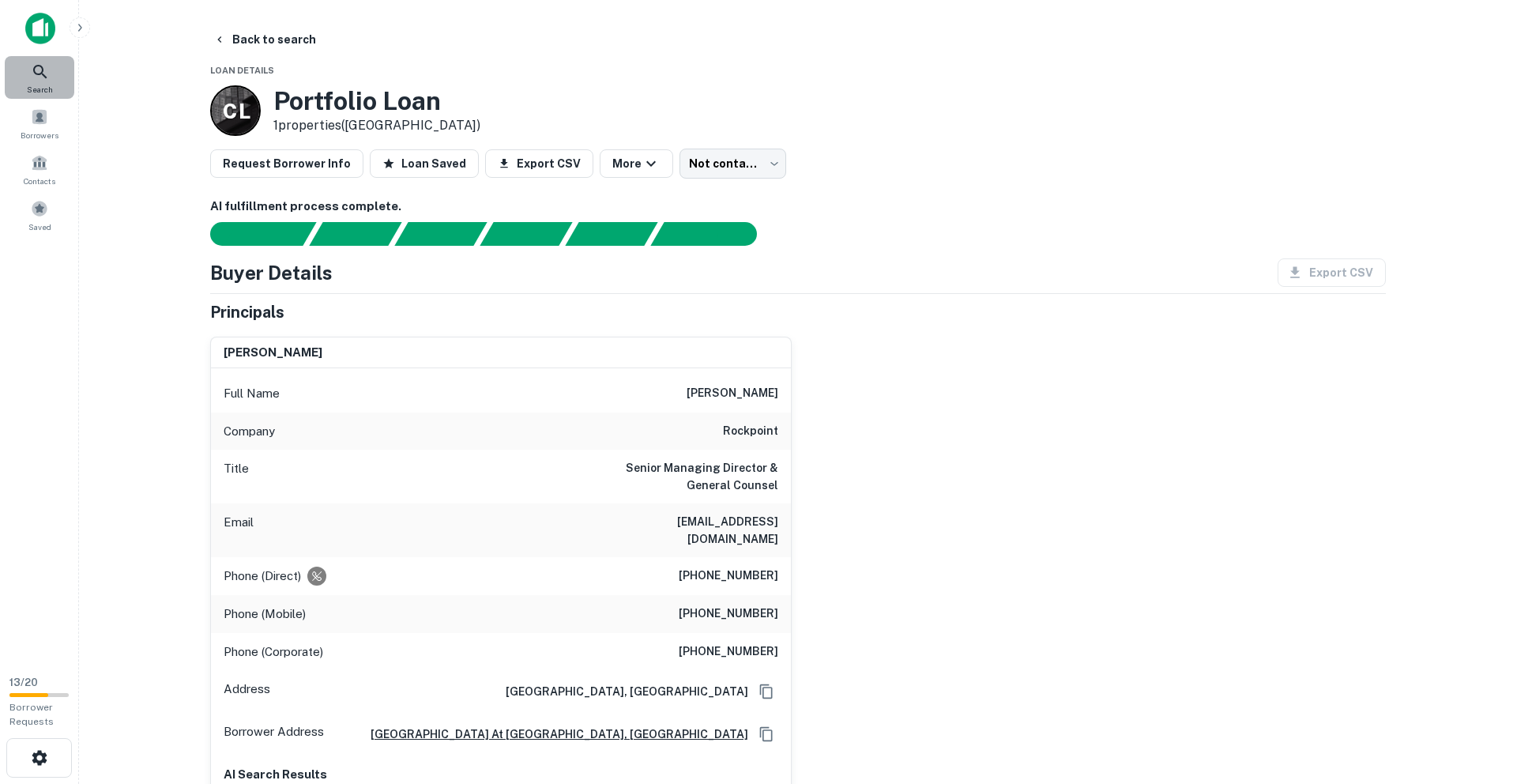
click at [27, 83] on span "Search" at bounding box center [39, 89] width 26 height 13
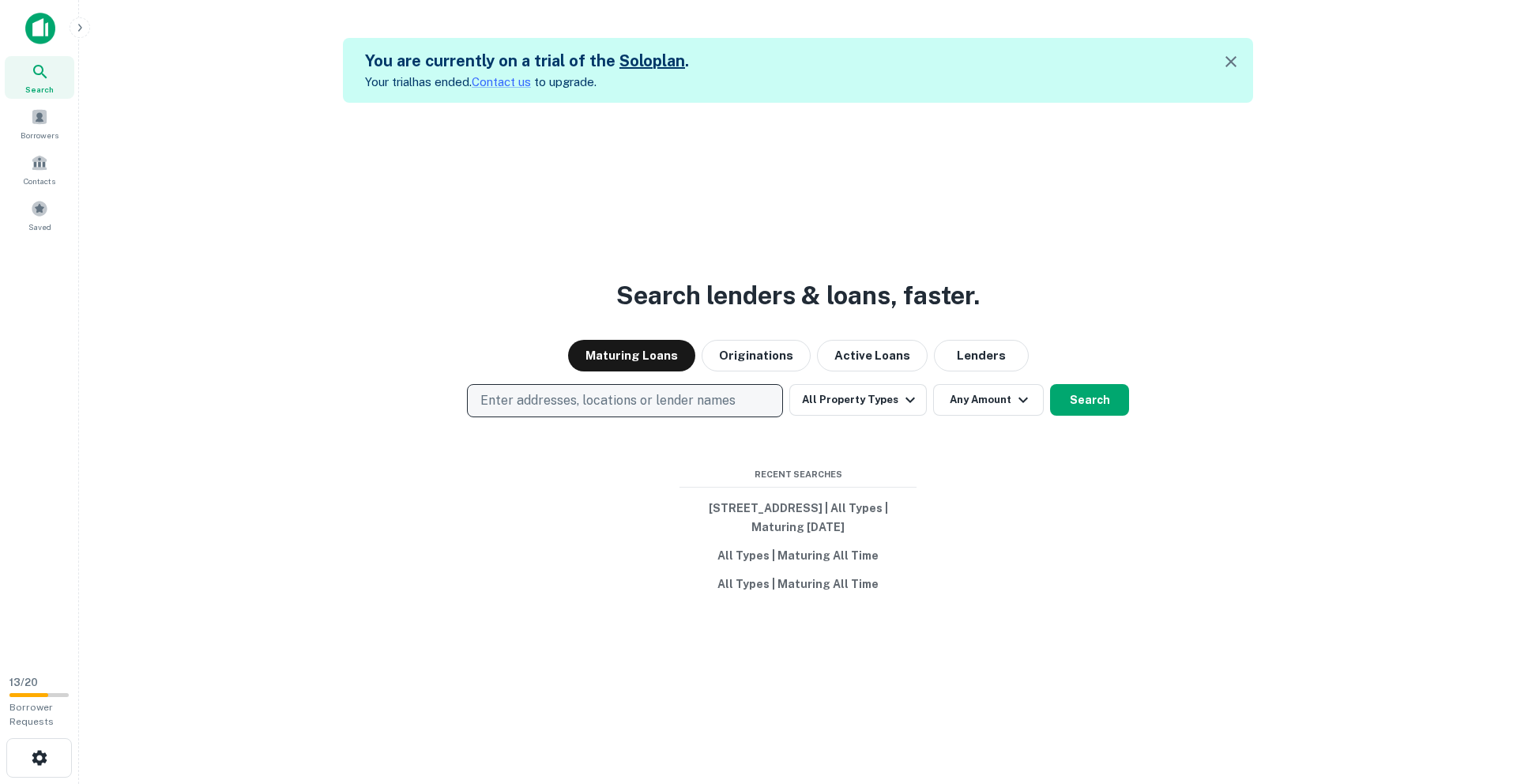
click at [556, 397] on p "Enter addresses, locations or lender names" at bounding box center [607, 401] width 255 height 19
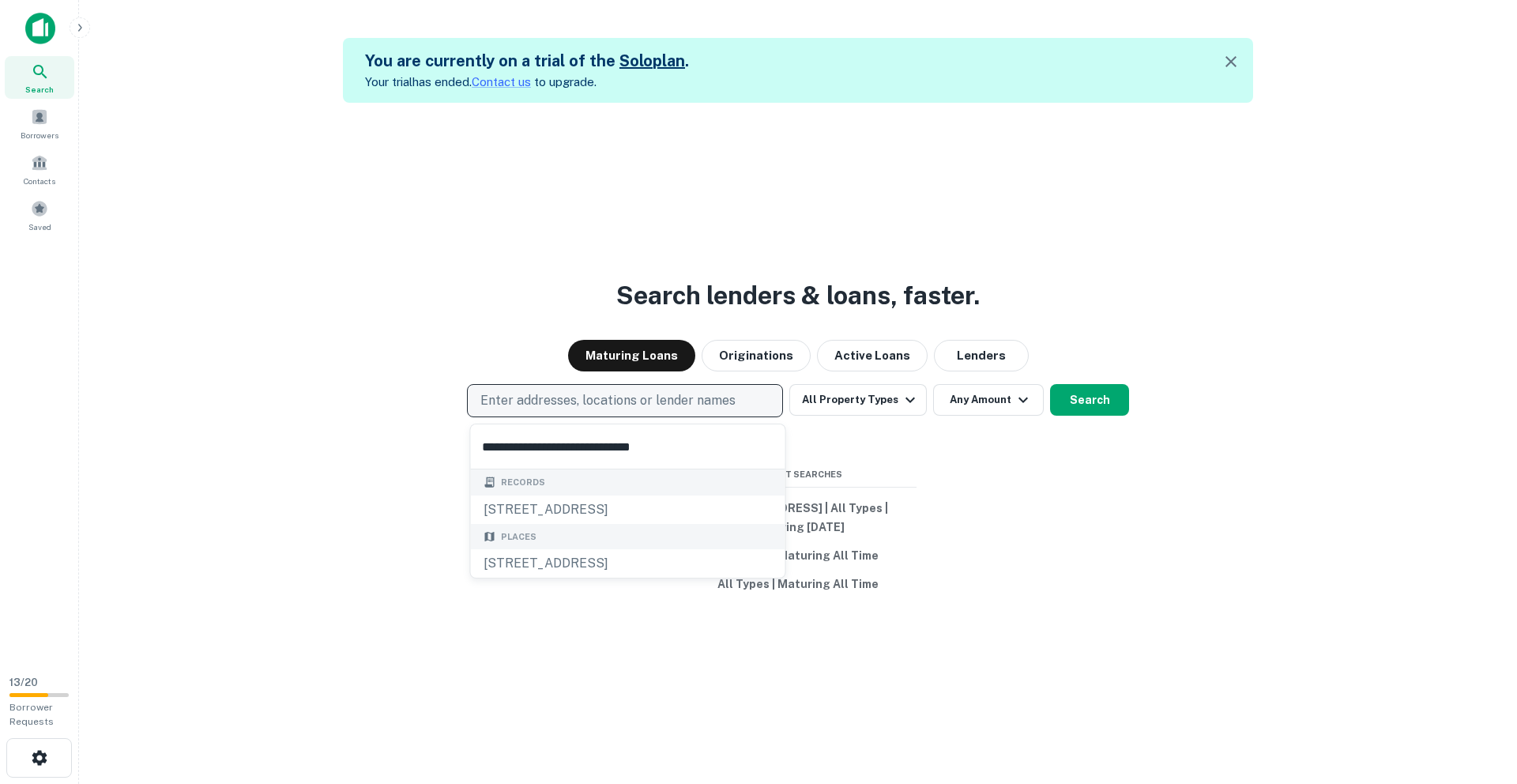
type input "**********"
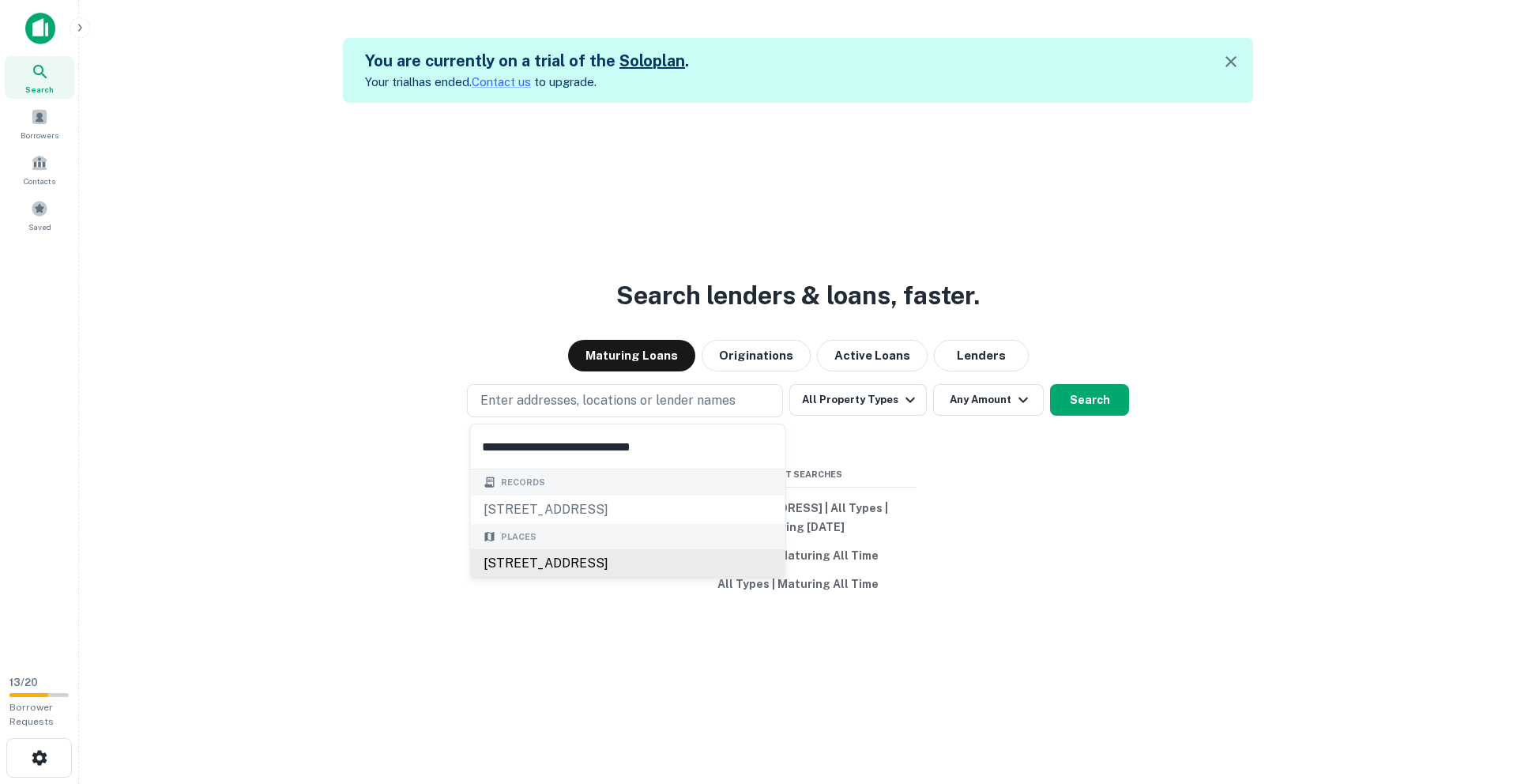
click at [586, 563] on div "[STREET_ADDRESS]" at bounding box center [628, 563] width 315 height 28
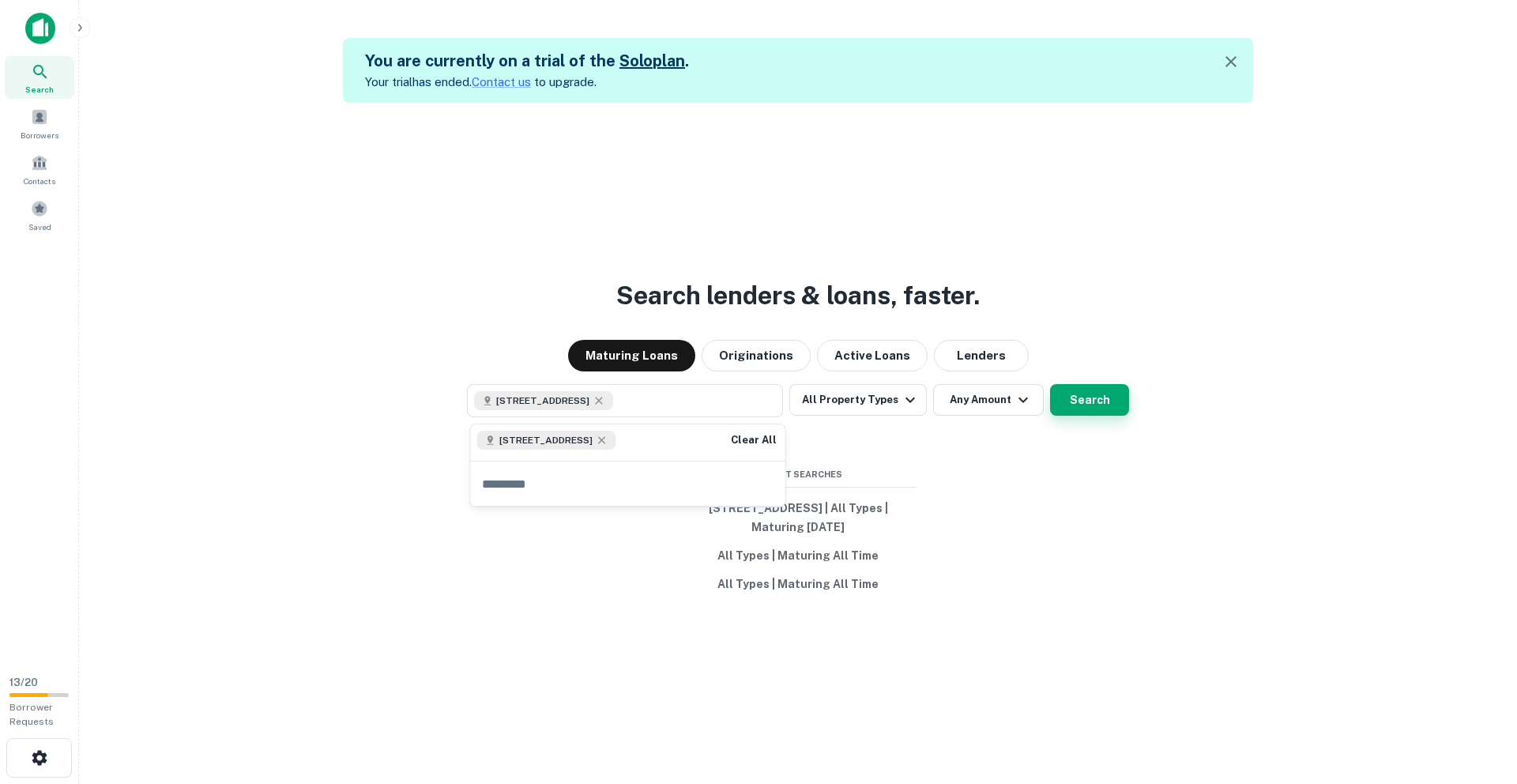
click at [1067, 410] on button "Search" at bounding box center [1090, 400] width 79 height 32
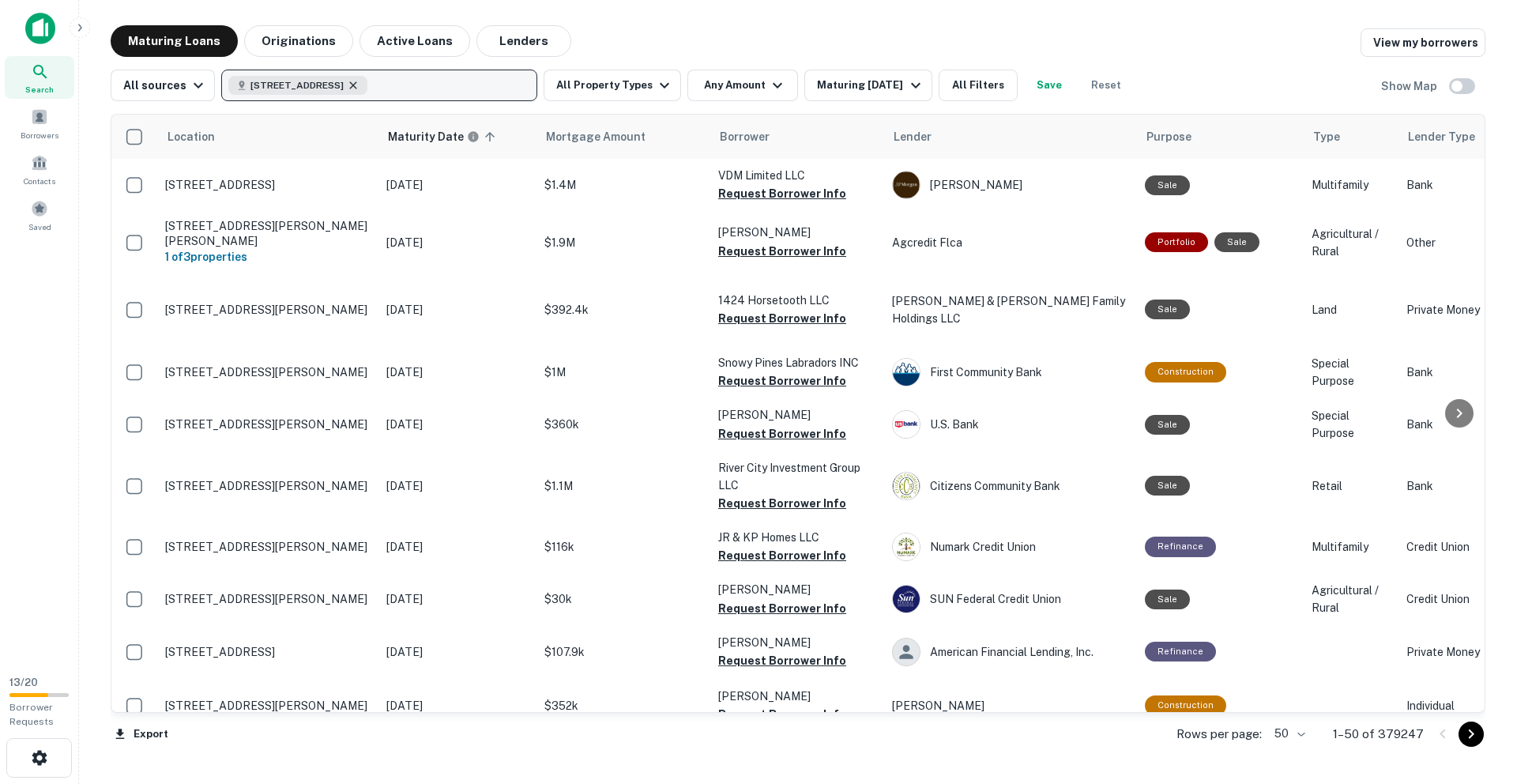
click at [357, 85] on icon "button" at bounding box center [354, 85] width 7 height 7
click at [347, 84] on p "Enter addresses, locations or lender names" at bounding box center [362, 85] width 255 height 19
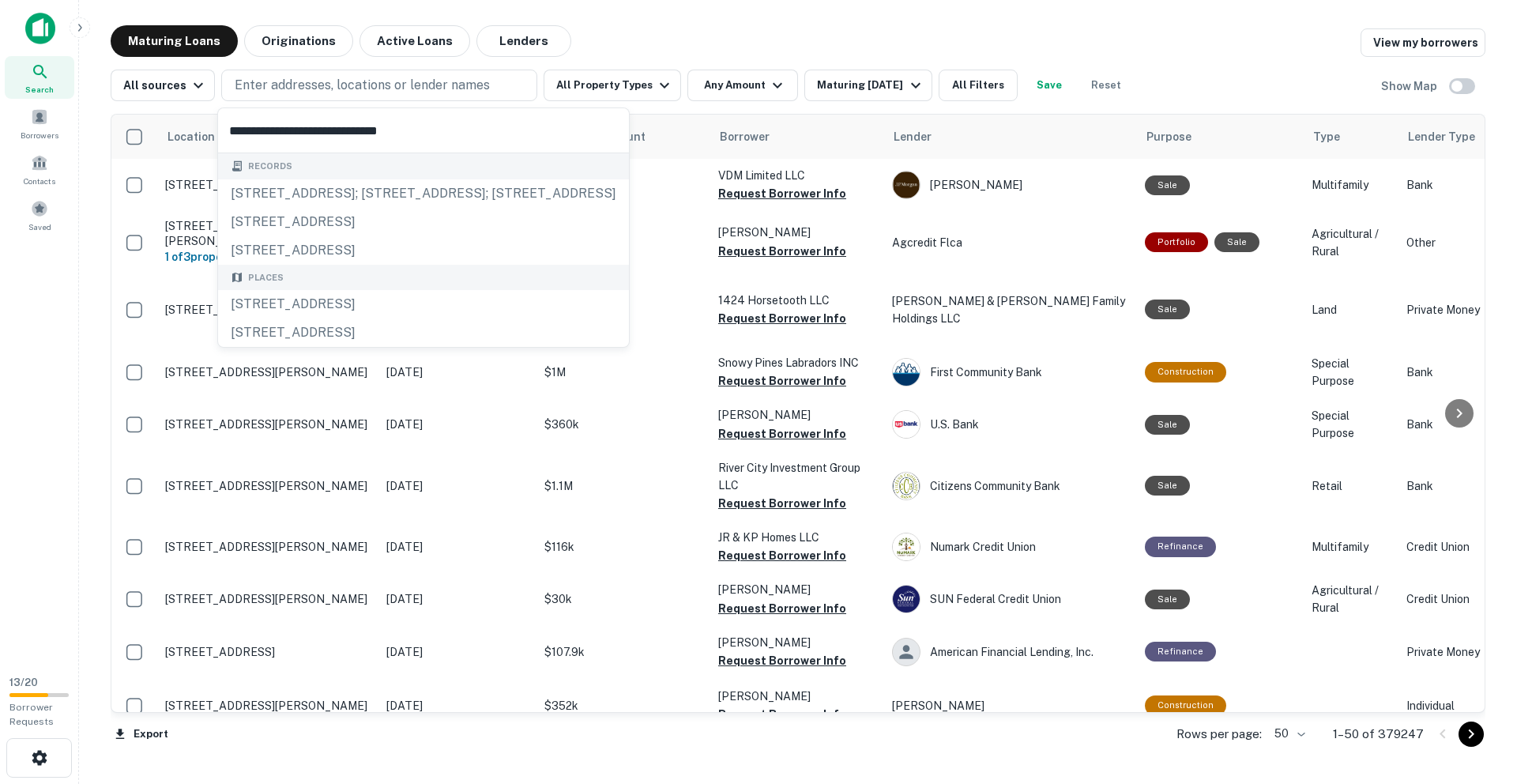
type input "**********"
click at [636, 35] on div "Maturing Loans Originations Active Loans Lenders View my borrowers" at bounding box center [798, 40] width 1375 height 32
